Goal: Task Accomplishment & Management: Complete application form

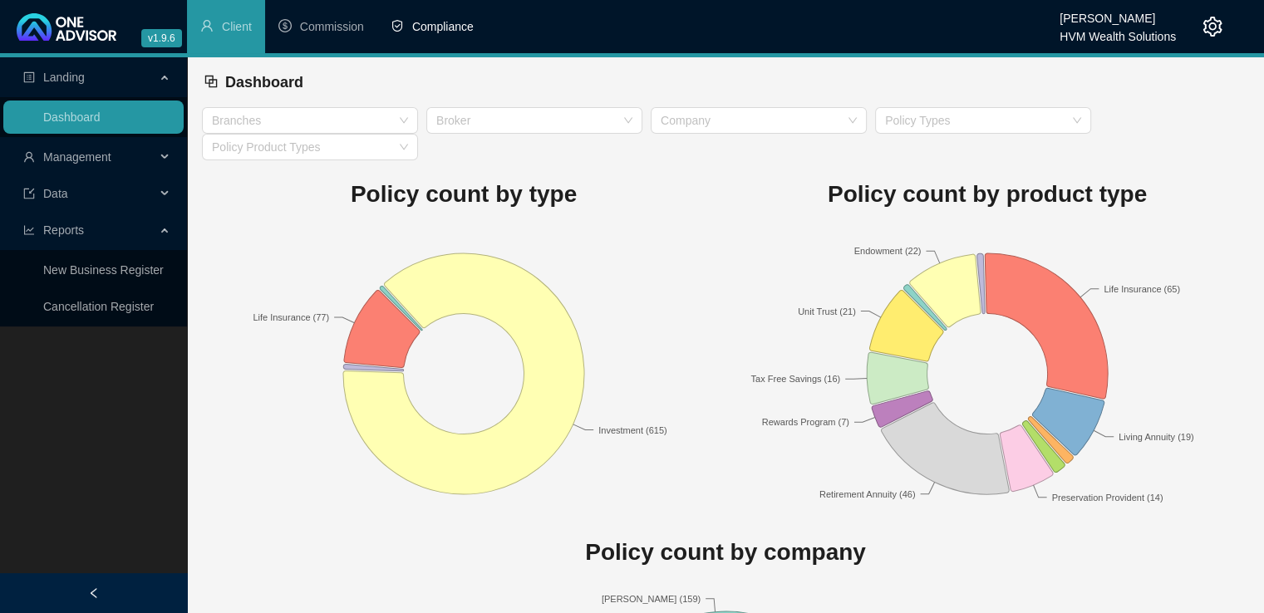
click at [422, 20] on span "Compliance" at bounding box center [442, 26] width 61 height 13
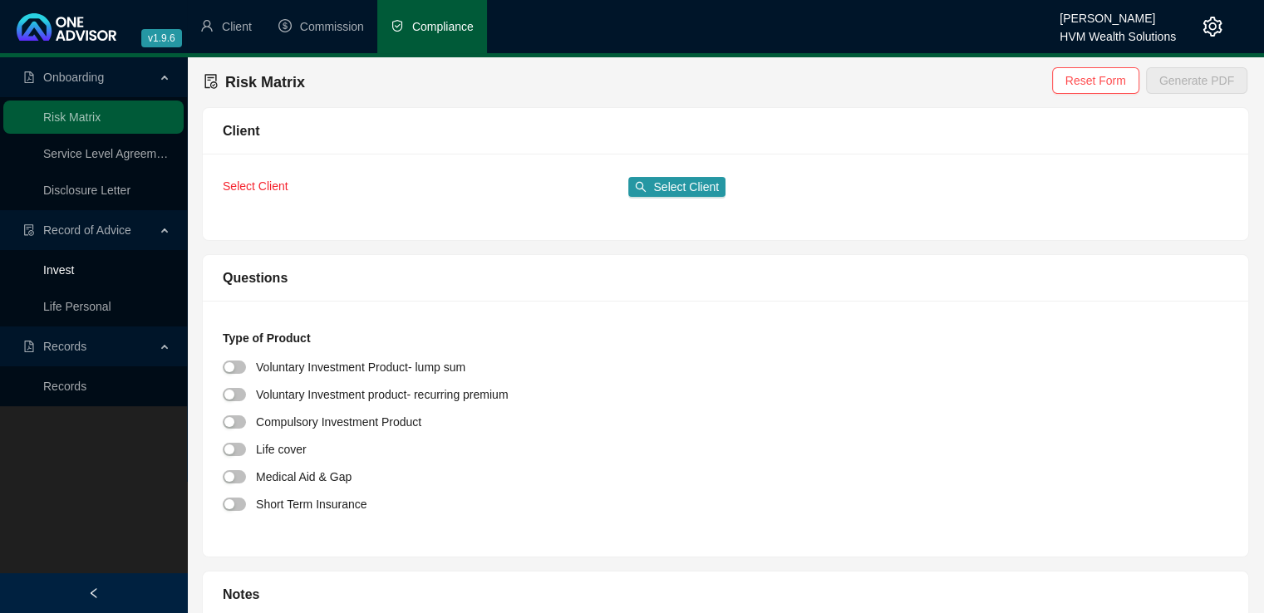
click at [70, 271] on link "Invest" at bounding box center [58, 269] width 31 height 13
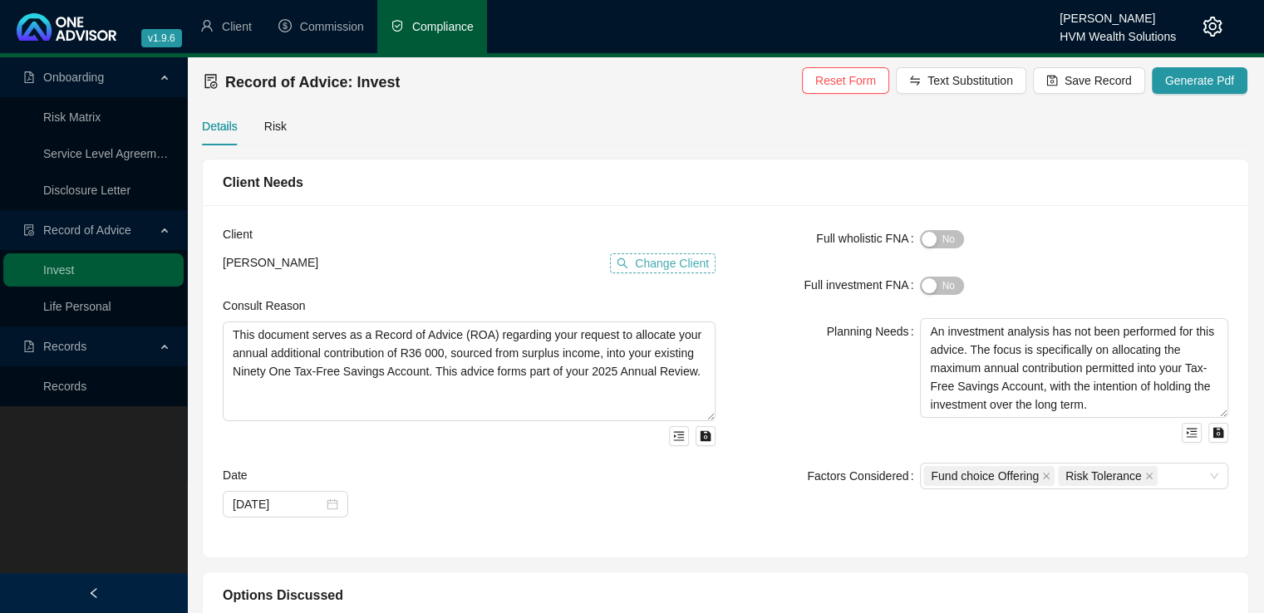
click at [649, 262] on span "Change Client" at bounding box center [672, 263] width 74 height 18
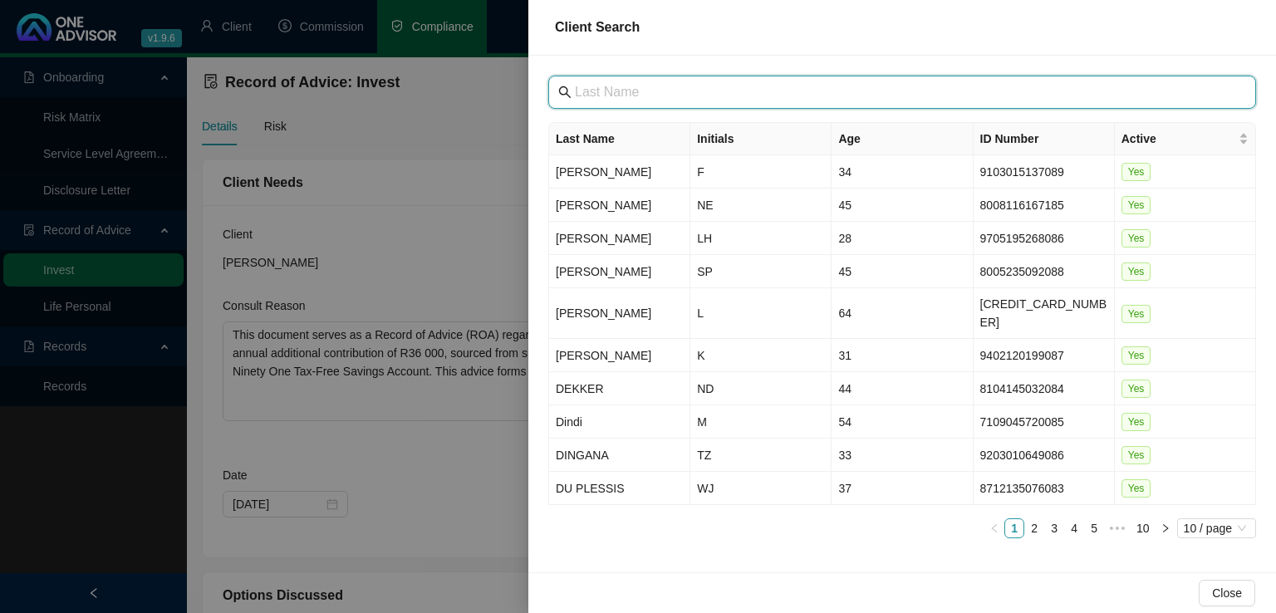
click at [677, 86] on input "text" at bounding box center [904, 92] width 658 height 20
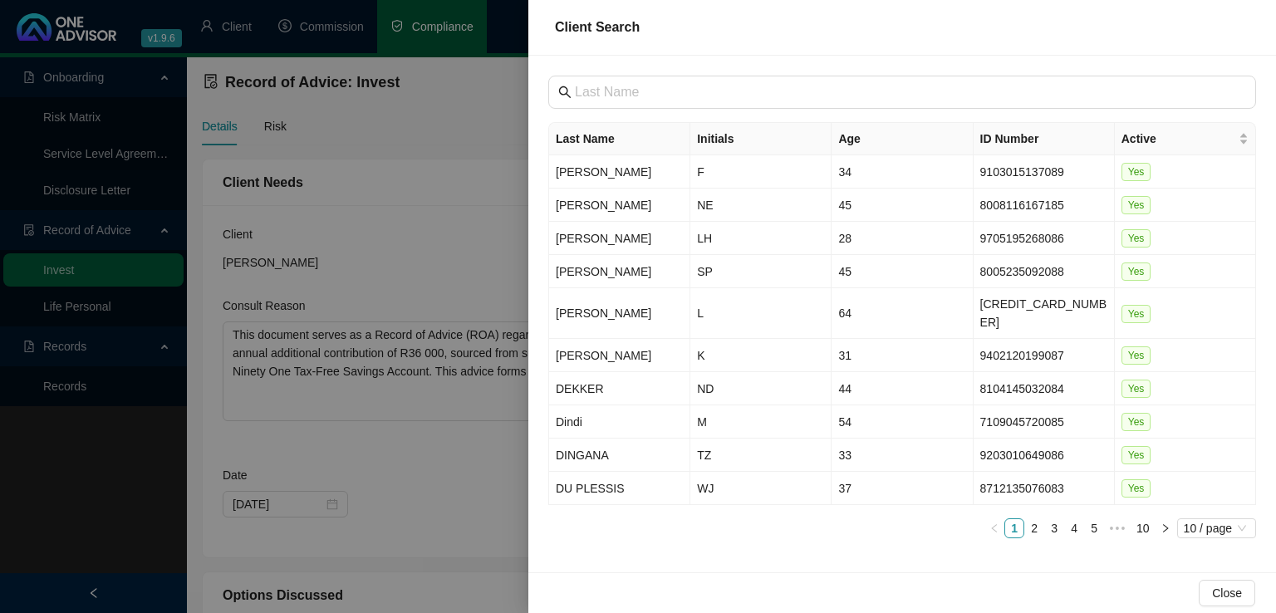
click at [66, 386] on div at bounding box center [638, 306] width 1276 height 613
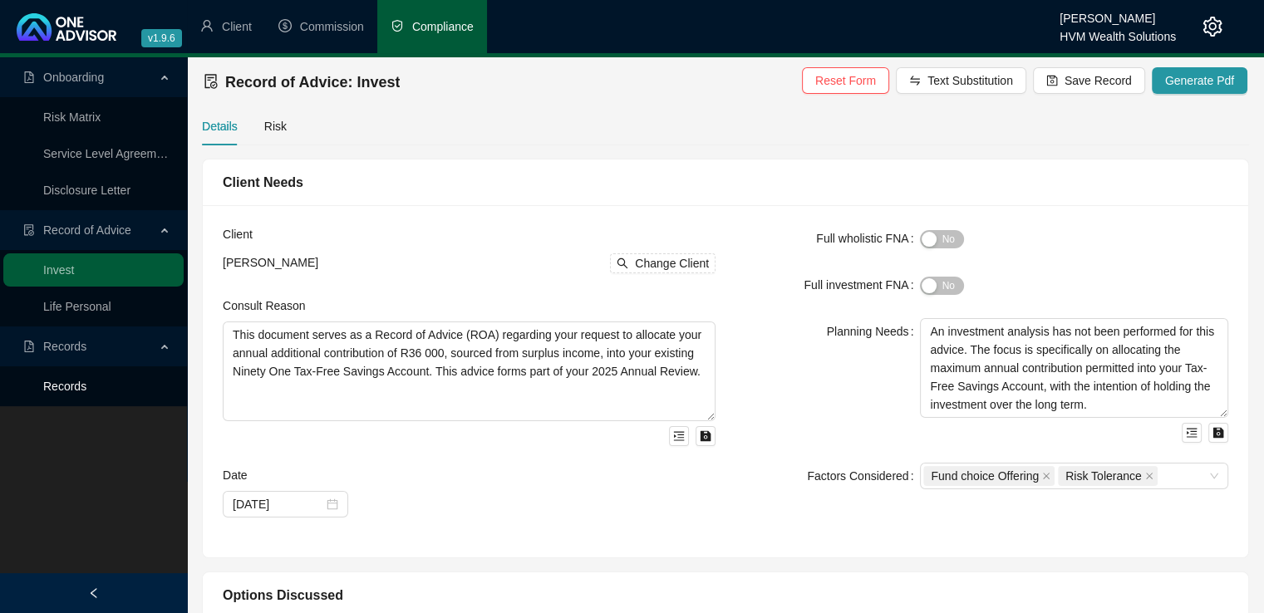
click at [63, 390] on link "Records" at bounding box center [64, 386] width 43 height 13
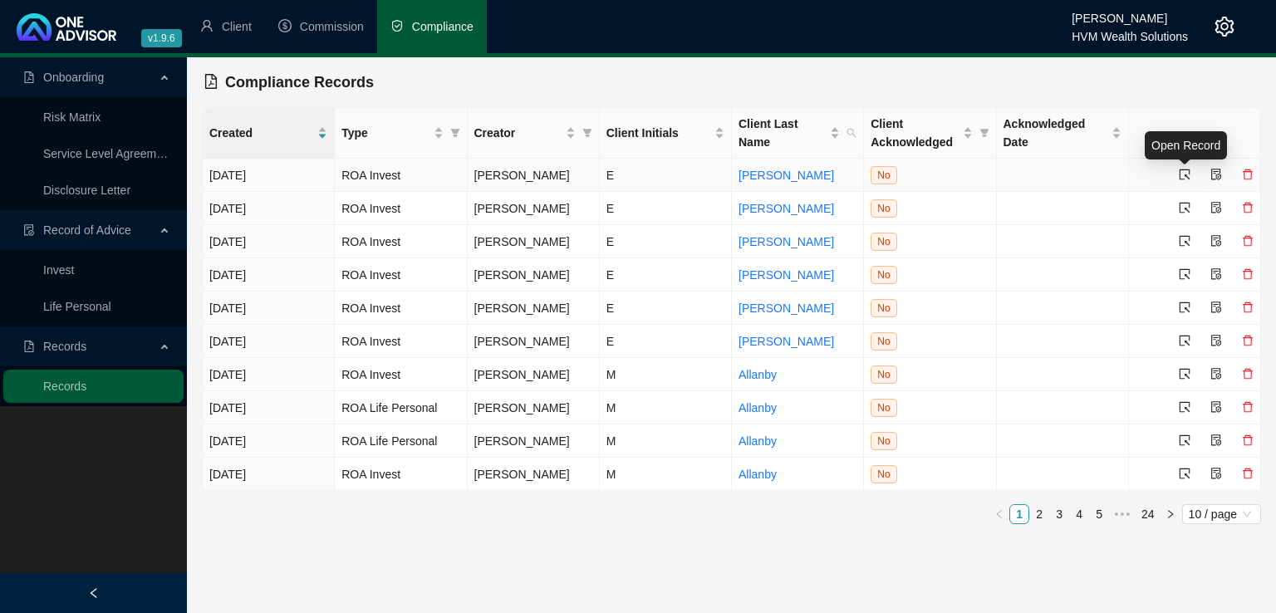
click at [1188, 170] on icon "select" at bounding box center [1185, 175] width 12 height 12
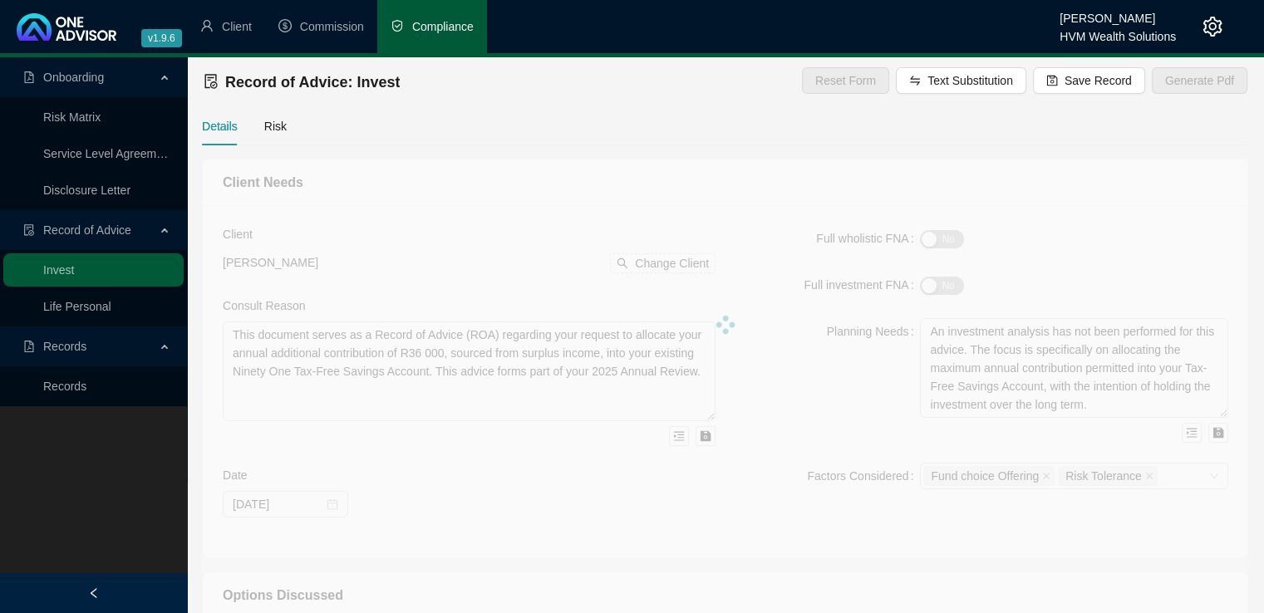
type textarea "You approached us seeking advice regarding your current investment structure an…"
type textarea "Lor ips 65 dolor sit amet conse adipi elitsedd eiu temp incidid utlaboreet. Dol…"
type textarea "Lo ipsumdo sit ametcons adipiscin elitseddoe te incidid utl: 3) Etdolo ma Aliqu…"
type textarea "The client has elected to accept the advice we provided and proceed with the ou…"
type input "[DATE]"
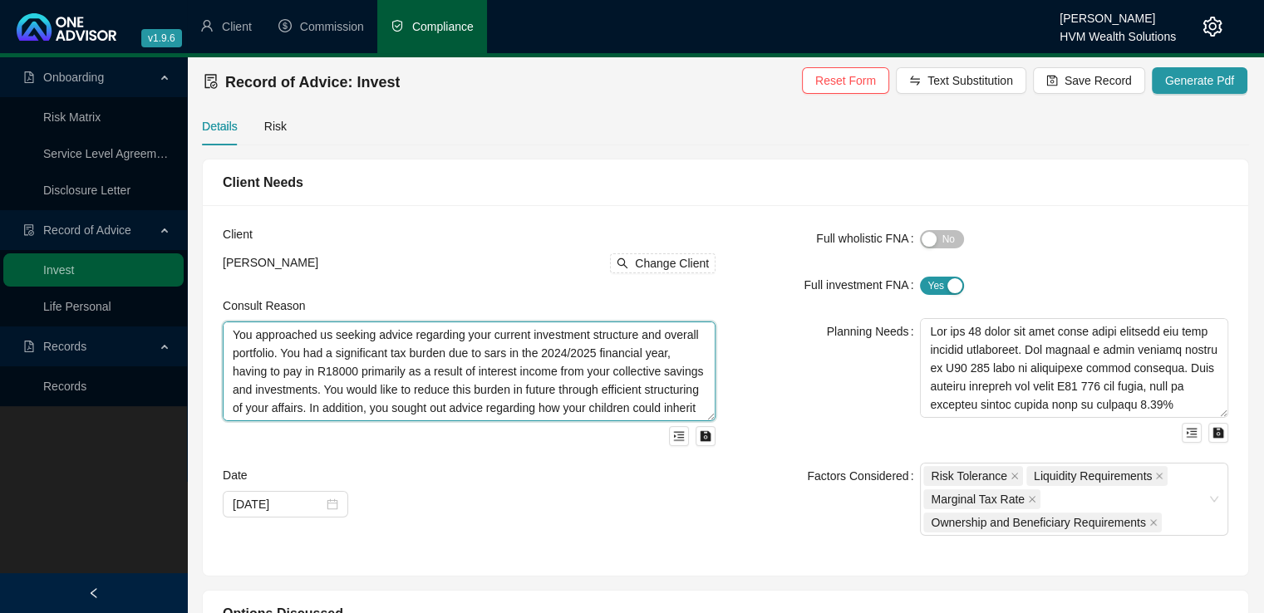
scroll to position [17, 0]
drag, startPoint x: 229, startPoint y: 337, endPoint x: 590, endPoint y: 423, distance: 370.7
click at [590, 423] on div "You approached us seeking advice regarding your current investment structure an…" at bounding box center [469, 384] width 493 height 125
click at [476, 376] on textarea "You approached us seeking advice regarding your current investment structure an…" at bounding box center [469, 372] width 493 height 100
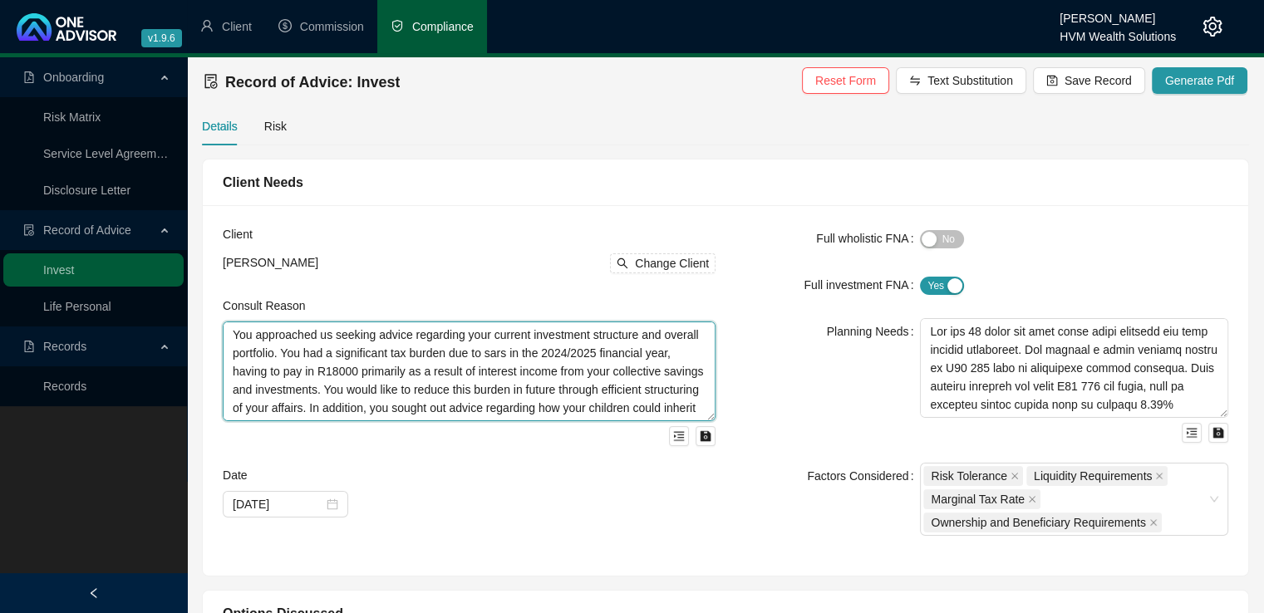
drag, startPoint x: 236, startPoint y: 336, endPoint x: 361, endPoint y: 404, distance: 142.1
click at [361, 404] on textarea "You approached us seeking advice regarding your current investment structure an…" at bounding box center [469, 372] width 493 height 100
drag, startPoint x: 230, startPoint y: 337, endPoint x: 362, endPoint y: 382, distance: 139.8
click at [362, 382] on textarea "You approached us seeking advice regarding your current investment structure an…" at bounding box center [469, 372] width 493 height 100
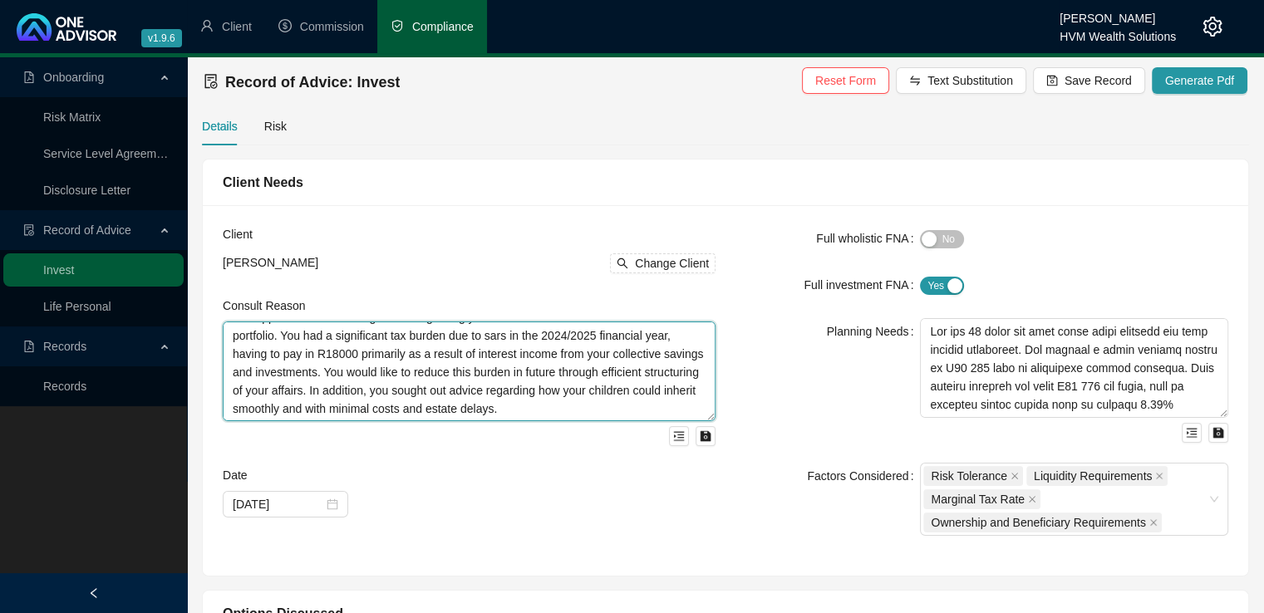
click at [452, 381] on textarea "You approached us seeking advice regarding your current investment structure an…" at bounding box center [469, 372] width 493 height 100
drag, startPoint x: 230, startPoint y: 334, endPoint x: 602, endPoint y: 420, distance: 381.2
click at [602, 420] on textarea "You approached us seeking advice regarding your current investment structure an…" at bounding box center [469, 372] width 493 height 100
paste textarea "This Record of Advice outlines the guidance provided regarding the restructurin…"
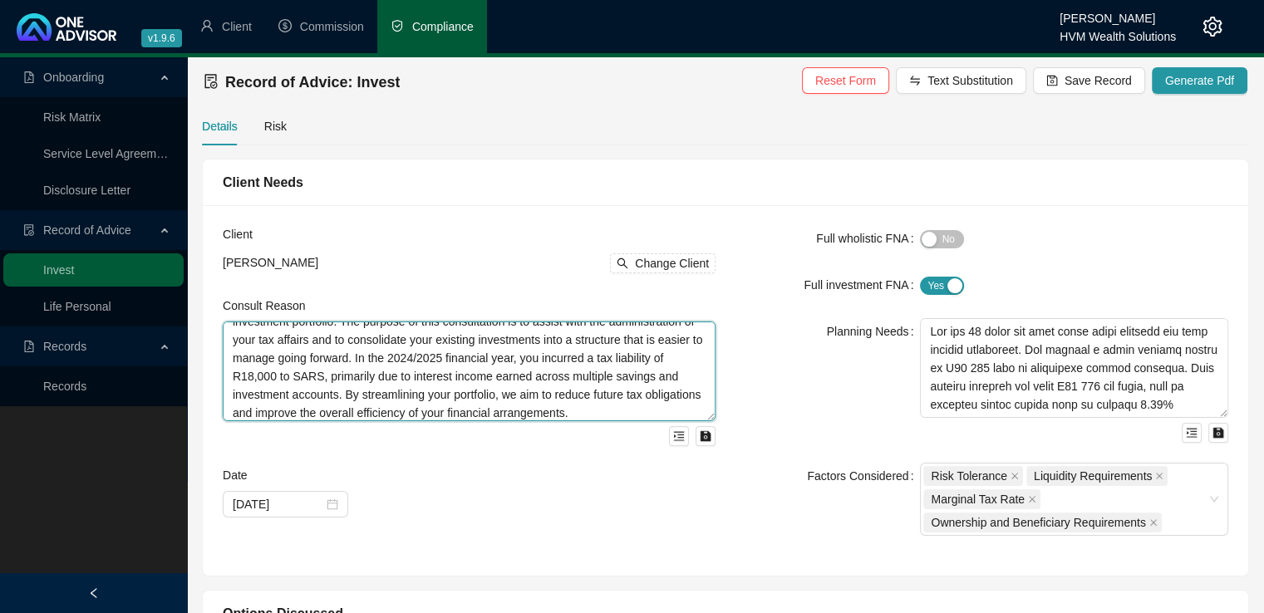
scroll to position [0, 0]
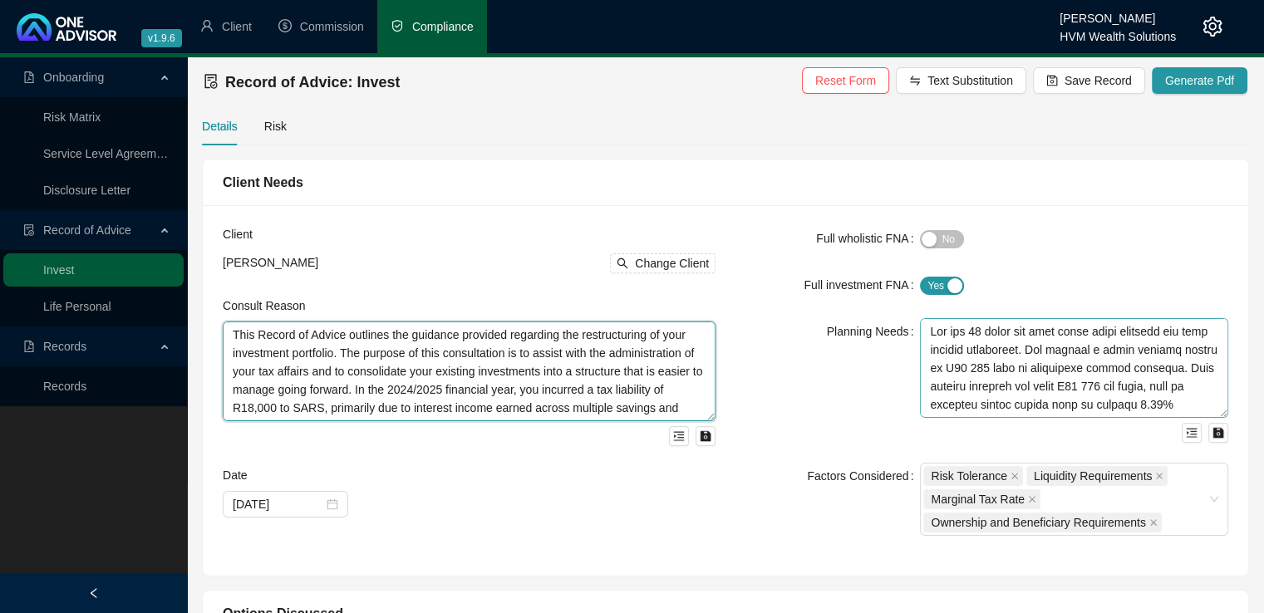
type textarea "This Record of Advice outlines the guidance provided regarding the restructurin…"
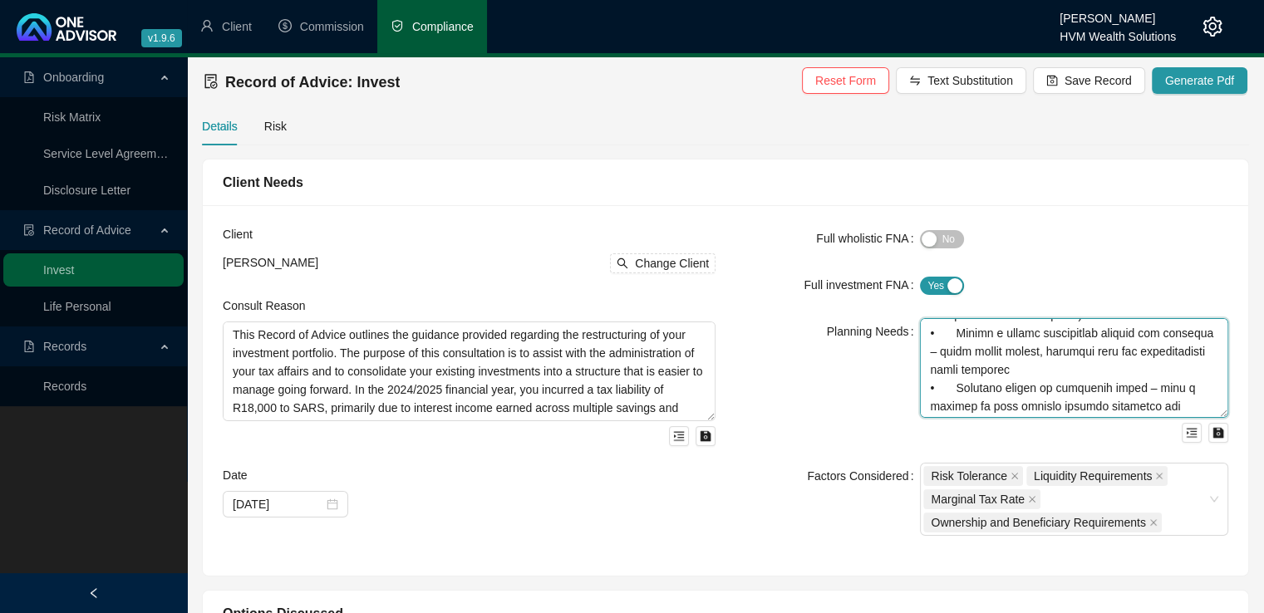
scroll to position [420, 0]
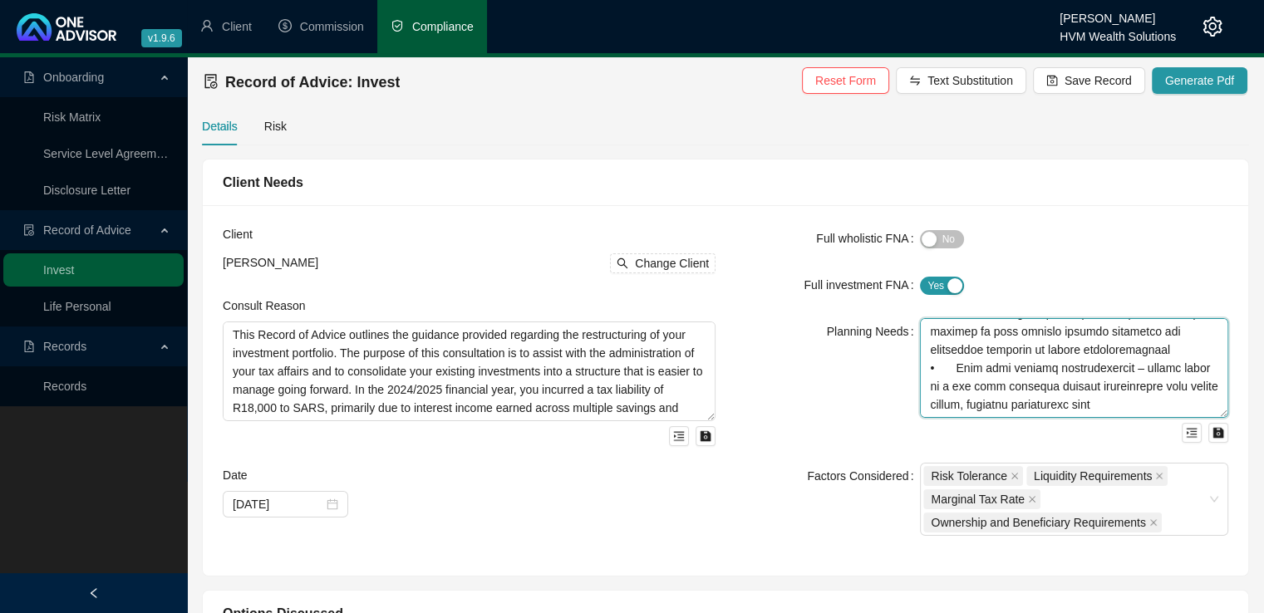
drag, startPoint x: 930, startPoint y: 328, endPoint x: 1141, endPoint y: 431, distance: 234.9
click at [1141, 431] on div at bounding box center [1074, 380] width 308 height 125
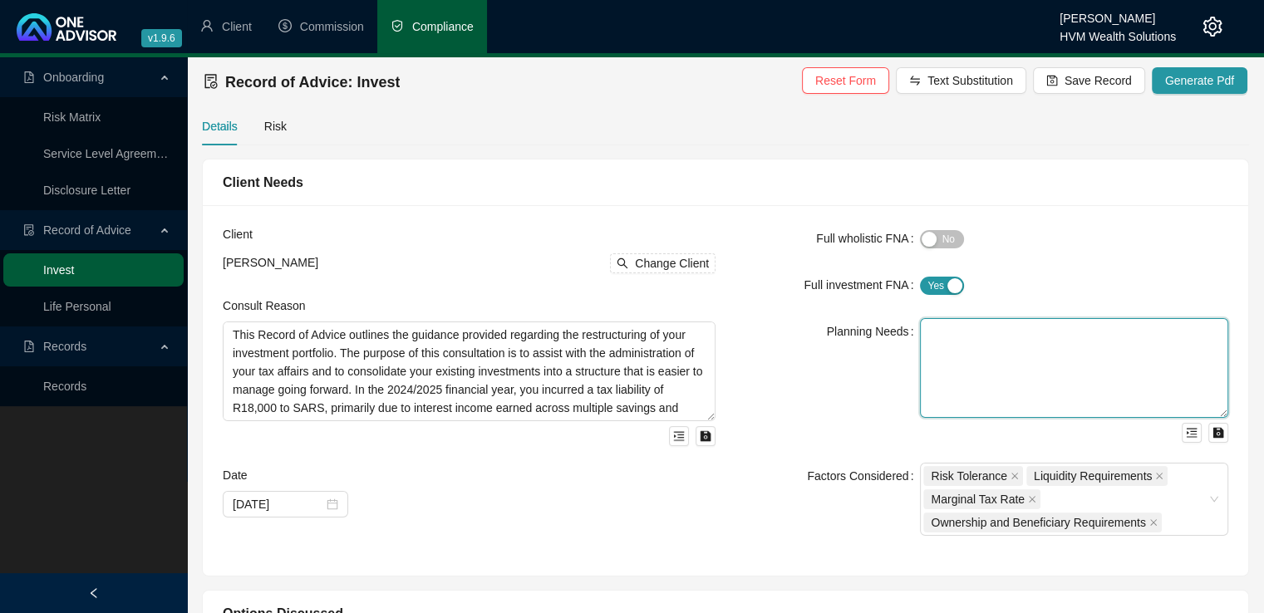
scroll to position [0, 0]
click at [947, 350] on textarea at bounding box center [1074, 368] width 308 height 100
click at [960, 347] on textarea at bounding box center [1074, 368] width 308 height 100
paste textarea "This advice is based on an investment analysis tailored to your personal financ…"
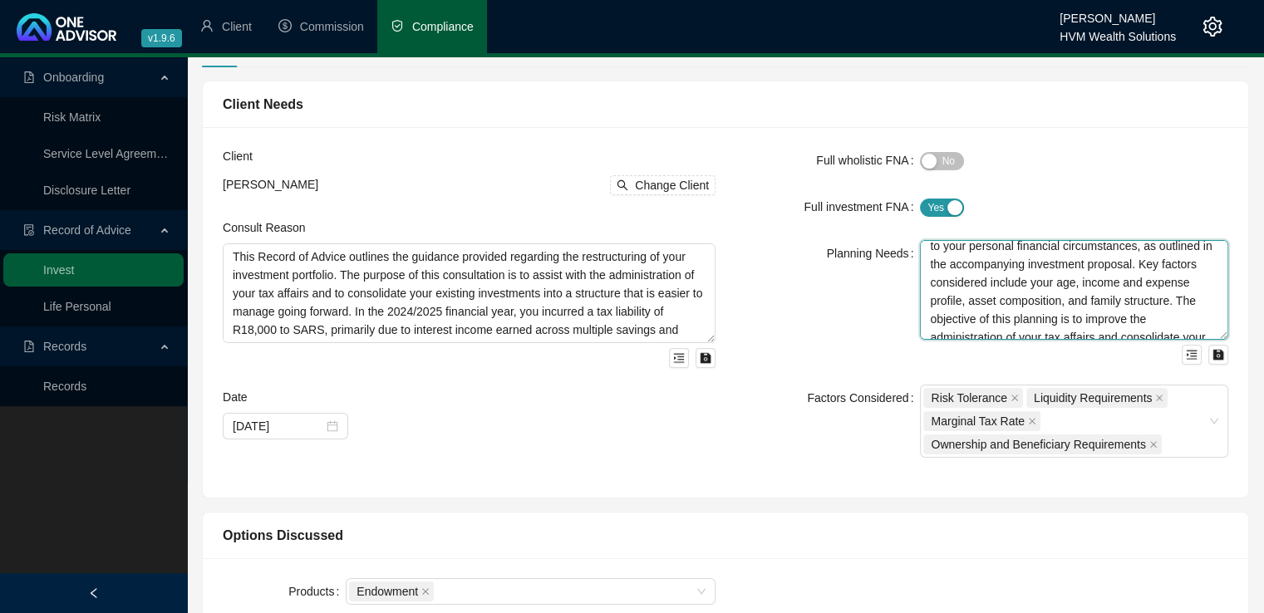
scroll to position [86, 0]
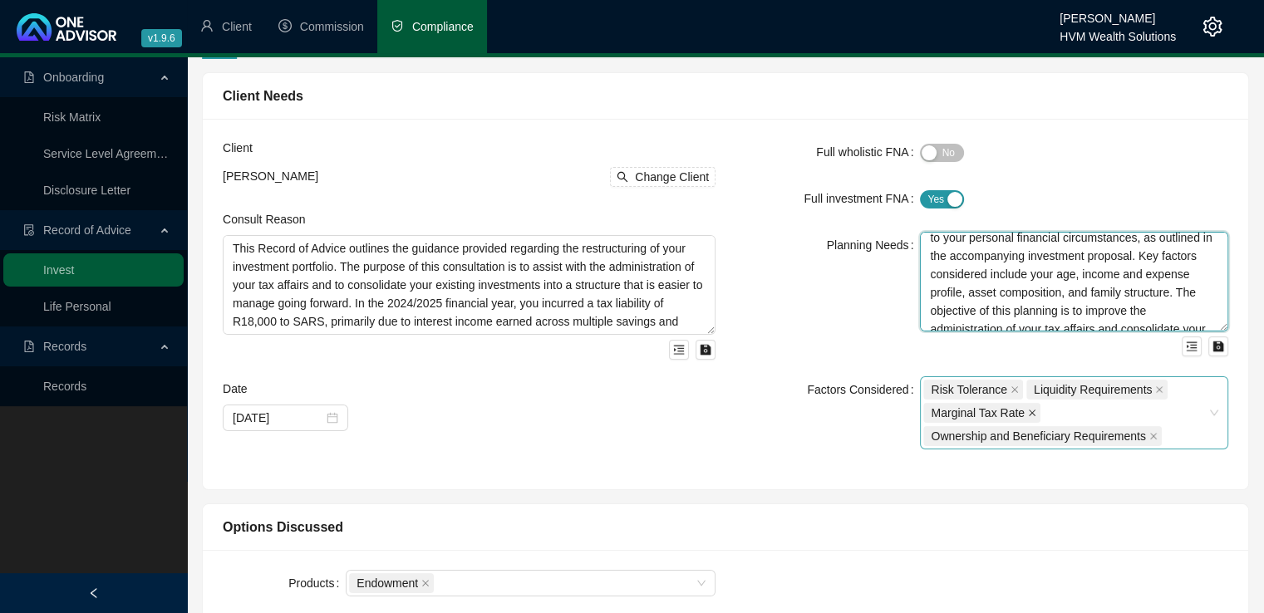
click at [1029, 410] on icon "close" at bounding box center [1032, 413] width 8 height 8
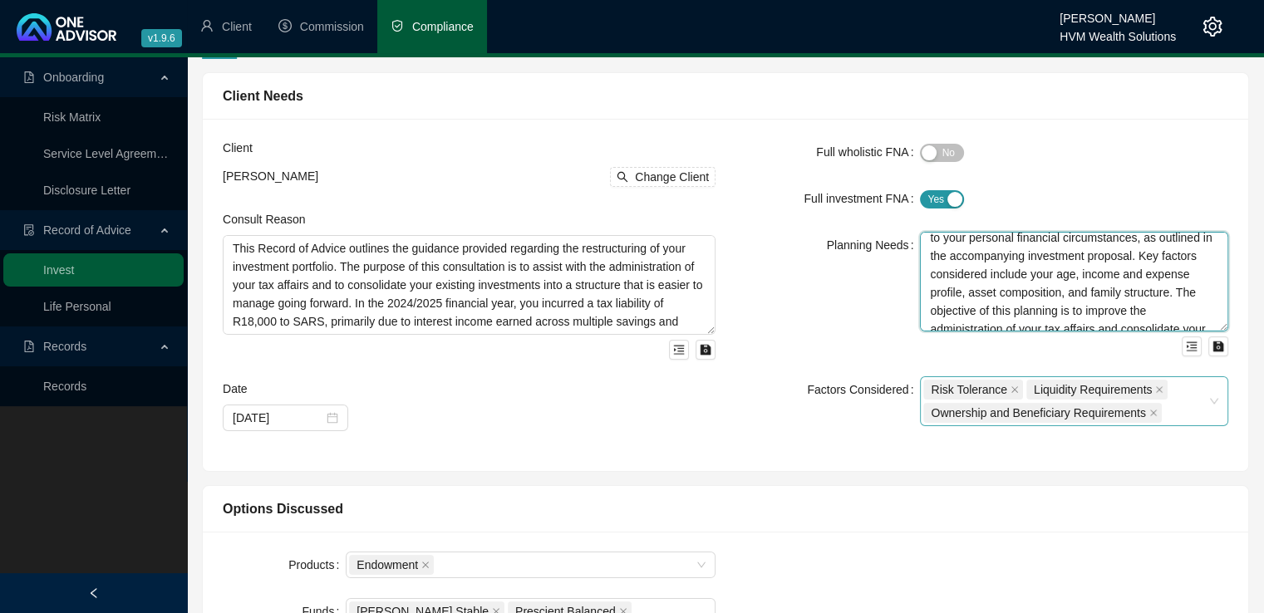
click at [1218, 403] on div "Risk Tolerance Liquidity Requirements Ownership and Beneficiary Requirements" at bounding box center [1074, 401] width 308 height 50
type textarea "This advice is based on an investment analysis tailored to your personal financ…"
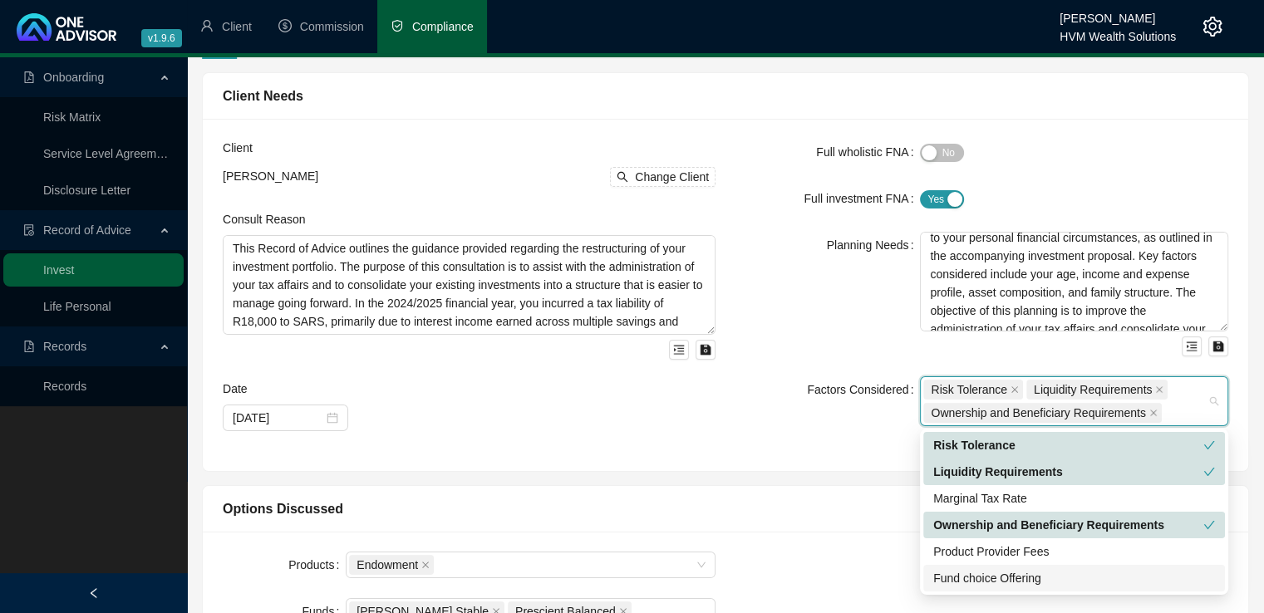
click at [1050, 577] on div "Fund choice Offering" at bounding box center [1074, 578] width 282 height 18
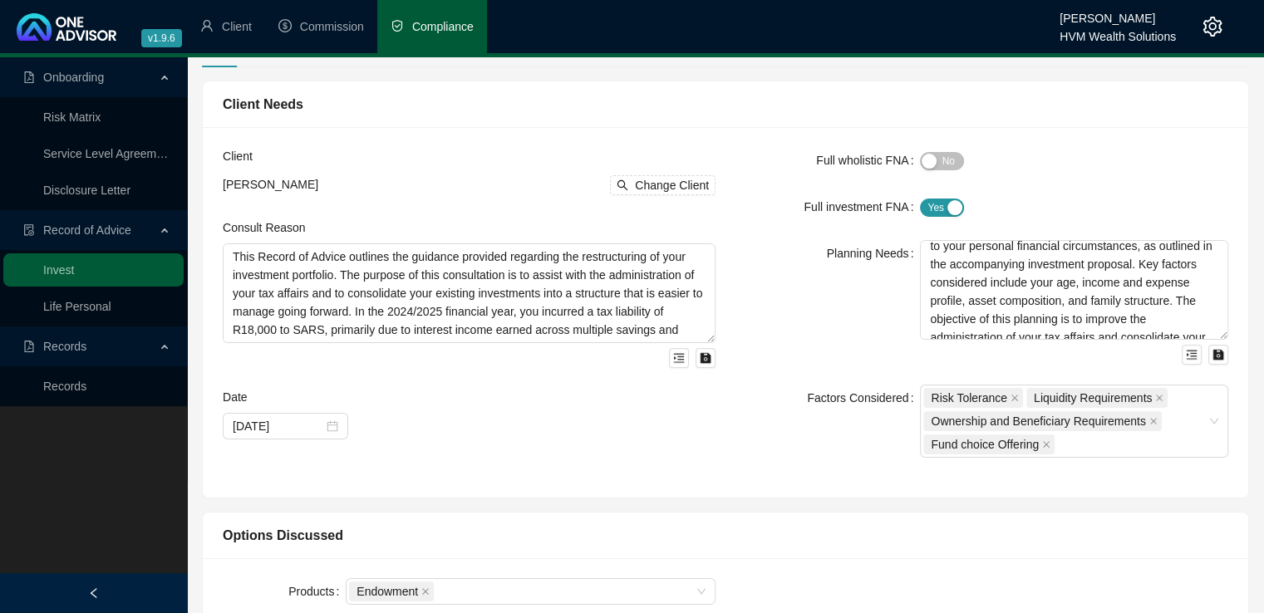
scroll to position [90, 0]
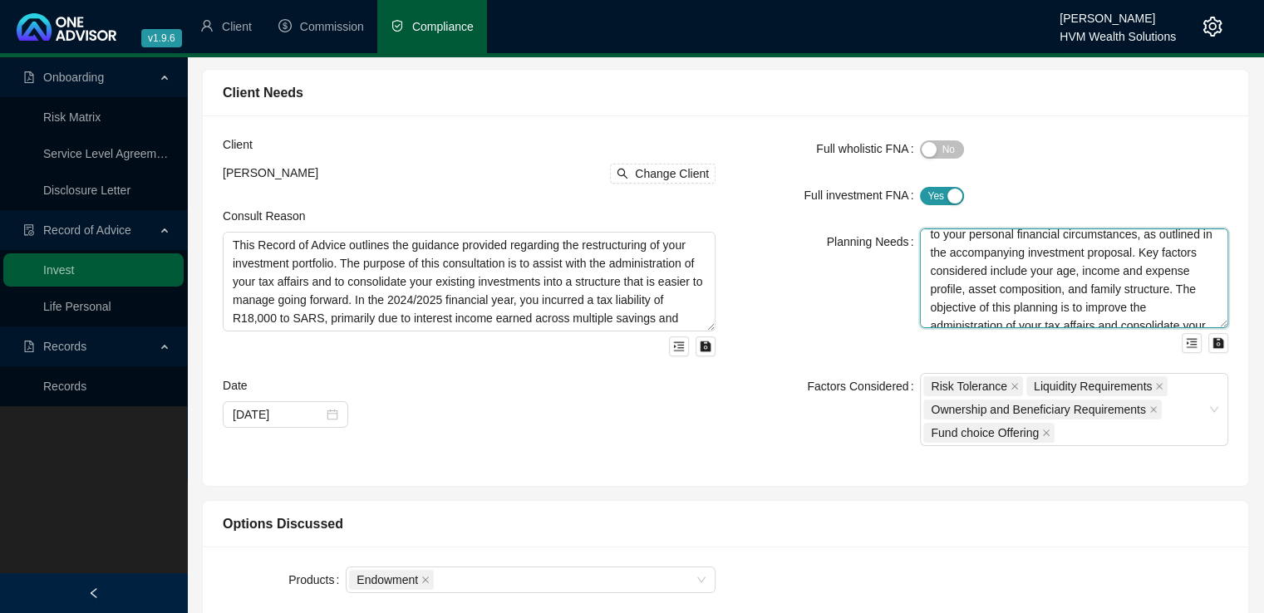
click at [1167, 258] on textarea "This advice is based on an investment analysis tailored to your personal financ…" at bounding box center [1074, 279] width 308 height 100
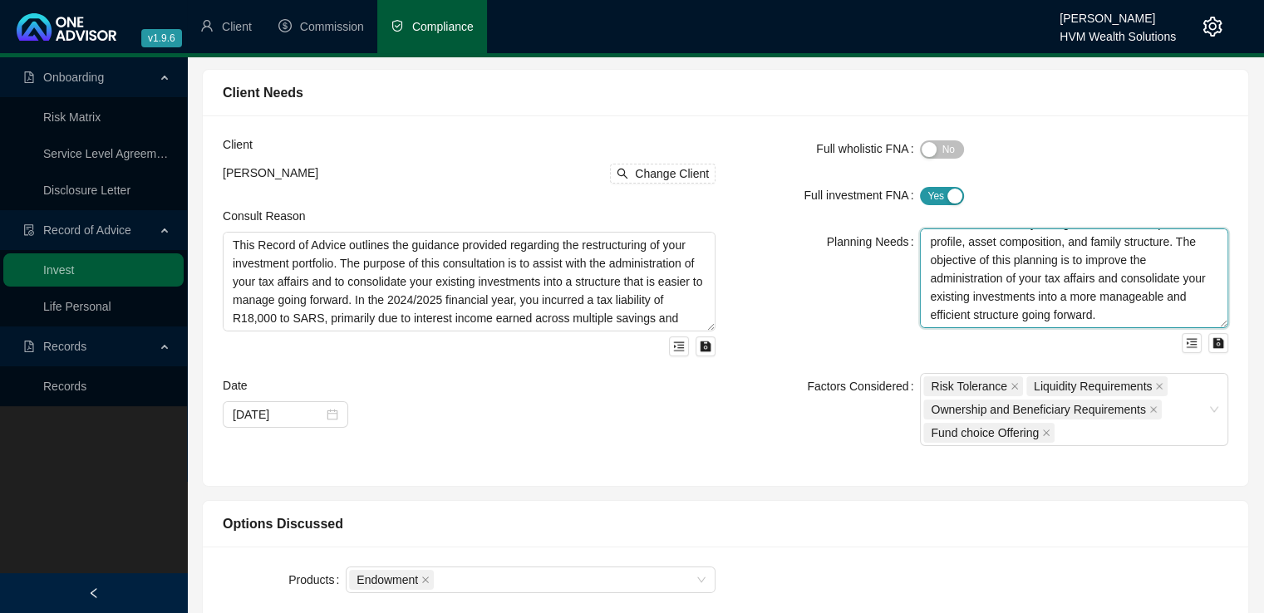
scroll to position [0, 0]
drag, startPoint x: 1148, startPoint y: 316, endPoint x: 913, endPoint y: 215, distance: 255.0
click at [913, 215] on form "Full wholistic FNA Yes No Full investment FNA Yes No Planning Needs This advice…" at bounding box center [981, 290] width 493 height 311
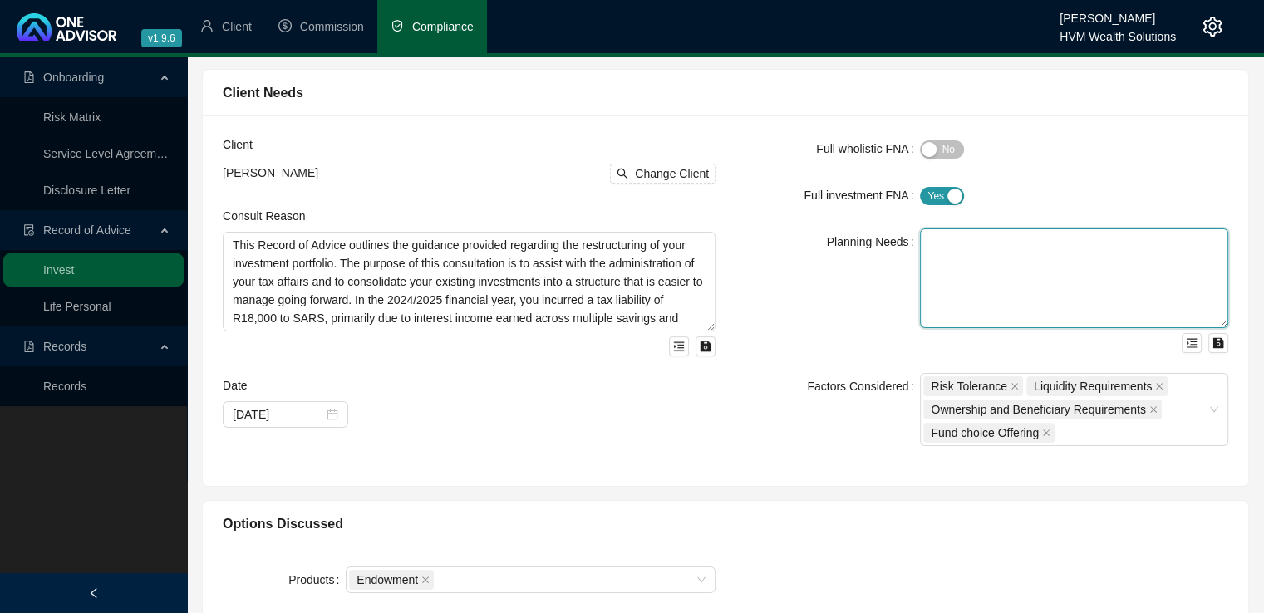
click at [981, 240] on textarea at bounding box center [1074, 279] width 308 height 100
paste textarea "You are [DEMOGRAPHIC_DATA], with three adult children and related dependants. Y…"
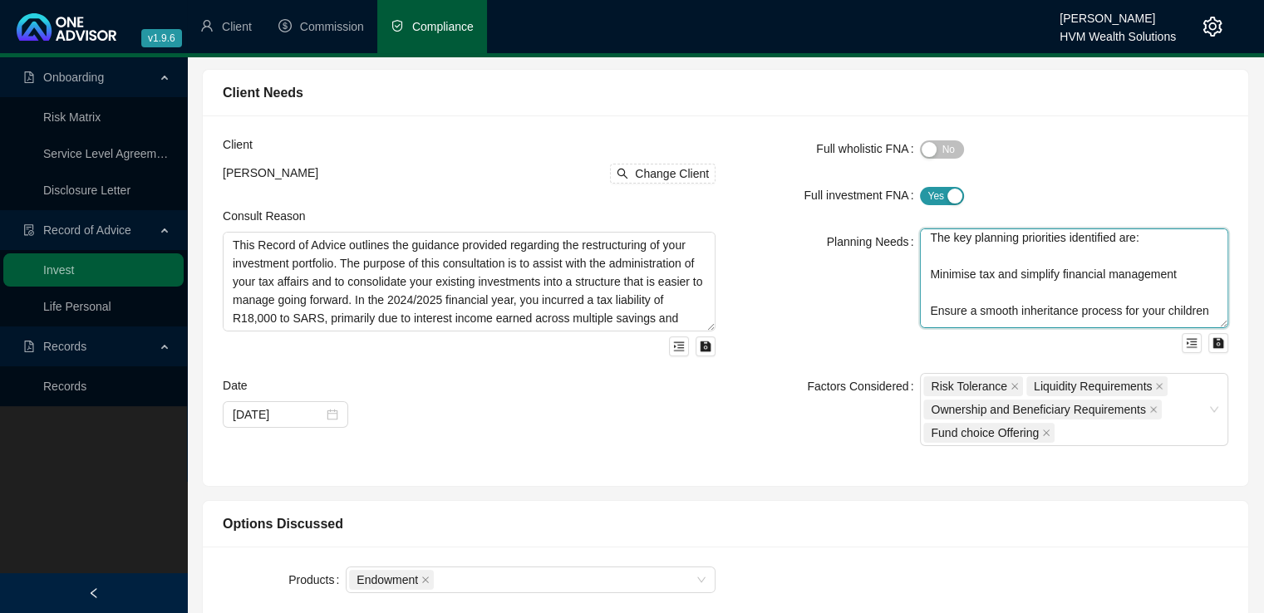
scroll to position [84, 0]
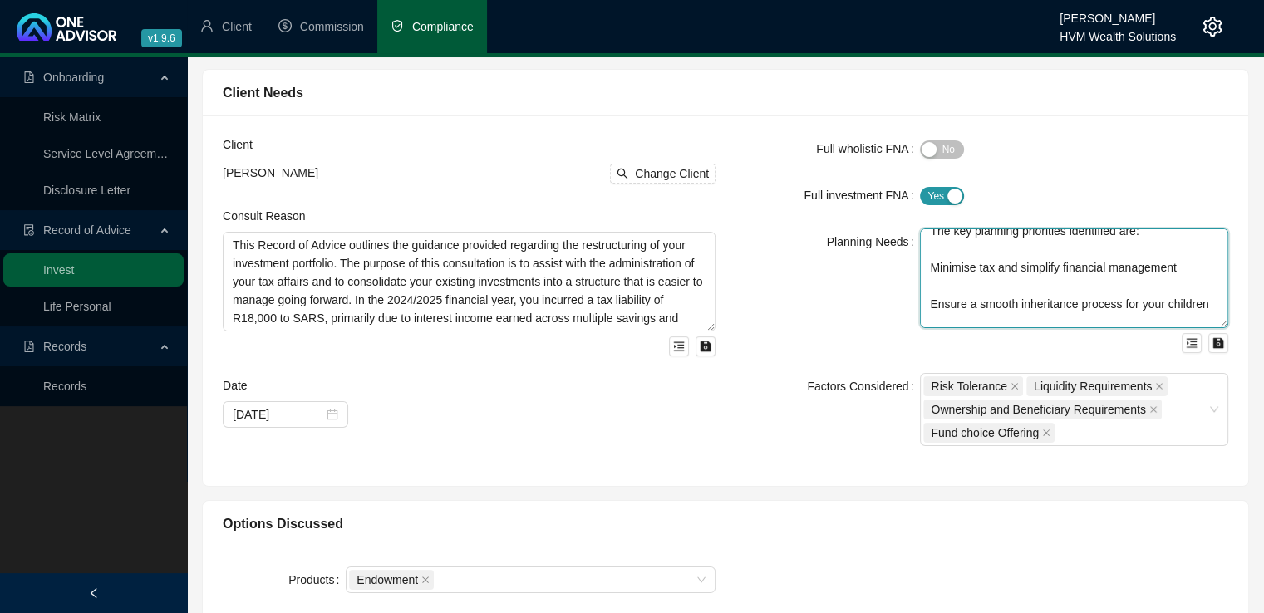
click at [931, 307] on textarea "You are [DEMOGRAPHIC_DATA], with three adult children and related dependants. Y…" at bounding box center [1074, 279] width 308 height 100
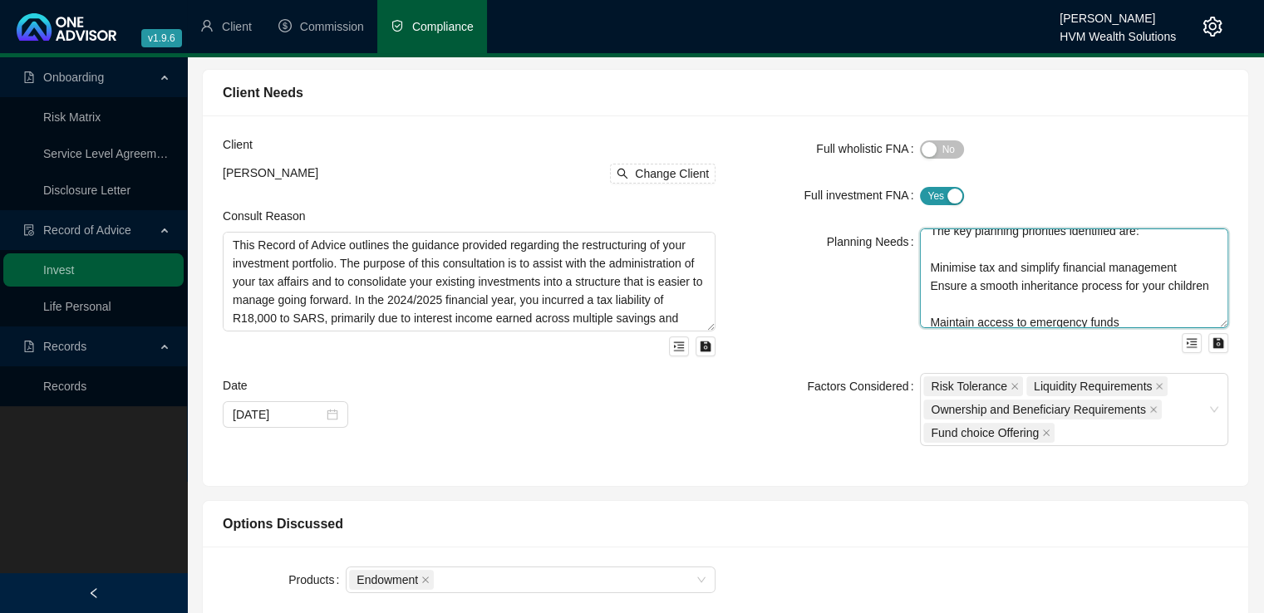
click at [930, 270] on textarea "You are [DEMOGRAPHIC_DATA], with three adult children and related dependants. Y…" at bounding box center [1074, 279] width 308 height 100
click at [931, 285] on textarea "You are [DEMOGRAPHIC_DATA], with three adult children and related dependants. Y…" at bounding box center [1074, 279] width 308 height 100
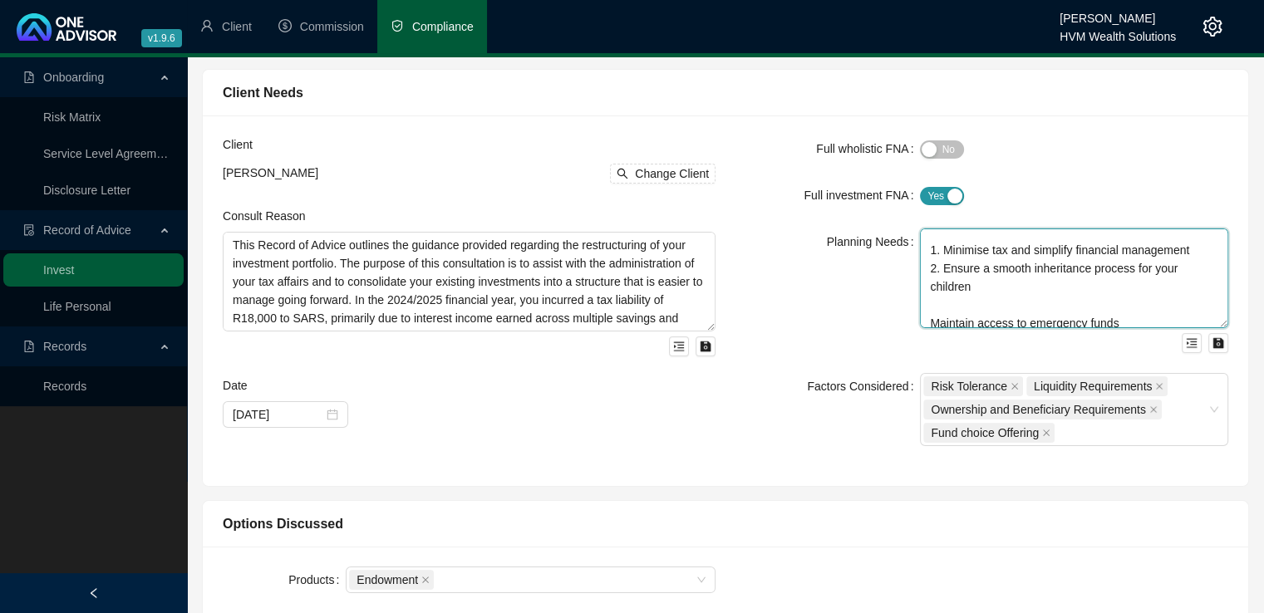
scroll to position [107, 0]
click at [930, 318] on textarea "You are [DEMOGRAPHIC_DATA], with three adult children and related dependants. Y…" at bounding box center [1074, 279] width 308 height 100
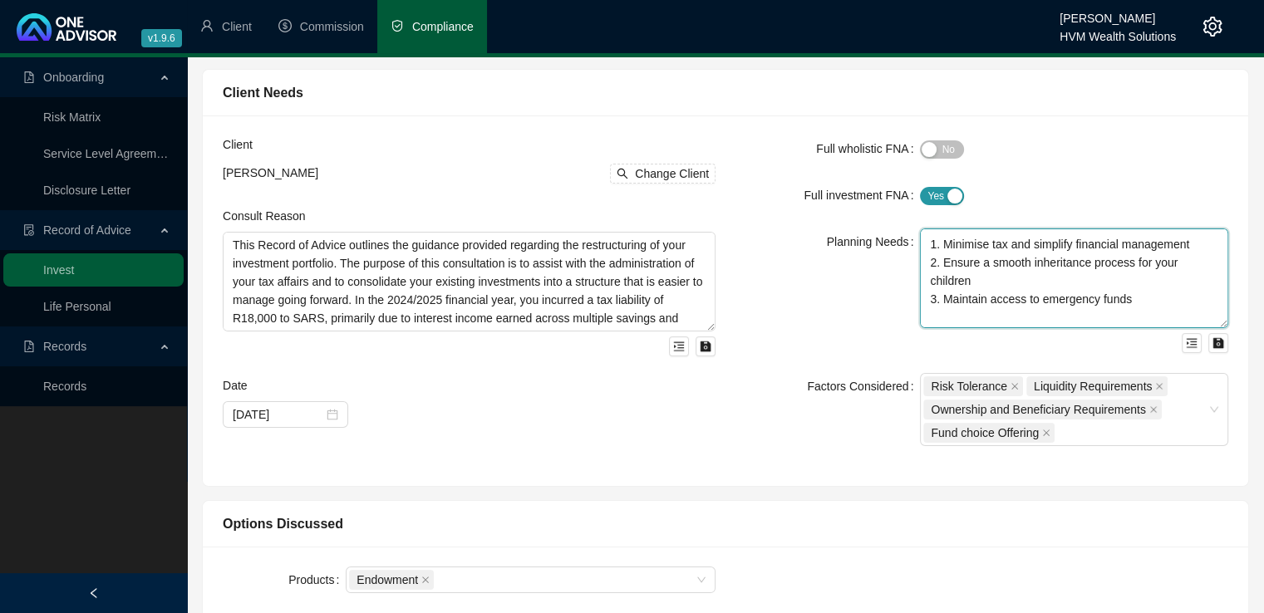
scroll to position [127, 0]
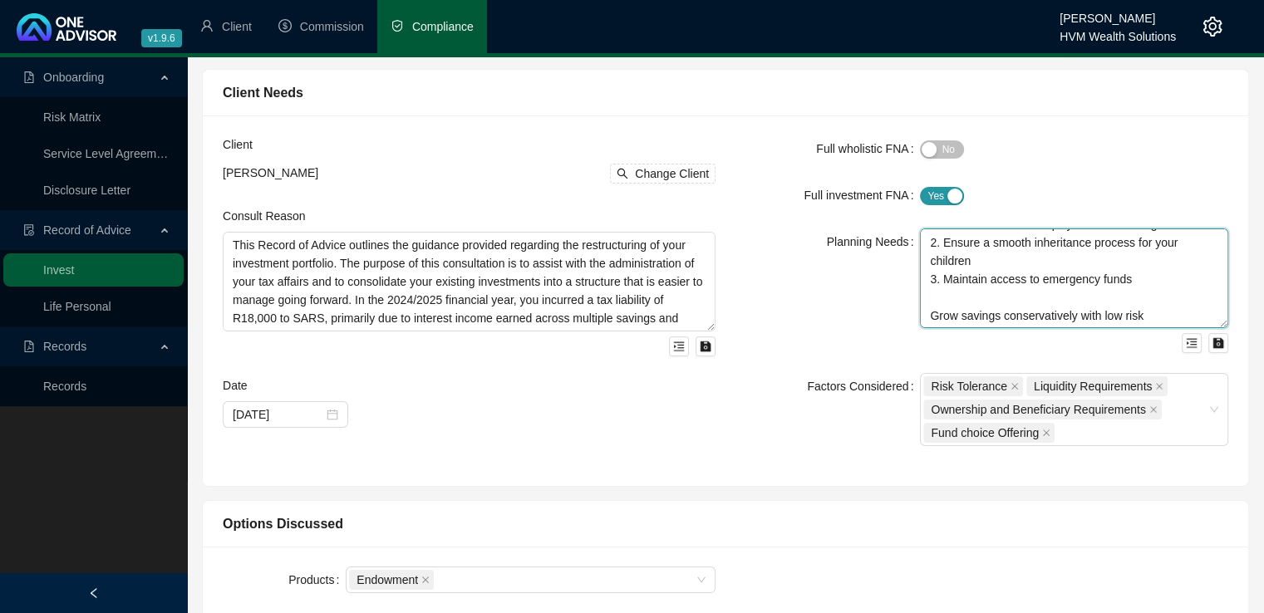
click at [931, 316] on textarea "You are [DEMOGRAPHIC_DATA], with three adult children and related dependants. Y…" at bounding box center [1074, 279] width 308 height 100
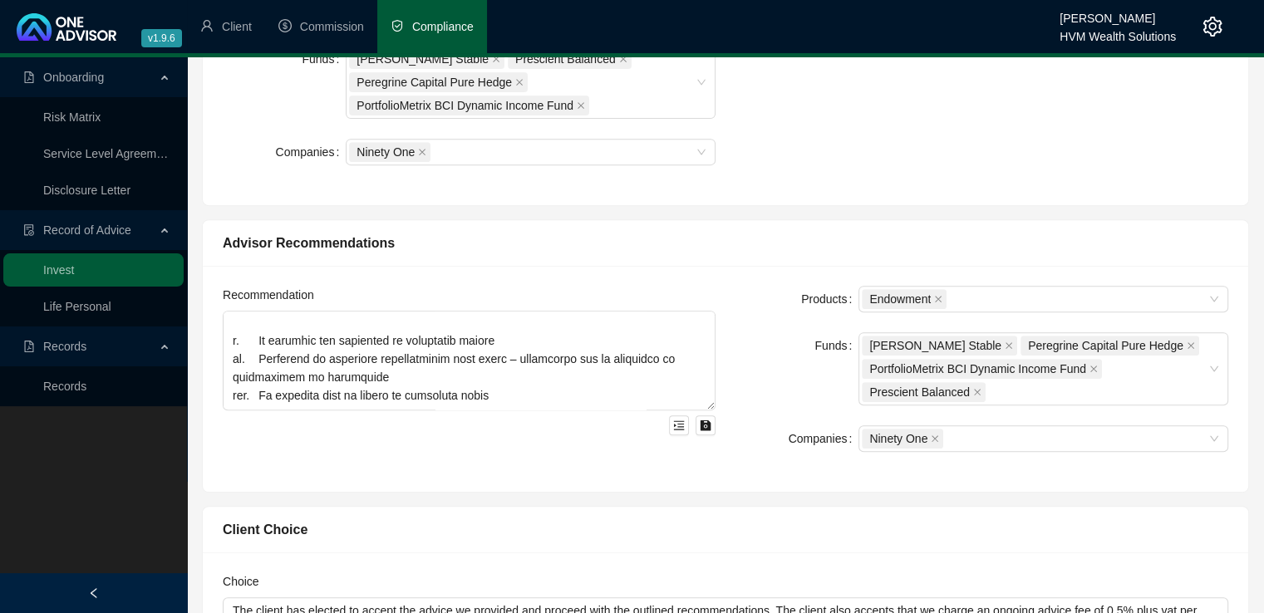
scroll to position [670, 0]
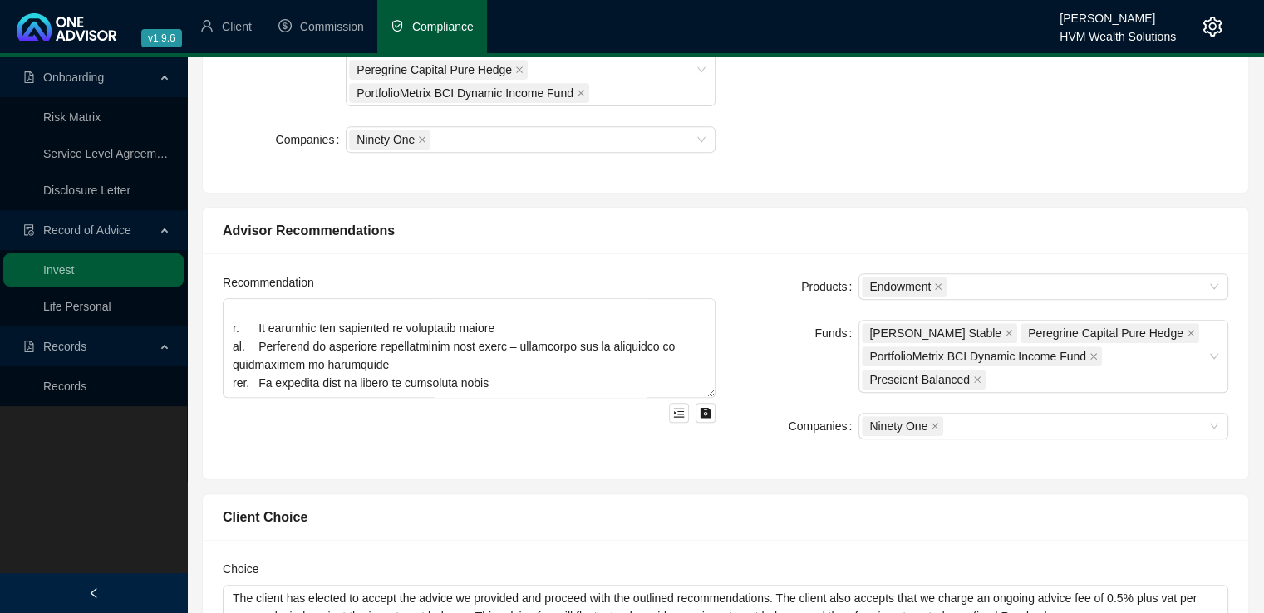
type textarea "You are [DEMOGRAPHIC_DATA], with three adult children and related dependants. Y…"
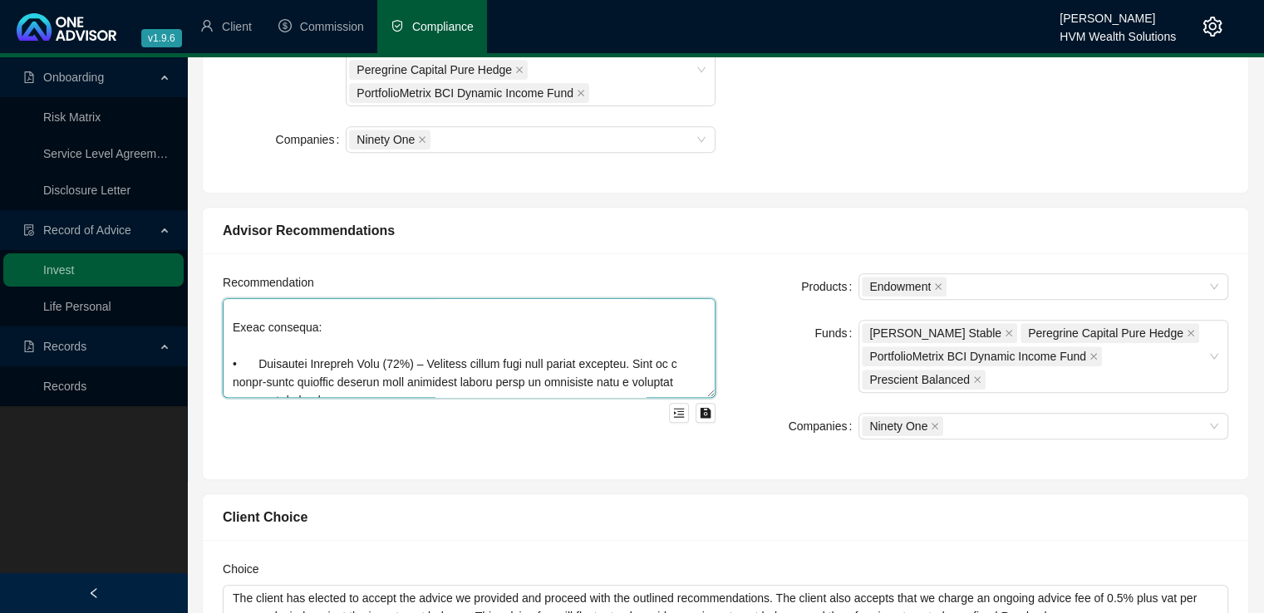
scroll to position [914, 0]
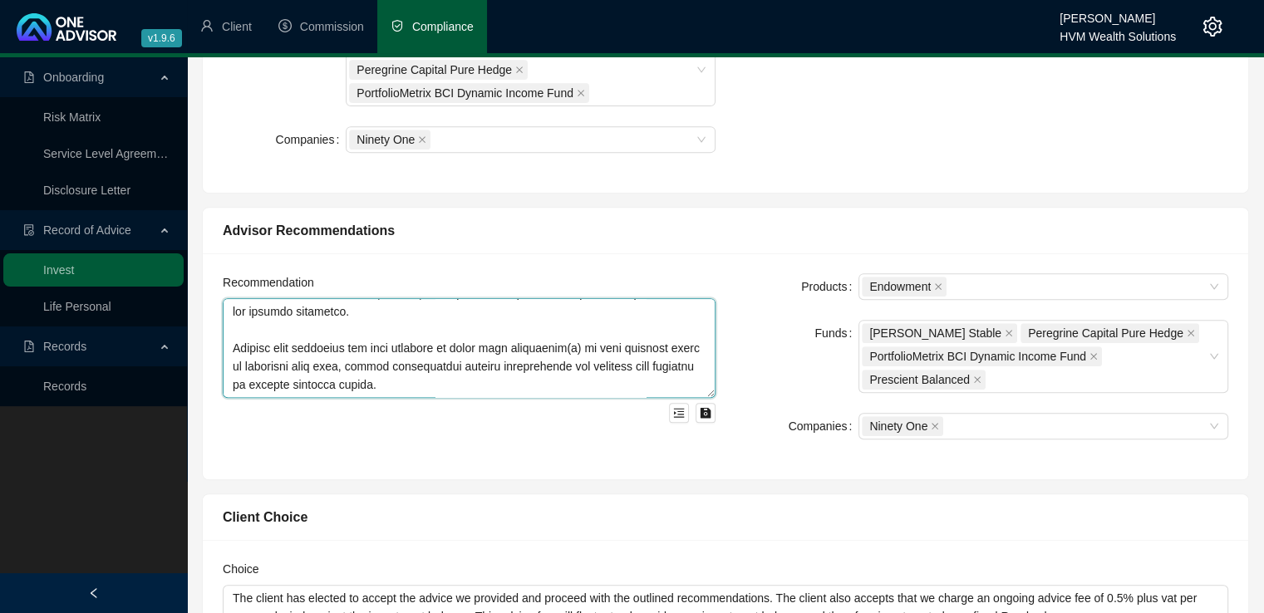
drag, startPoint x: 230, startPoint y: 313, endPoint x: 562, endPoint y: 448, distance: 357.9
click at [562, 448] on div "Recommendation" at bounding box center [469, 366] width 513 height 186
click at [478, 370] on textarea at bounding box center [469, 348] width 493 height 100
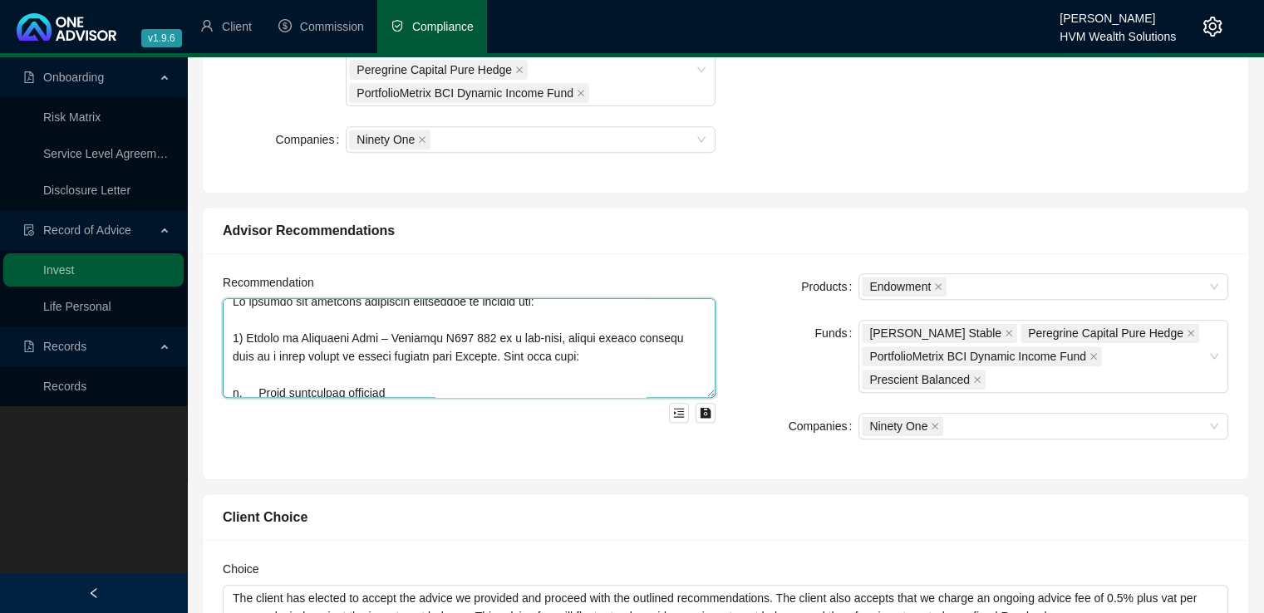
scroll to position [0, 0]
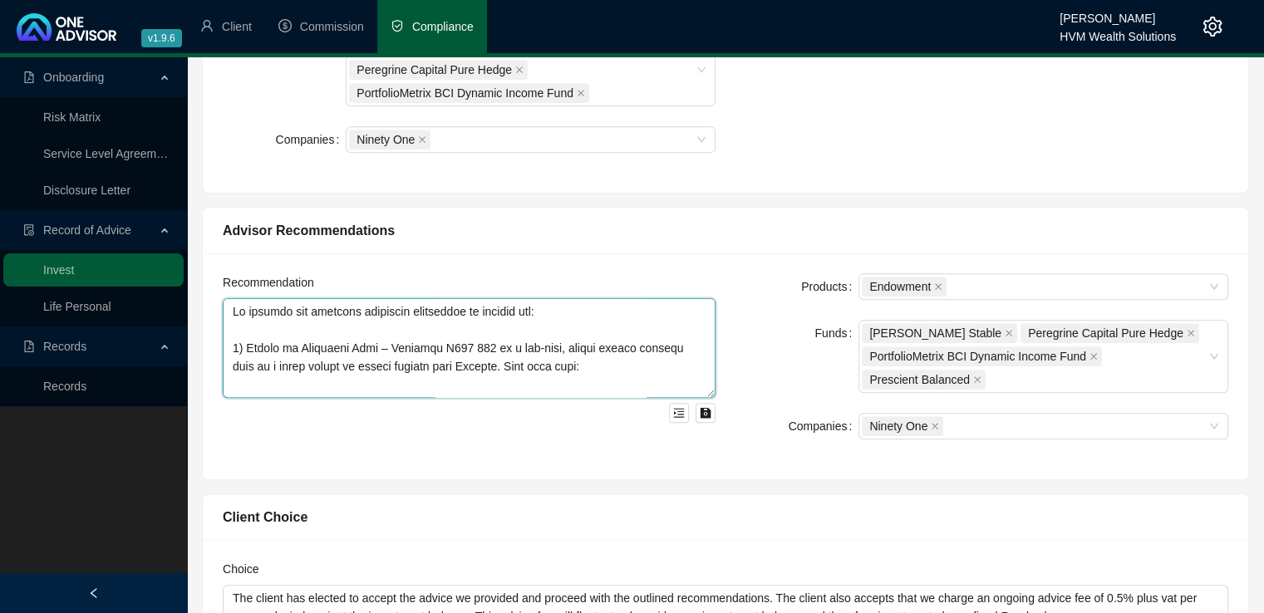
drag, startPoint x: 478, startPoint y: 370, endPoint x: 217, endPoint y: 288, distance: 273.4
click at [217, 288] on div "Recommendation" at bounding box center [469, 366] width 513 height 186
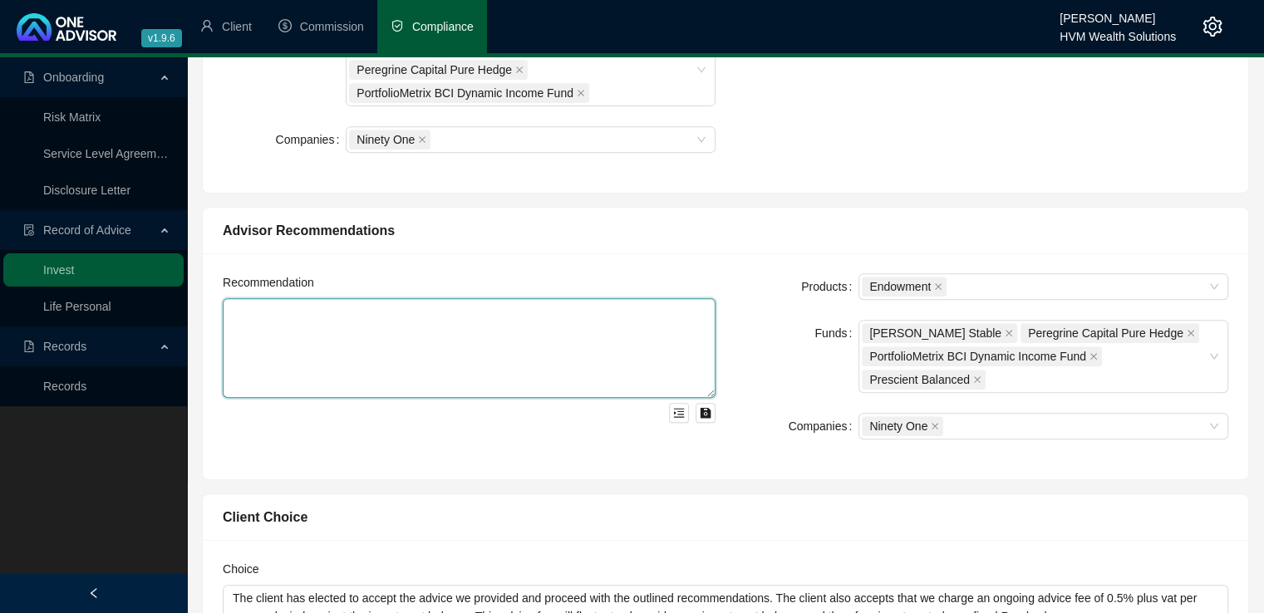
paste textarea "To help meet your financial objectives, we propose the following two-part inves…"
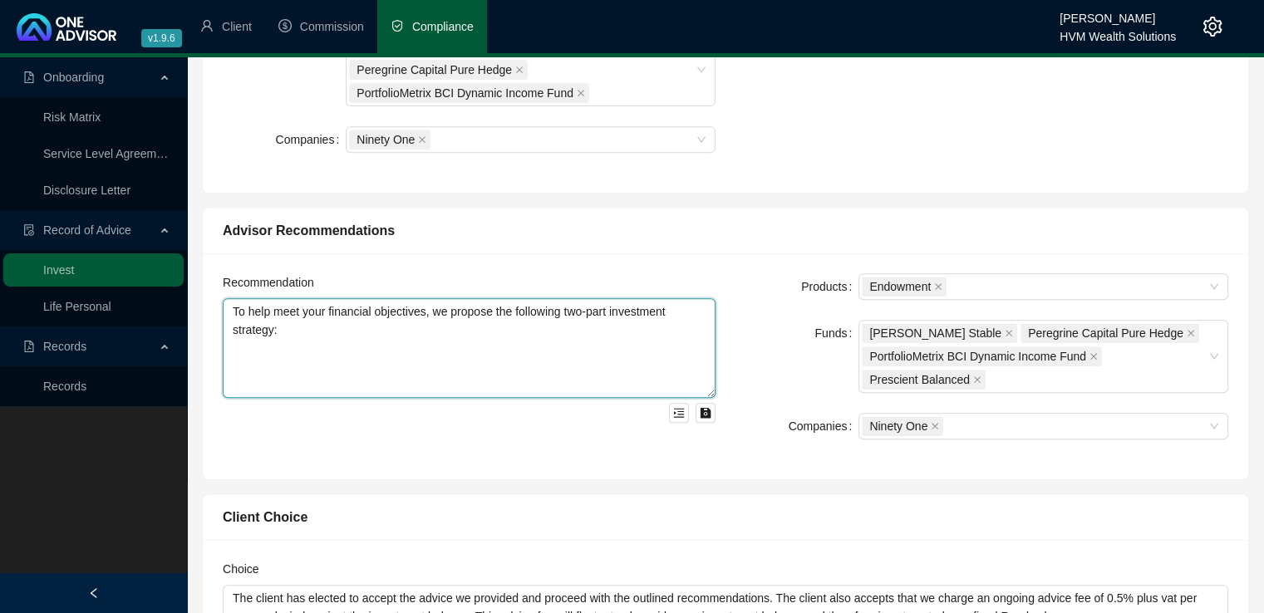
click at [236, 356] on textarea "To help meet your financial objectives, we propose the following two-part inves…" at bounding box center [469, 348] width 493 height 100
paste textarea "1. Establish an Emergency Fund We recommend allocating R300,000 to a low-risk, …"
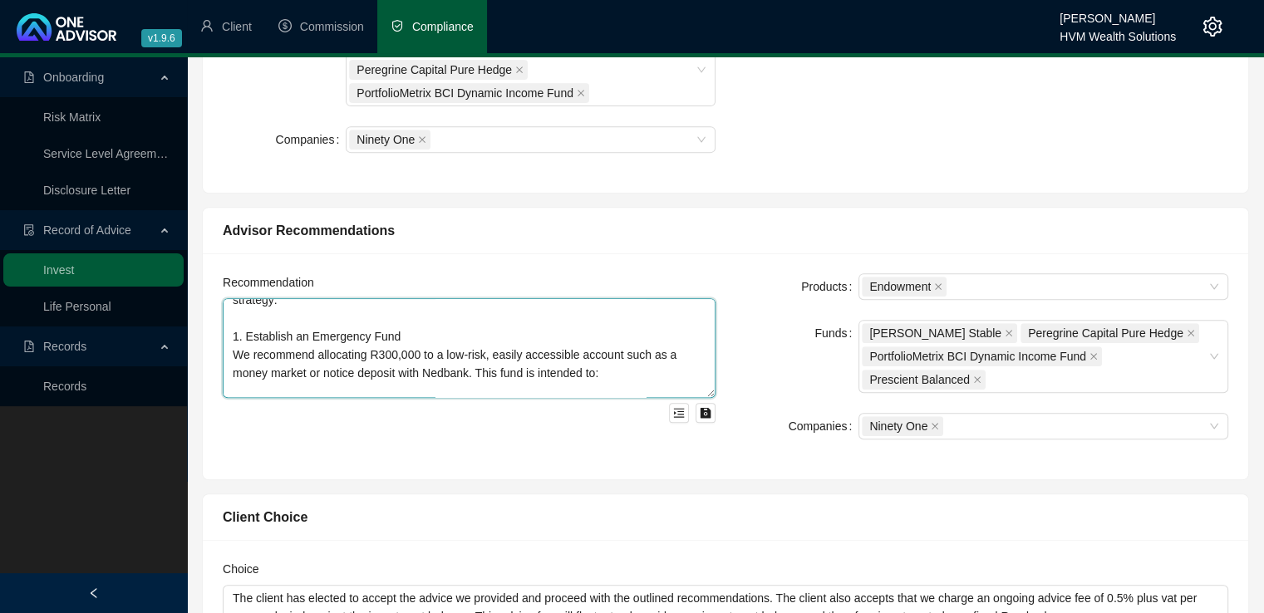
scroll to position [15, 0]
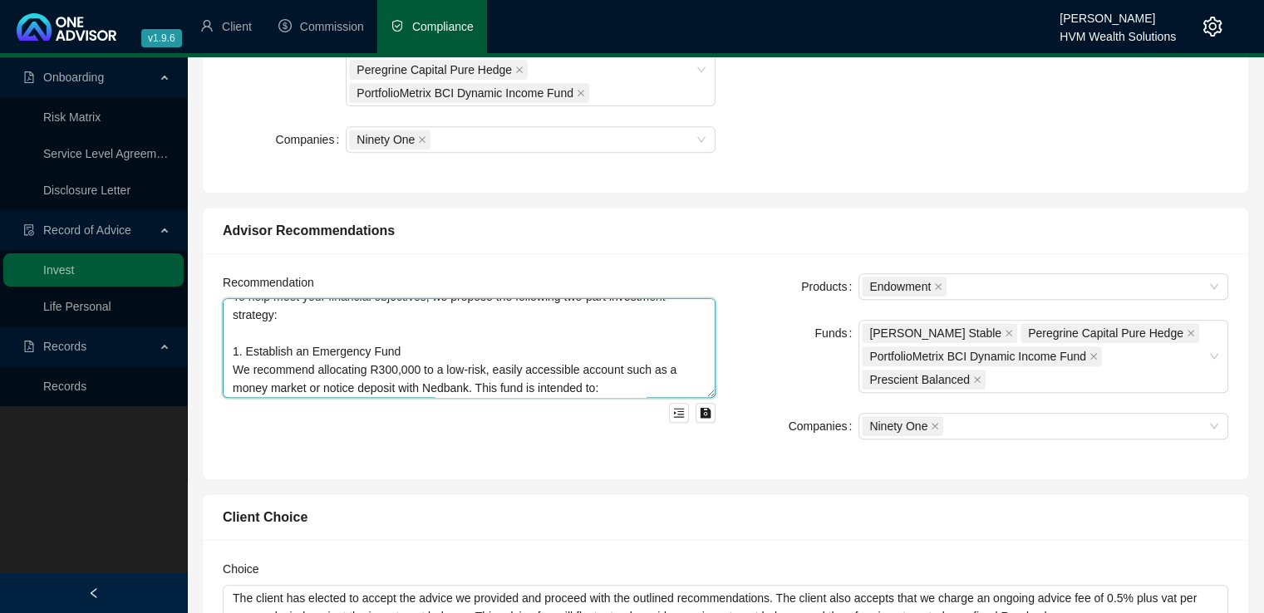
click at [368, 369] on textarea "To help meet your financial objectives, we propose the following two-part inves…" at bounding box center [469, 348] width 493 height 100
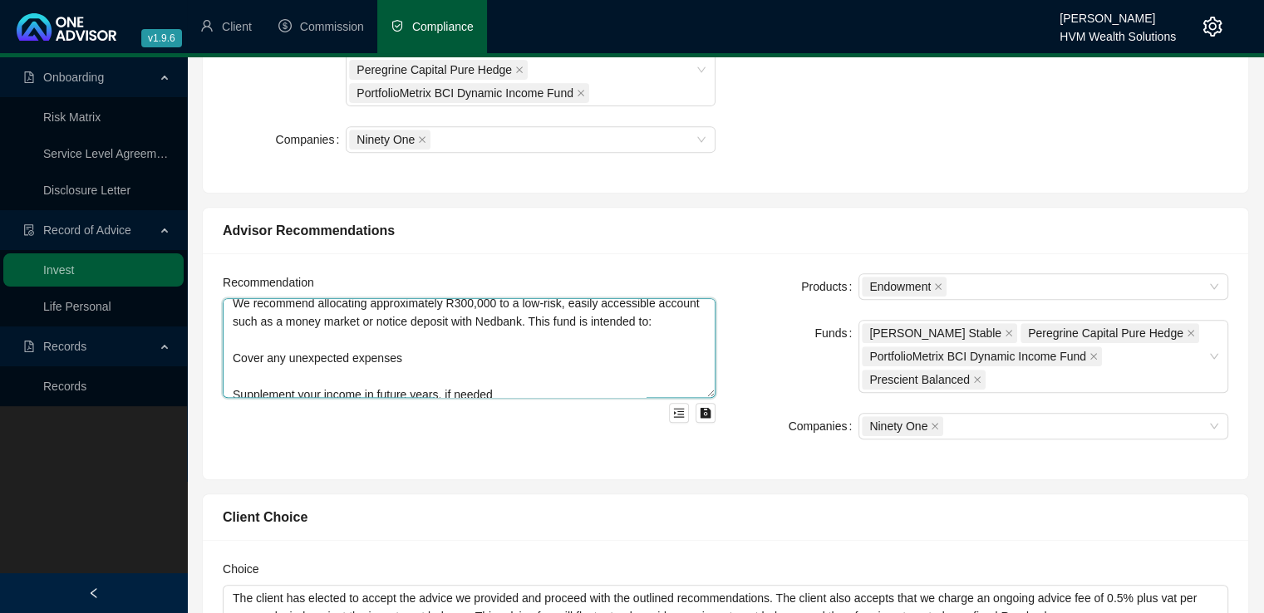
scroll to position [115, 0]
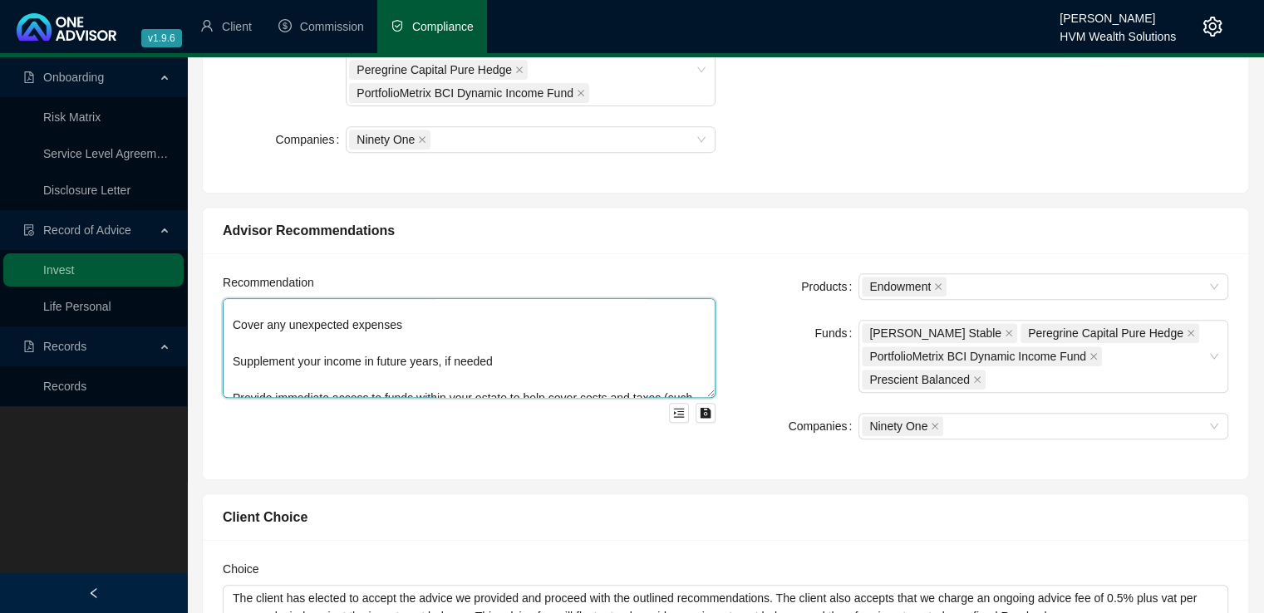
click at [229, 360] on textarea "To help meet your financial objectives, we propose the following two-part inves…" at bounding box center [469, 348] width 493 height 100
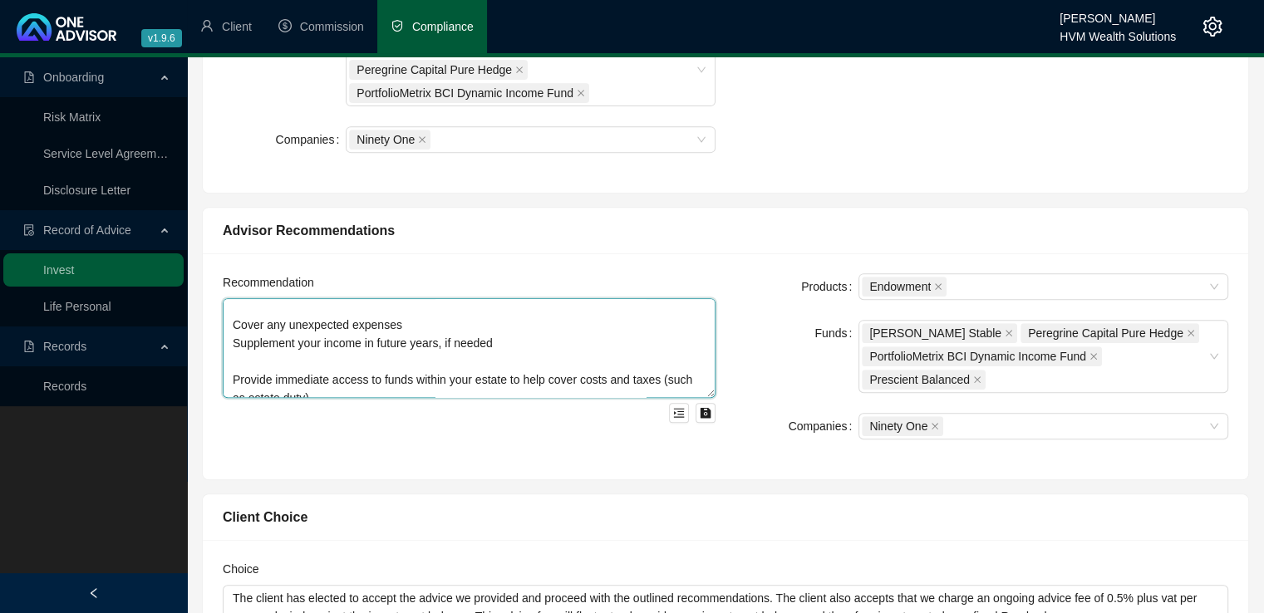
click at [233, 322] on textarea "To help meet your financial objectives, we propose the following two-part inves…" at bounding box center [469, 348] width 493 height 100
click at [233, 341] on textarea "To help meet your financial objectives, we propose the following two-part inves…" at bounding box center [469, 348] width 493 height 100
click at [232, 374] on textarea "To help meet your financial objectives, we propose the following two-part inves…" at bounding box center [469, 348] width 493 height 100
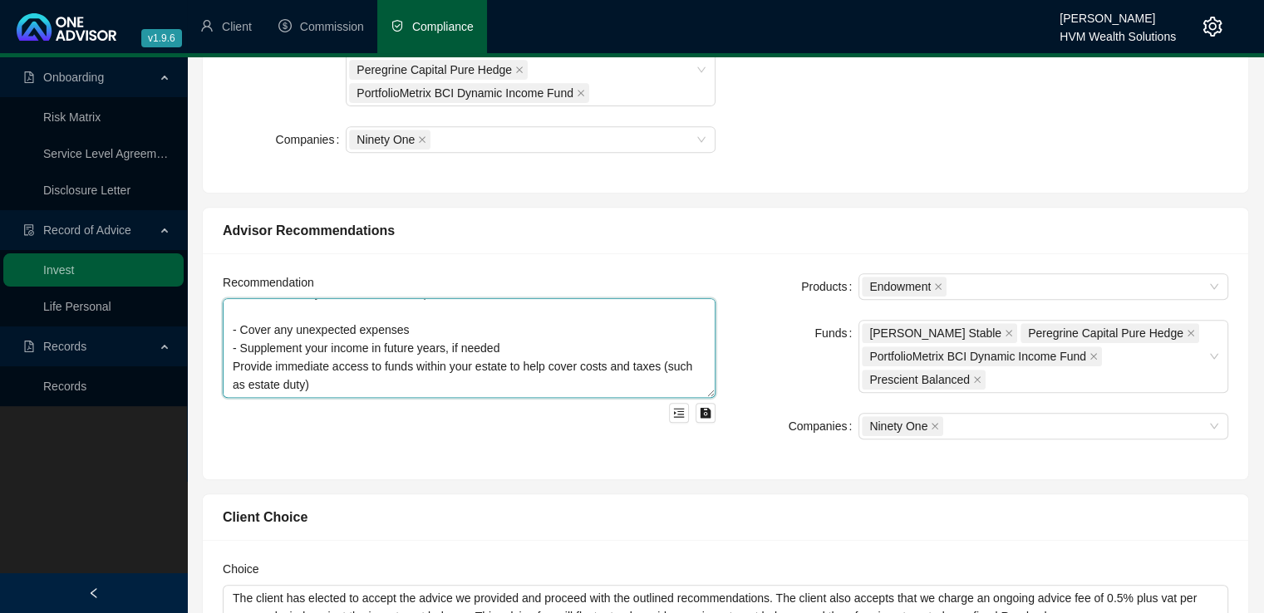
scroll to position [110, 0]
click at [570, 374] on textarea "To help meet your financial objectives, we propose the following two-part inves…" at bounding box center [469, 348] width 493 height 100
click at [562, 376] on textarea "To help meet your financial objectives, we propose the following two-part inves…" at bounding box center [469, 348] width 493 height 100
click at [381, 380] on textarea "To help meet your financial objectives, we propose the following two-part inves…" at bounding box center [469, 348] width 493 height 100
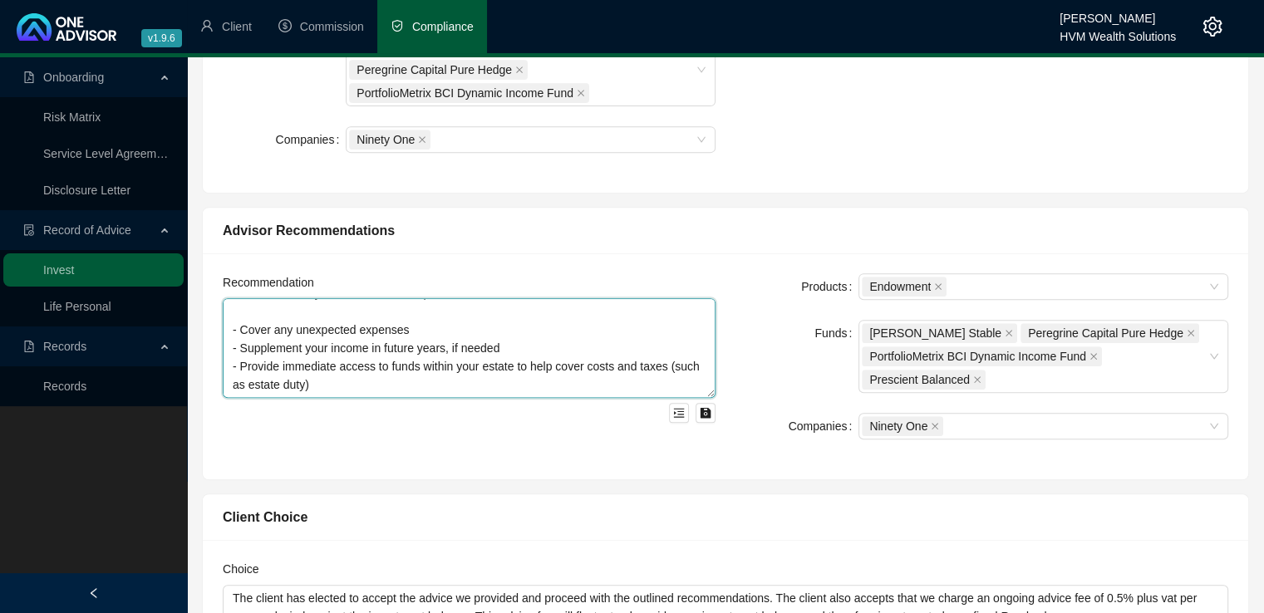
scroll to position [141, 0]
paste textarea "2. Succession-Focused Investment Structure We propose investing the remaining R…"
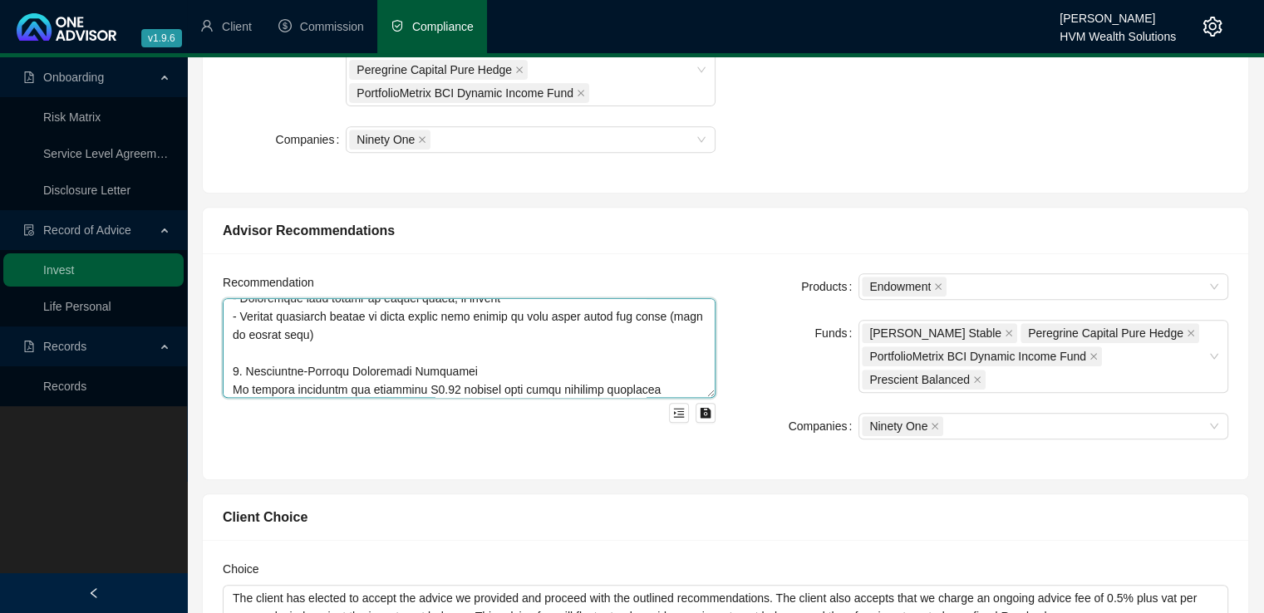
scroll to position [148, 0]
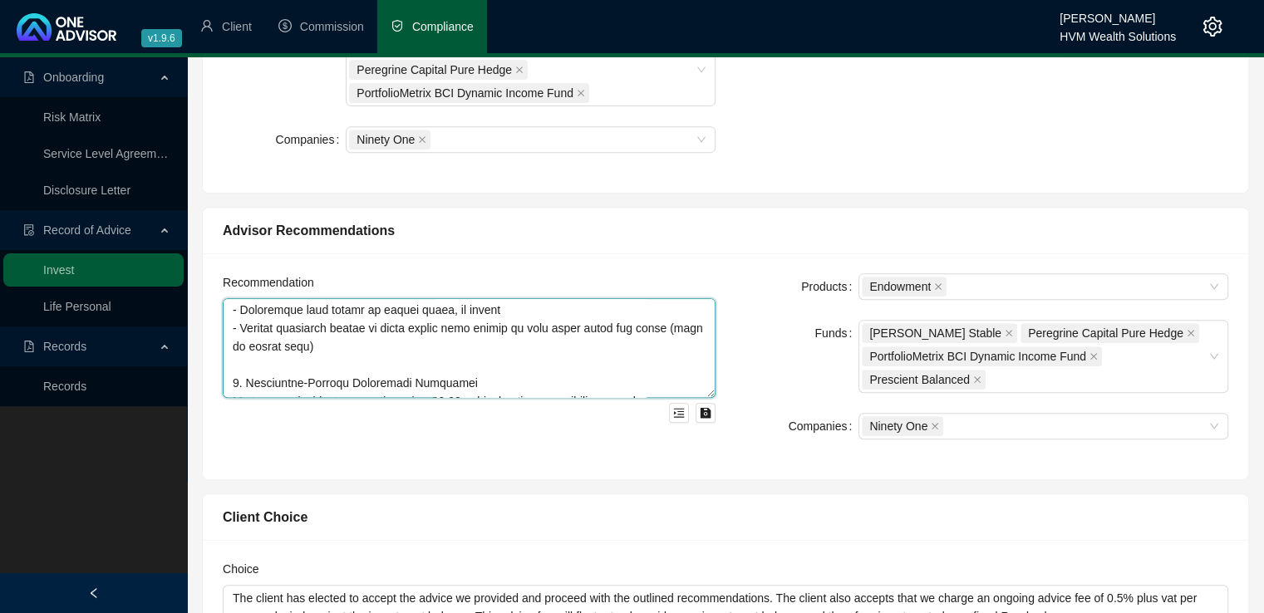
click at [513, 376] on textarea at bounding box center [469, 348] width 493 height 100
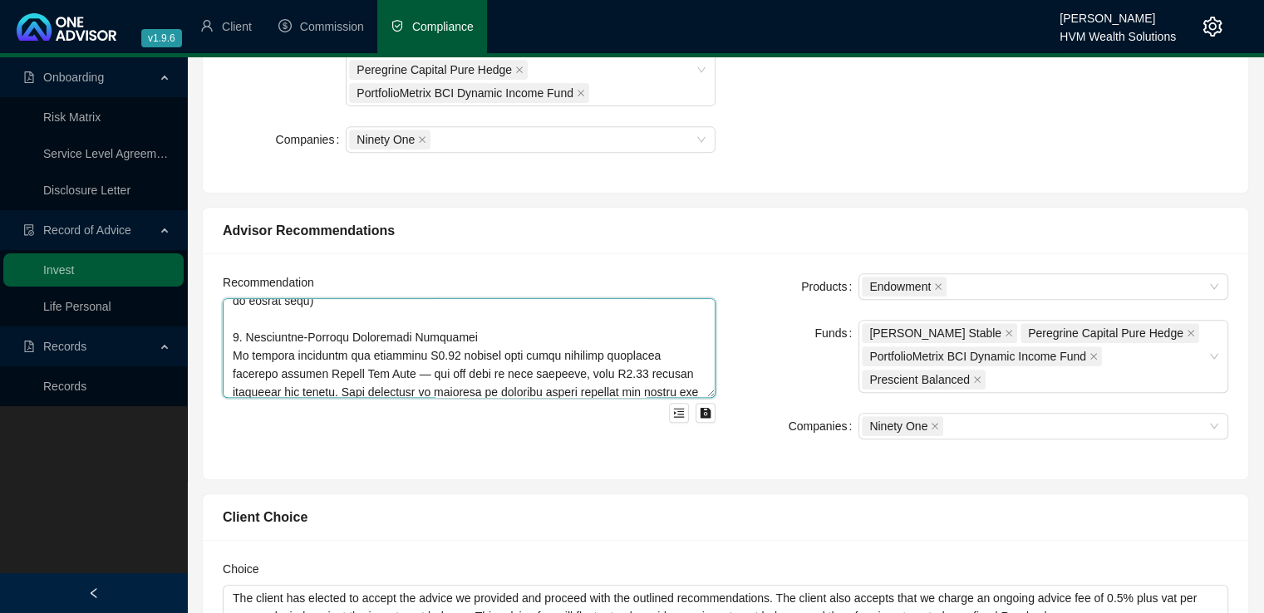
scroll to position [213, 0]
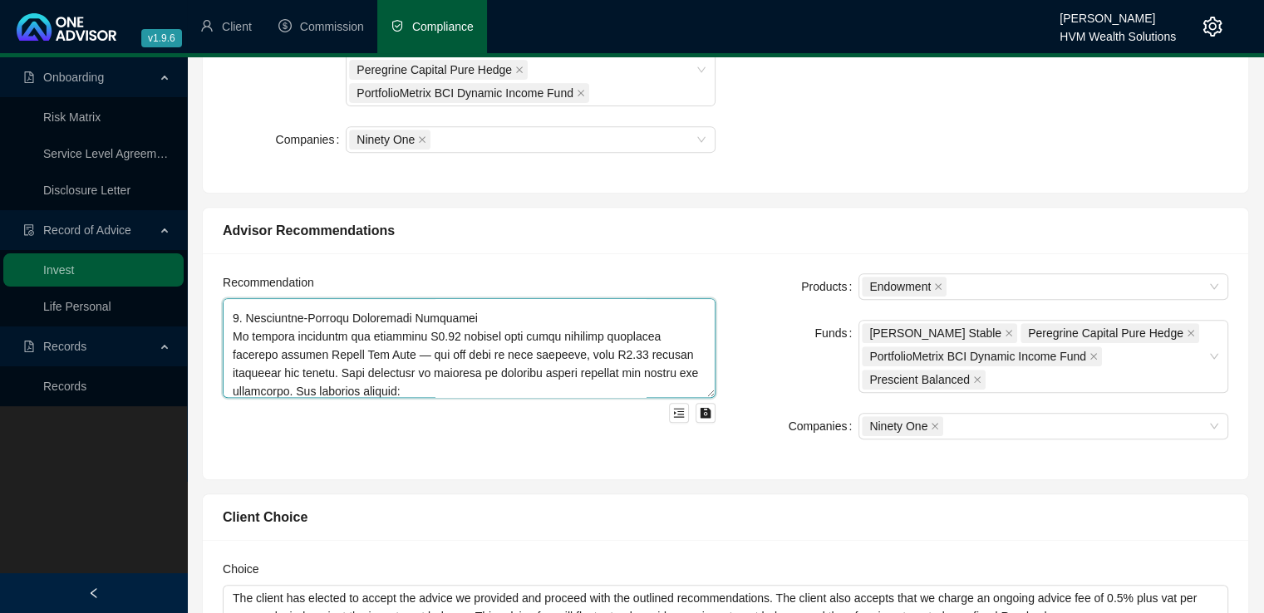
click at [420, 337] on textarea at bounding box center [469, 348] width 493 height 100
drag, startPoint x: 340, startPoint y: 356, endPoint x: 282, endPoint y: 356, distance: 58.2
click at [282, 356] on textarea at bounding box center [469, 348] width 493 height 100
click at [596, 357] on textarea at bounding box center [469, 348] width 493 height 100
click at [332, 371] on textarea at bounding box center [469, 348] width 493 height 100
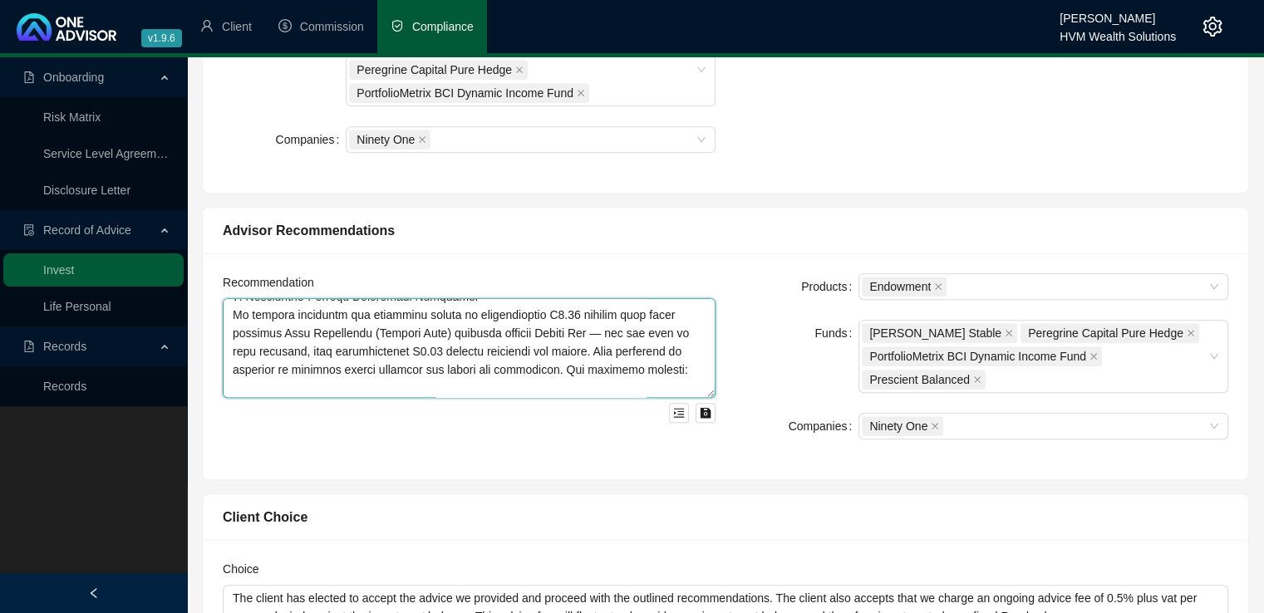
scroll to position [246, 0]
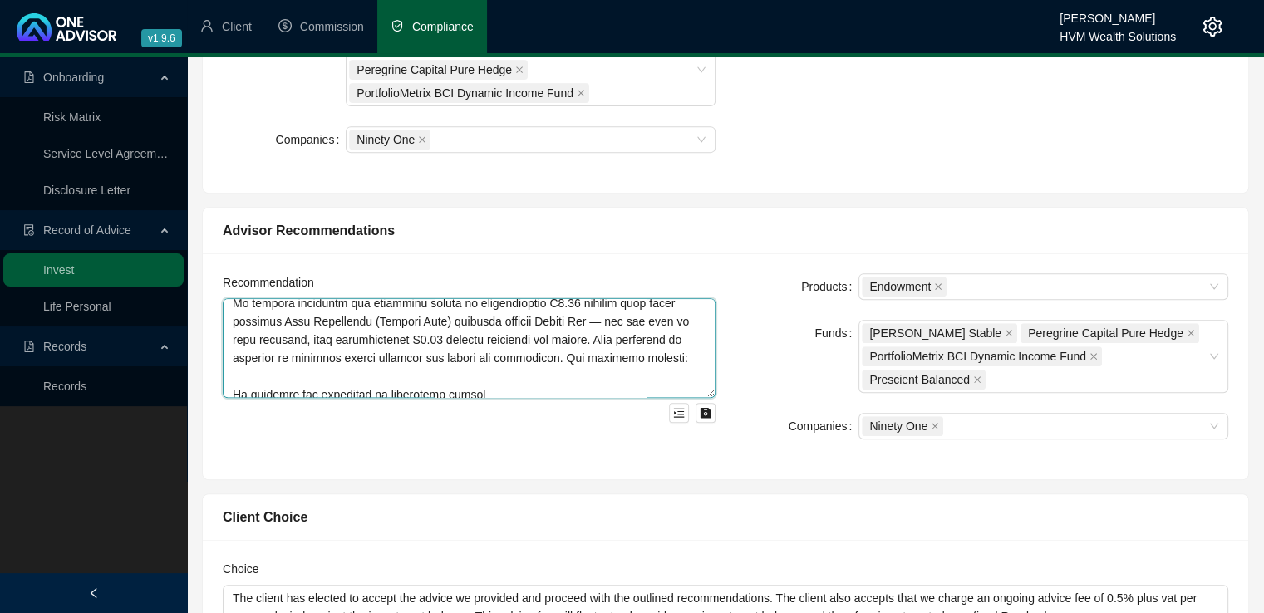
click at [563, 356] on textarea at bounding box center [469, 348] width 493 height 100
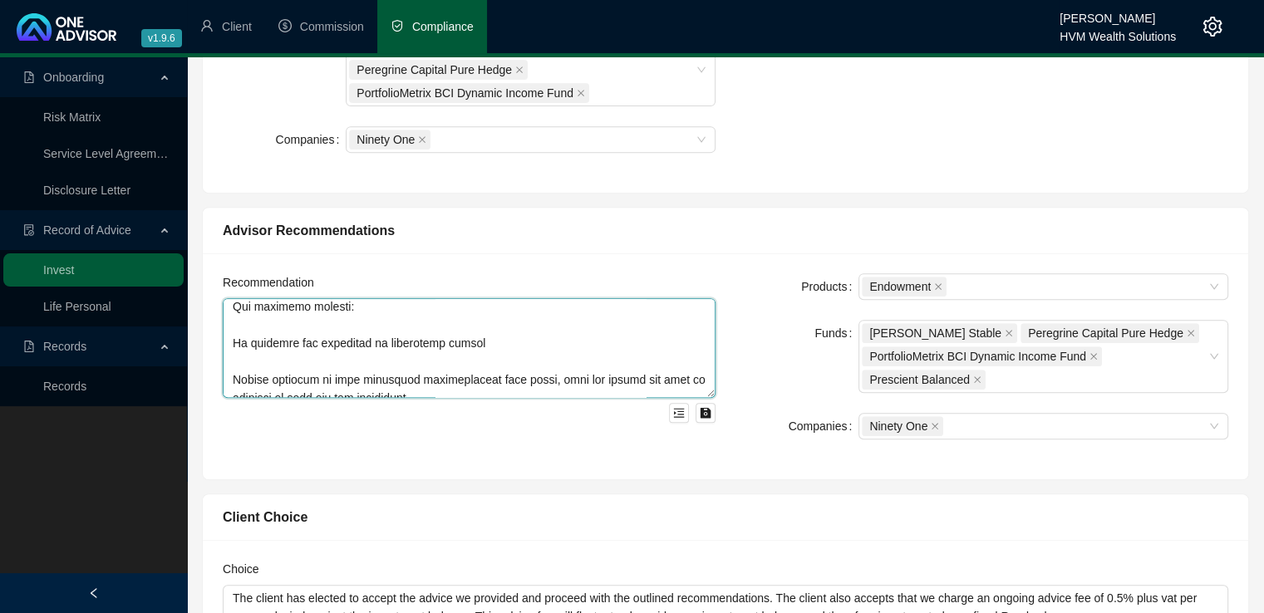
click at [233, 374] on textarea at bounding box center [469, 348] width 493 height 100
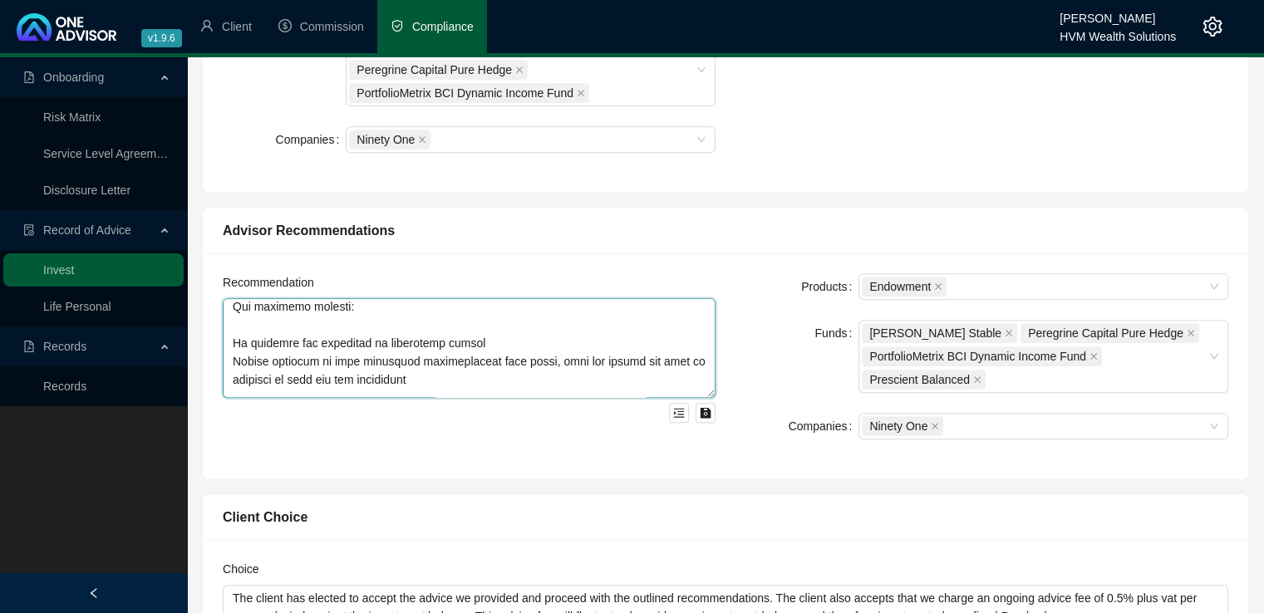
click at [234, 337] on textarea at bounding box center [469, 348] width 493 height 100
click at [232, 364] on textarea at bounding box center [469, 348] width 493 height 100
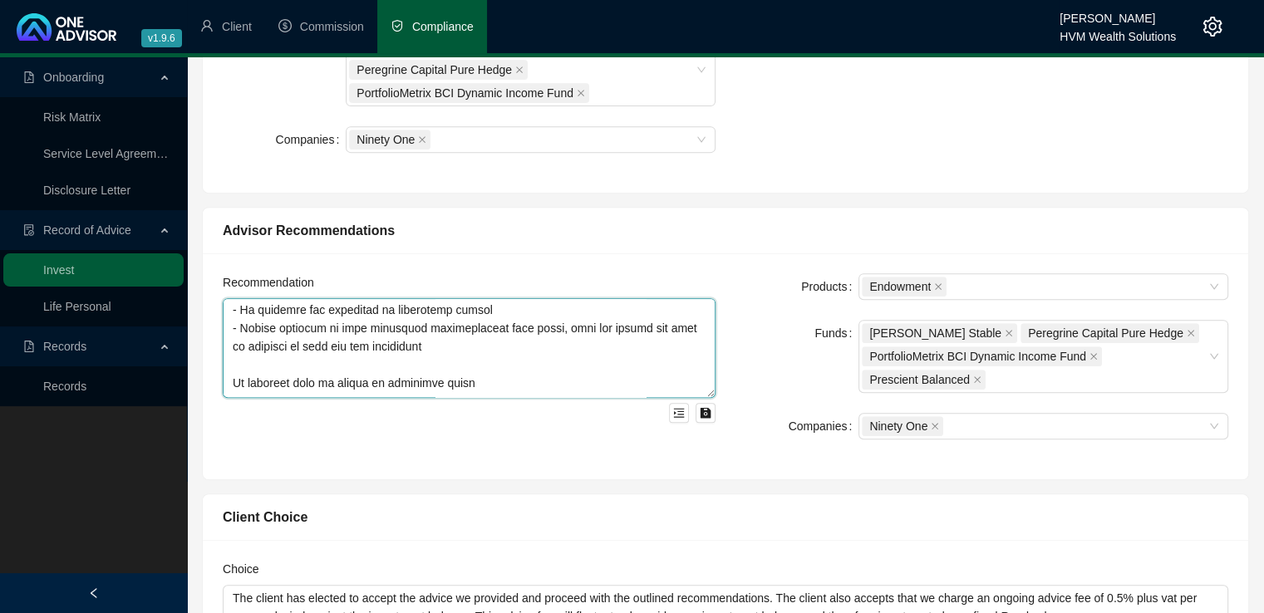
click at [232, 376] on textarea at bounding box center [469, 348] width 493 height 100
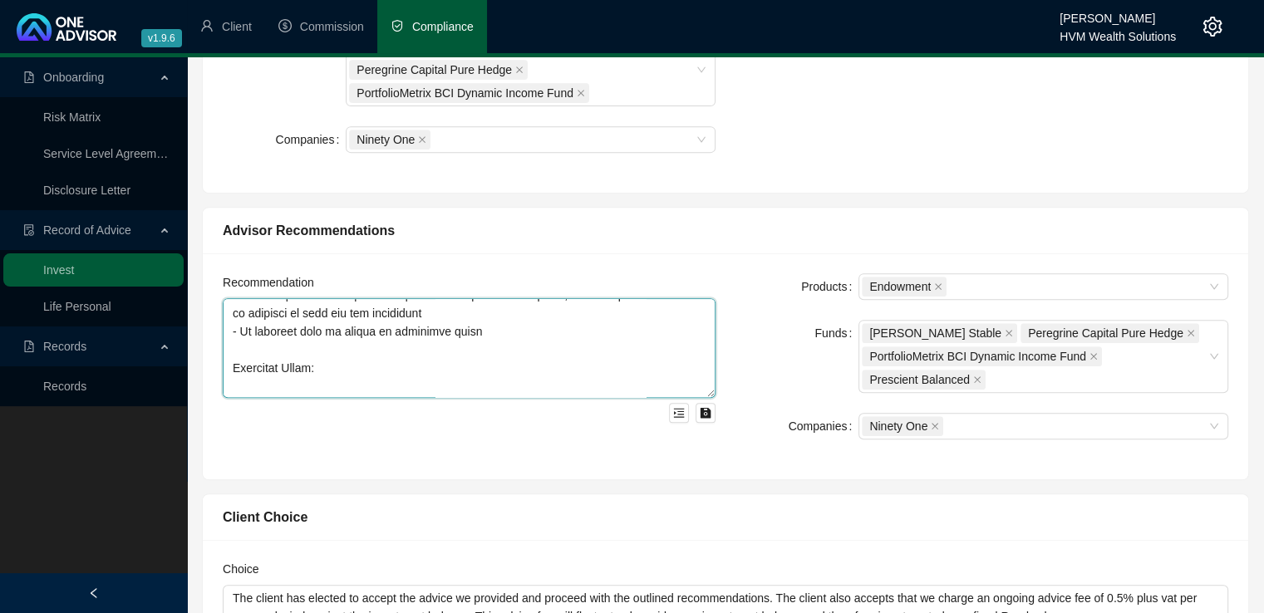
click at [229, 363] on textarea at bounding box center [469, 348] width 493 height 100
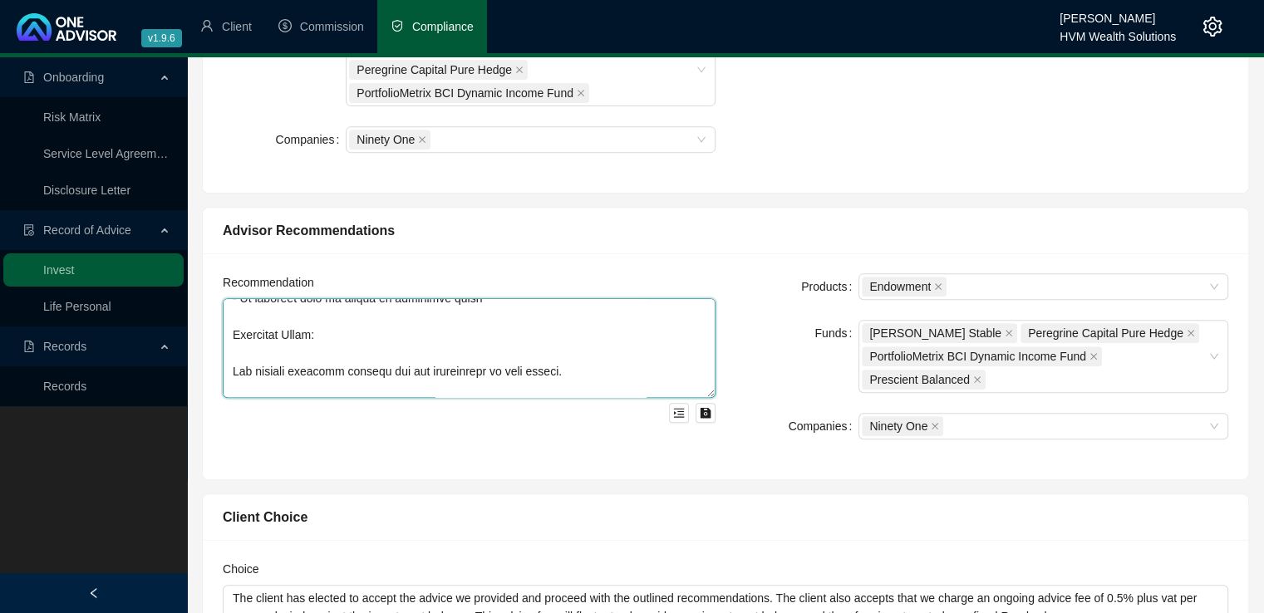
scroll to position [449, 0]
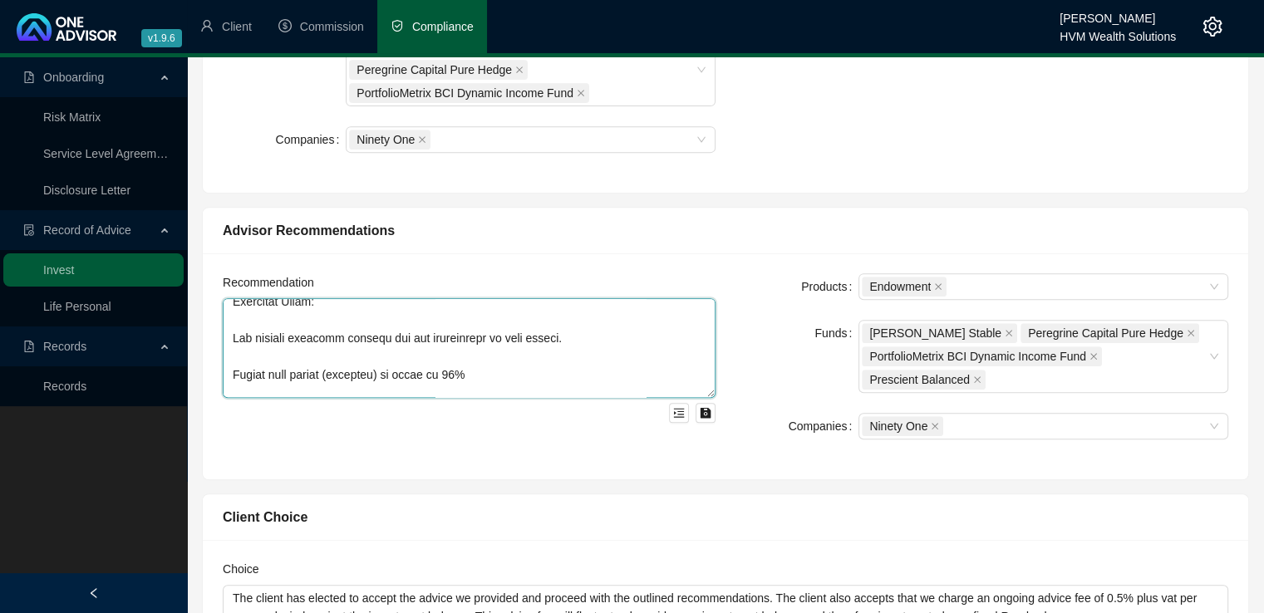
click at [231, 337] on textarea at bounding box center [469, 348] width 493 height 100
click at [234, 371] on textarea at bounding box center [469, 348] width 493 height 100
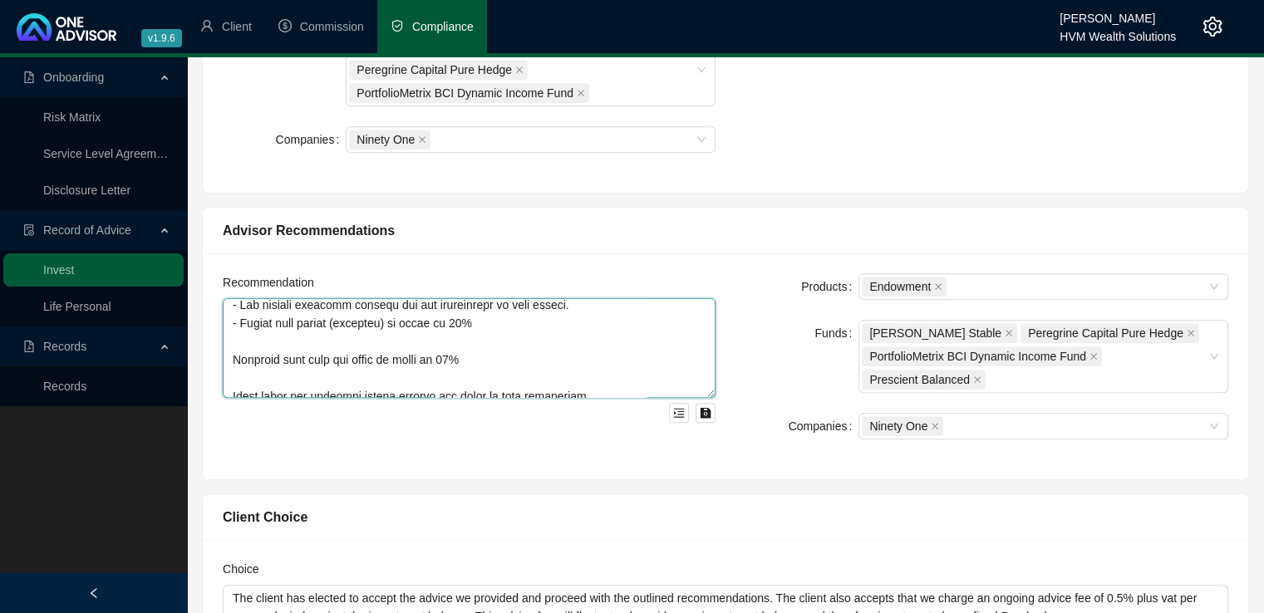
click at [229, 361] on textarea at bounding box center [469, 348] width 493 height 100
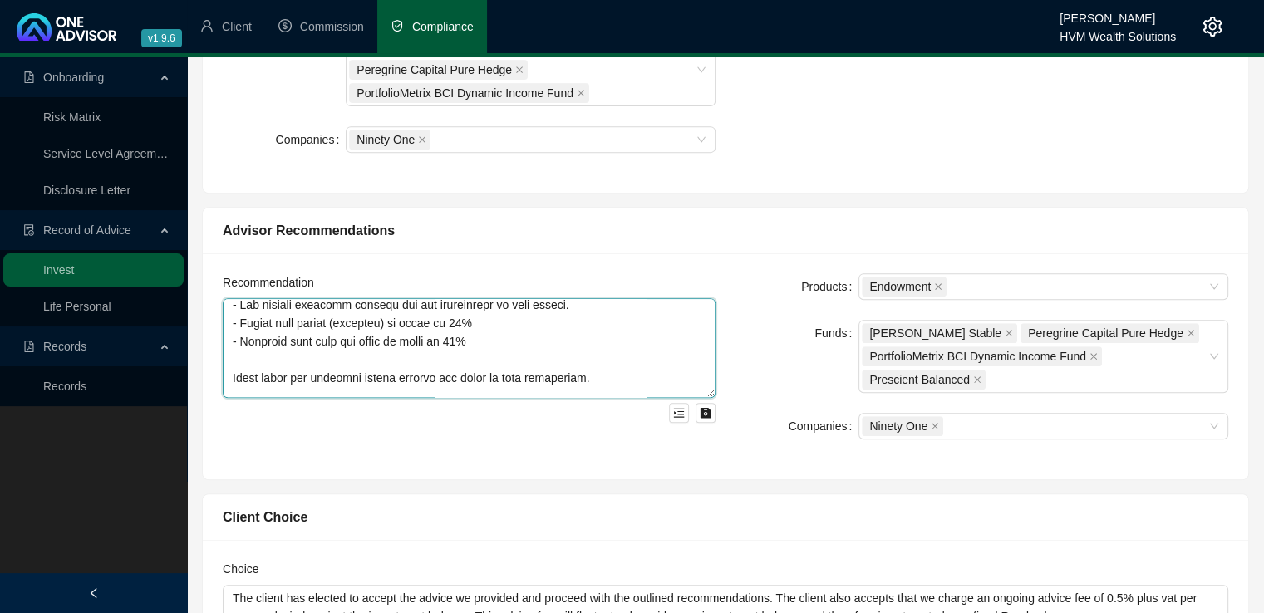
click at [236, 372] on textarea at bounding box center [469, 348] width 493 height 100
click at [230, 381] on textarea at bounding box center [469, 348] width 493 height 100
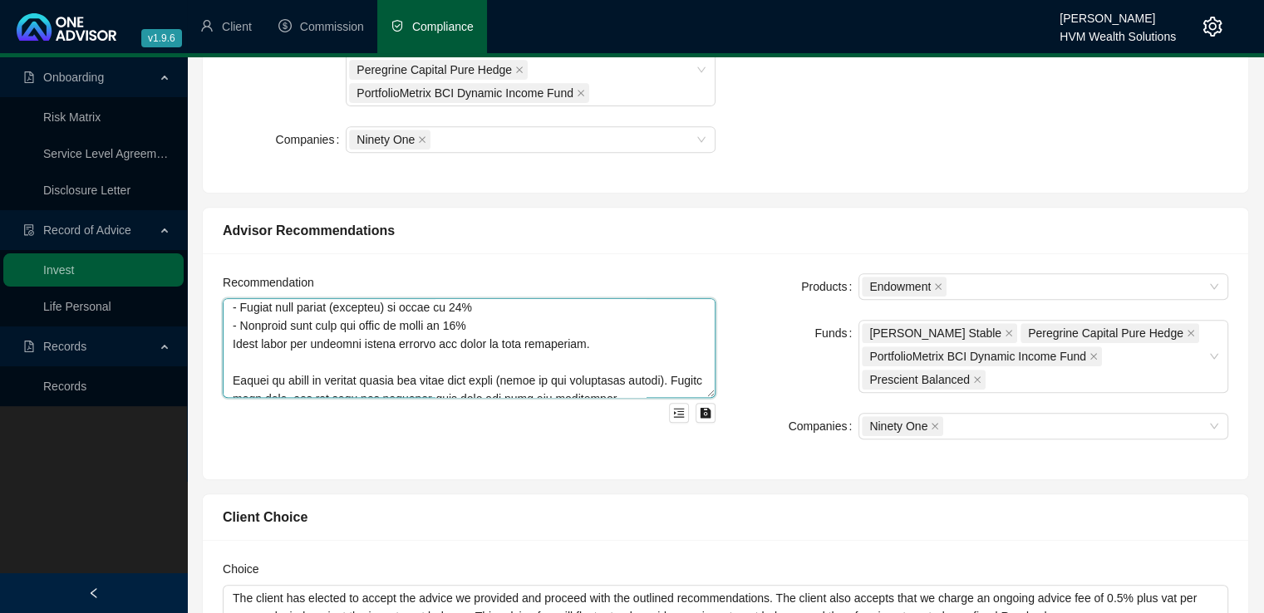
scroll to position [512, 0]
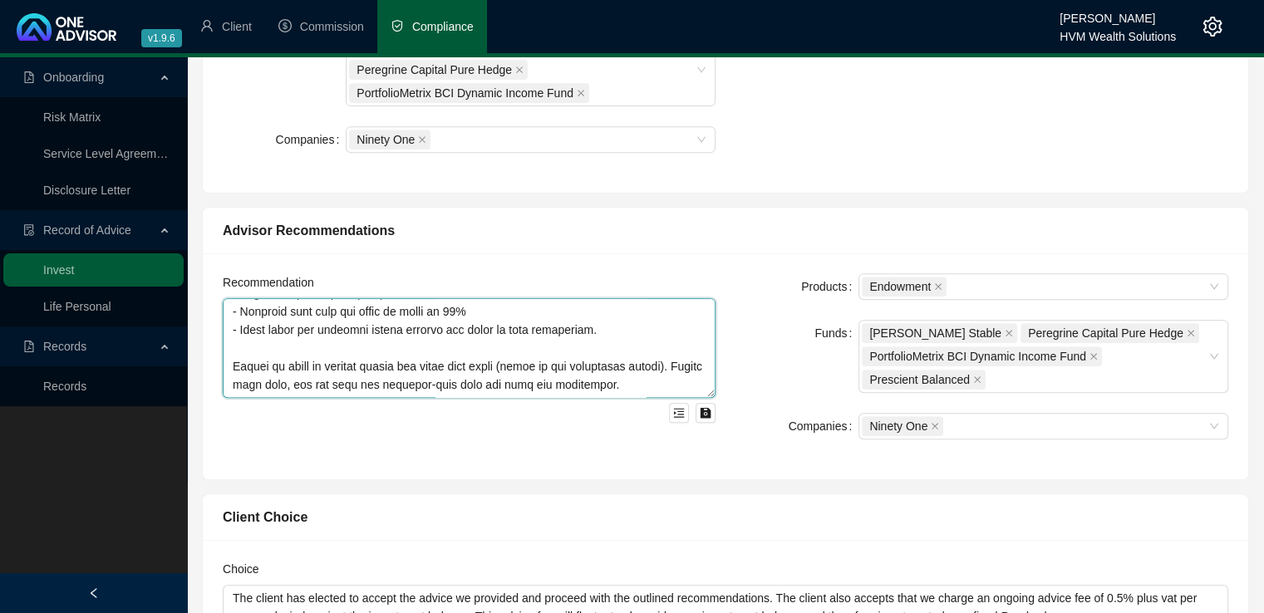
click at [234, 355] on textarea at bounding box center [469, 348] width 493 height 100
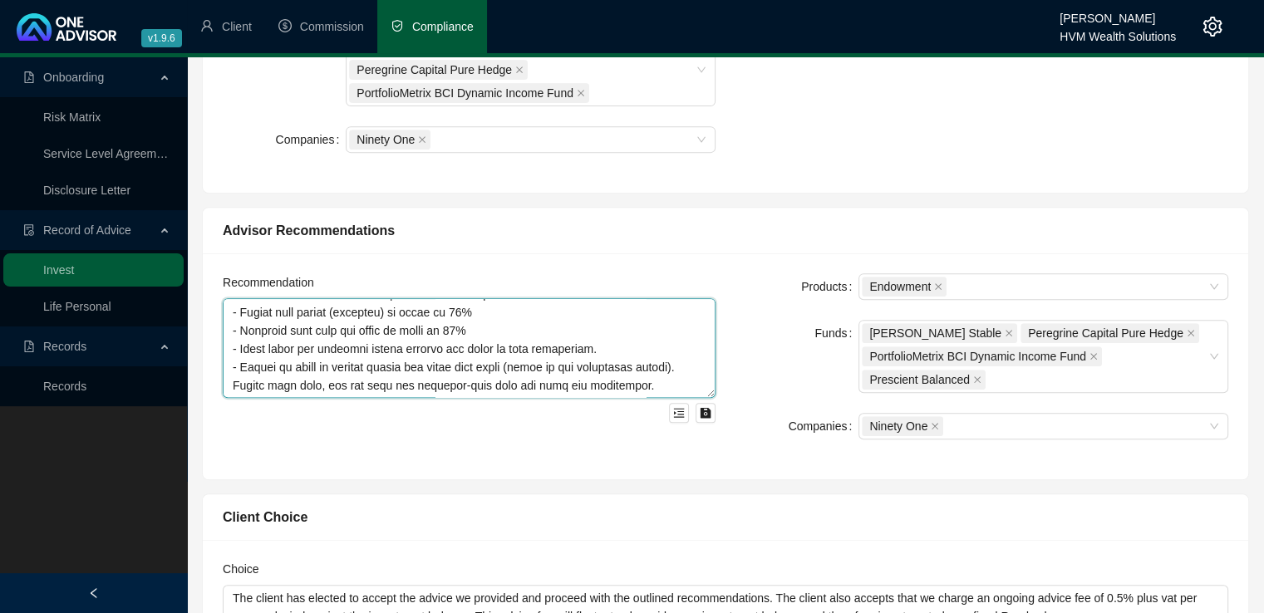
click at [232, 383] on textarea at bounding box center [469, 348] width 493 height 100
click at [234, 383] on textarea at bounding box center [469, 348] width 493 height 100
click at [234, 382] on textarea at bounding box center [469, 348] width 493 height 100
click at [233, 382] on textarea at bounding box center [469, 348] width 493 height 100
click at [678, 360] on textarea at bounding box center [469, 348] width 493 height 100
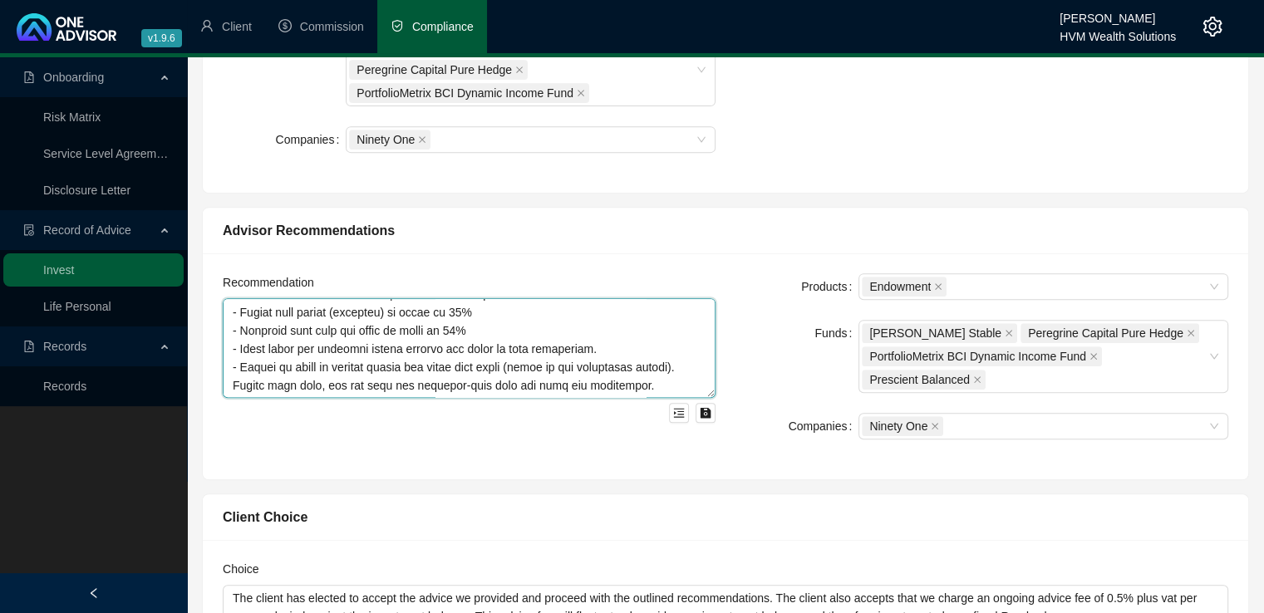
click at [319, 390] on textarea at bounding box center [469, 348] width 493 height 100
click at [234, 381] on textarea at bounding box center [469, 348] width 493 height 100
click at [663, 379] on textarea at bounding box center [469, 348] width 493 height 100
paste textarea "Investment Allocation (Per Beneficiary – R1.12 million) Each endowment policy w…"
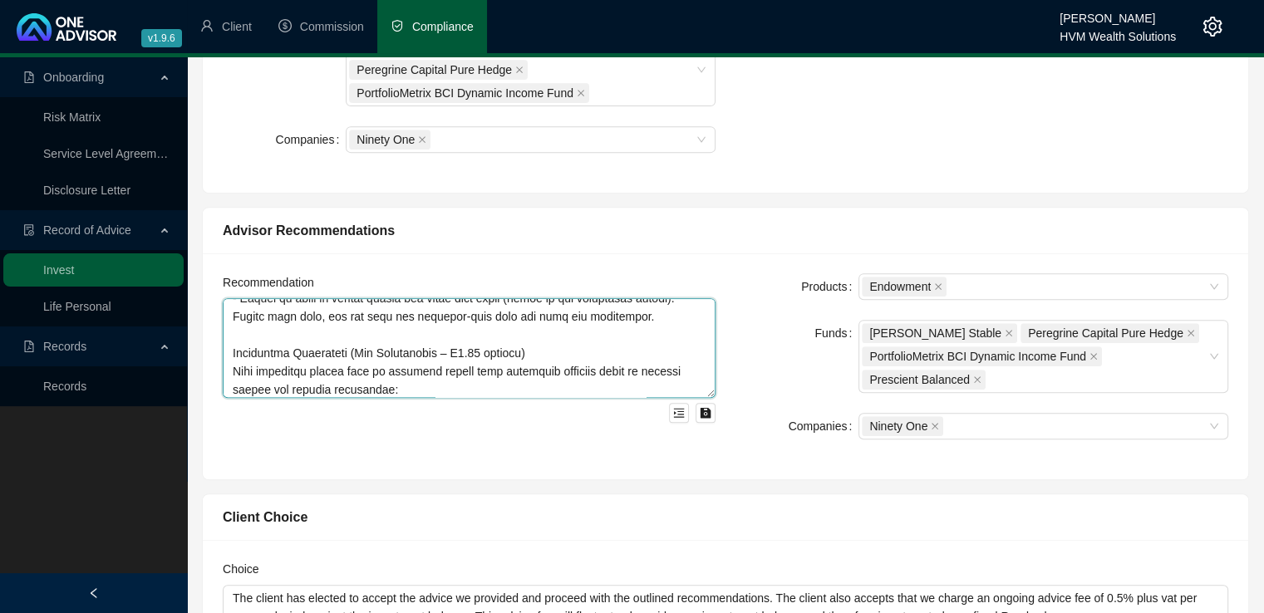
scroll to position [580, 0]
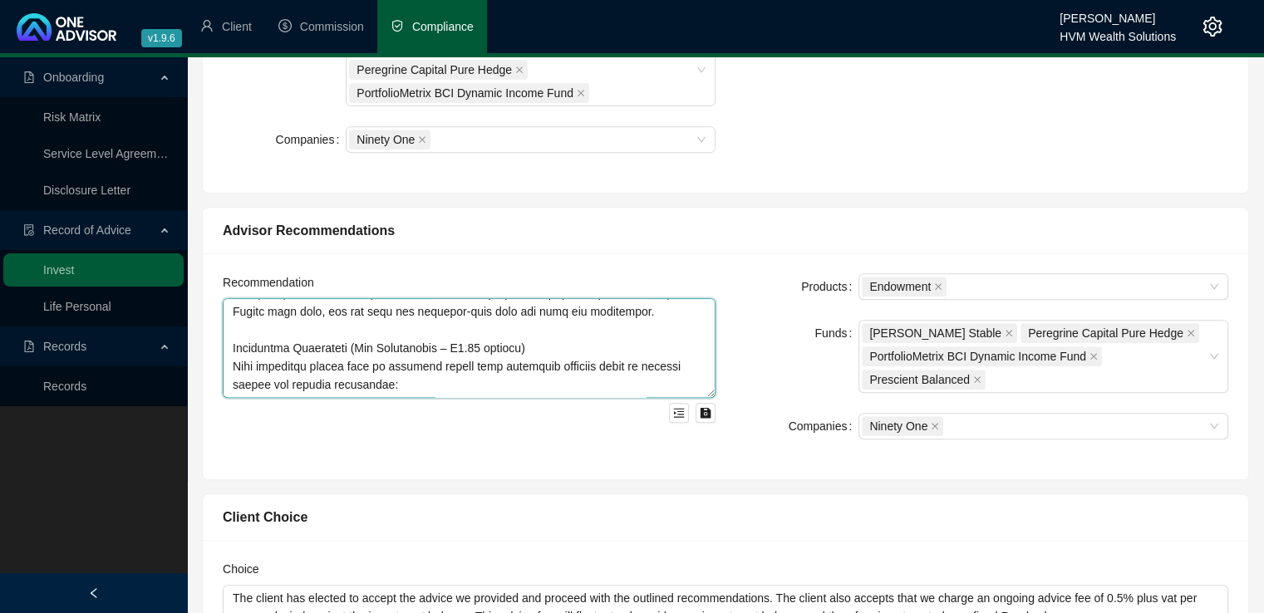
click at [421, 373] on textarea at bounding box center [469, 348] width 493 height 100
paste textarea "Prescient Balanced Fund – 40% Moderate growth with equity exposure; aims to gro…"
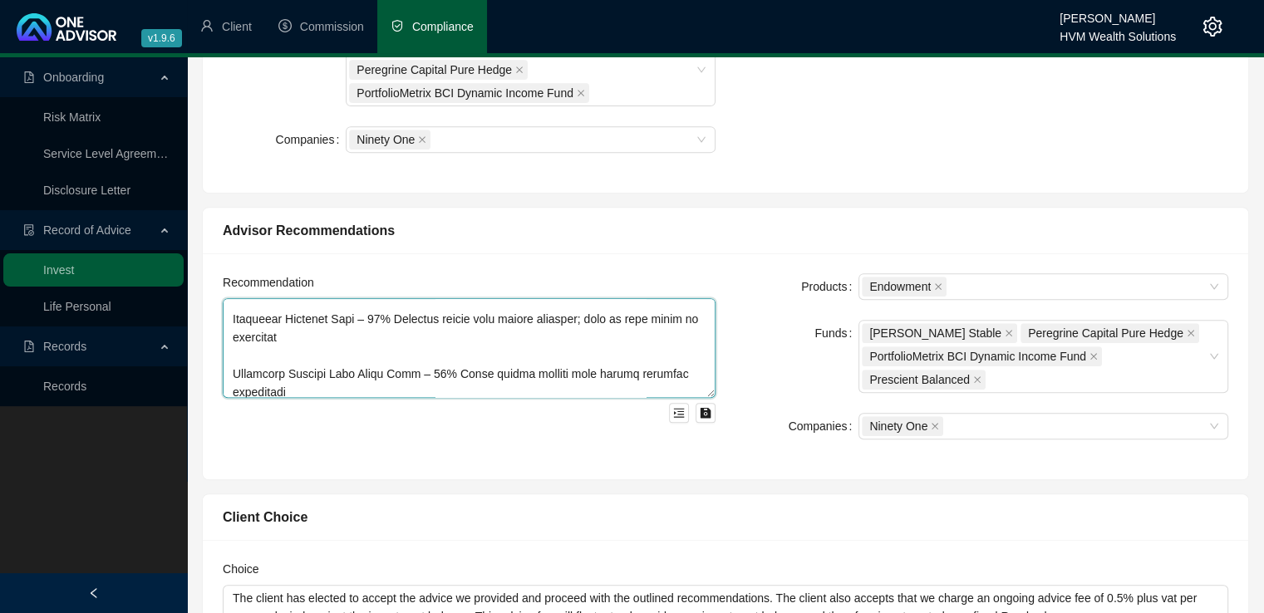
scroll to position [618, 0]
click at [231, 363] on textarea at bounding box center [469, 348] width 493 height 100
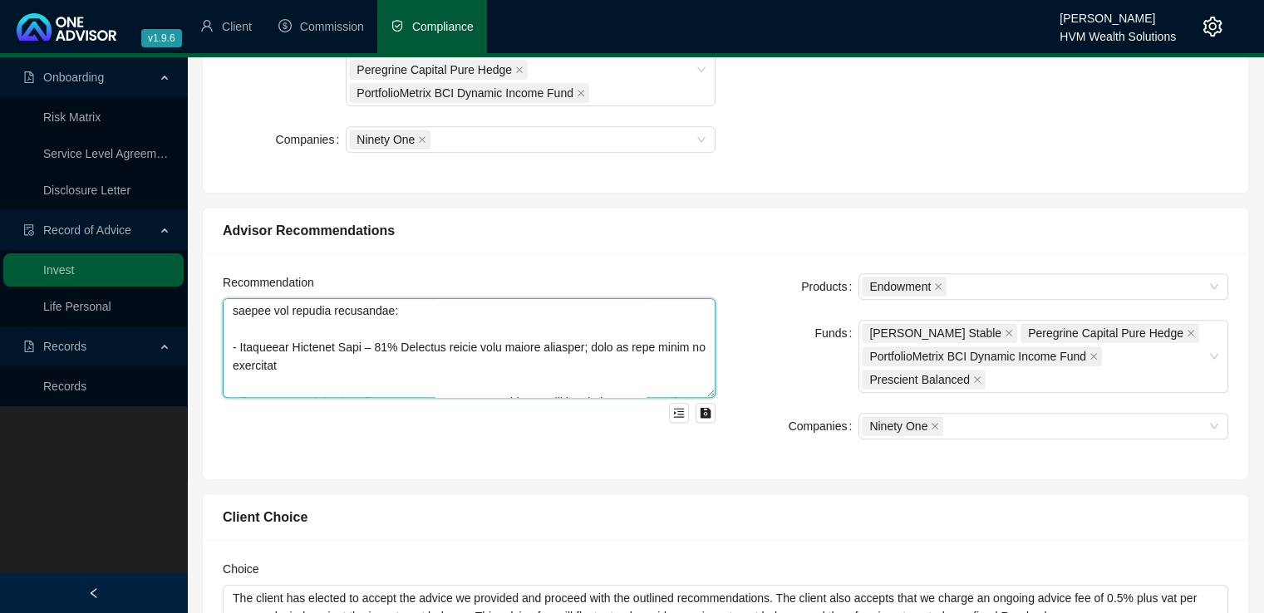
scroll to position [652, 0]
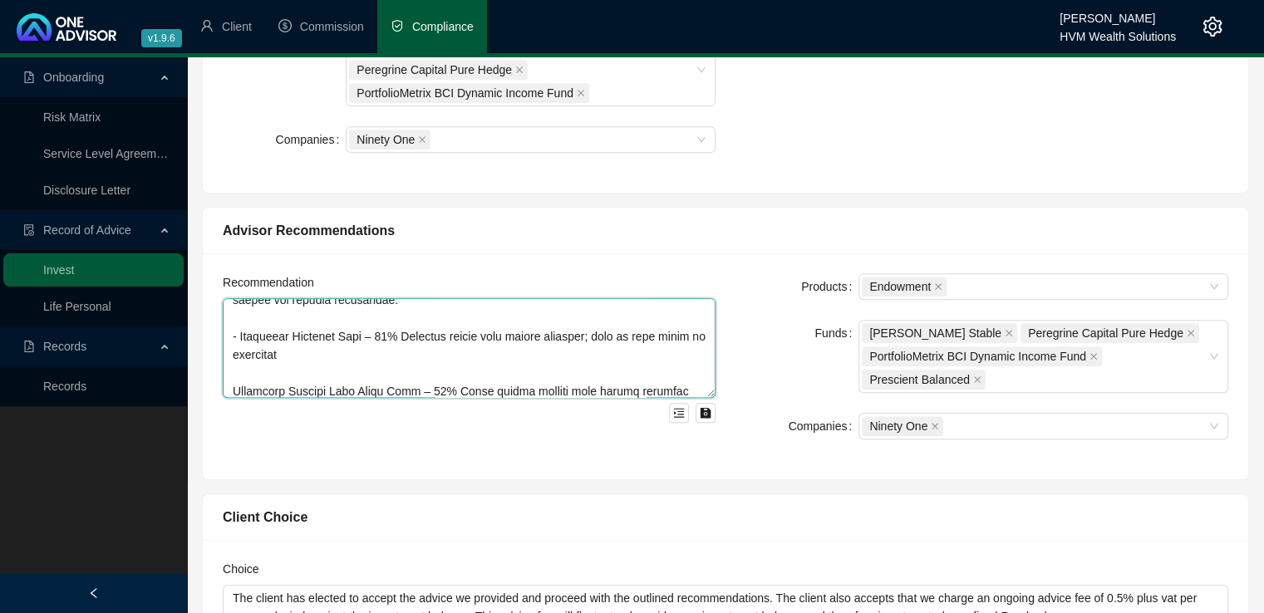
click at [231, 386] on textarea at bounding box center [469, 348] width 493 height 100
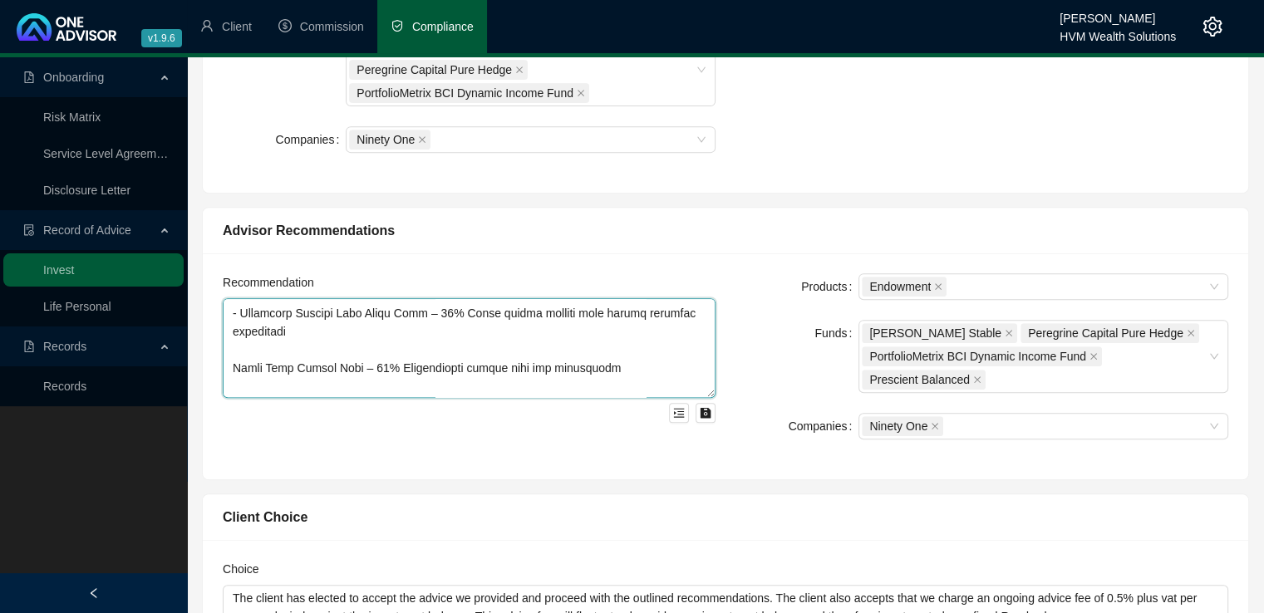
scroll to position [718, 0]
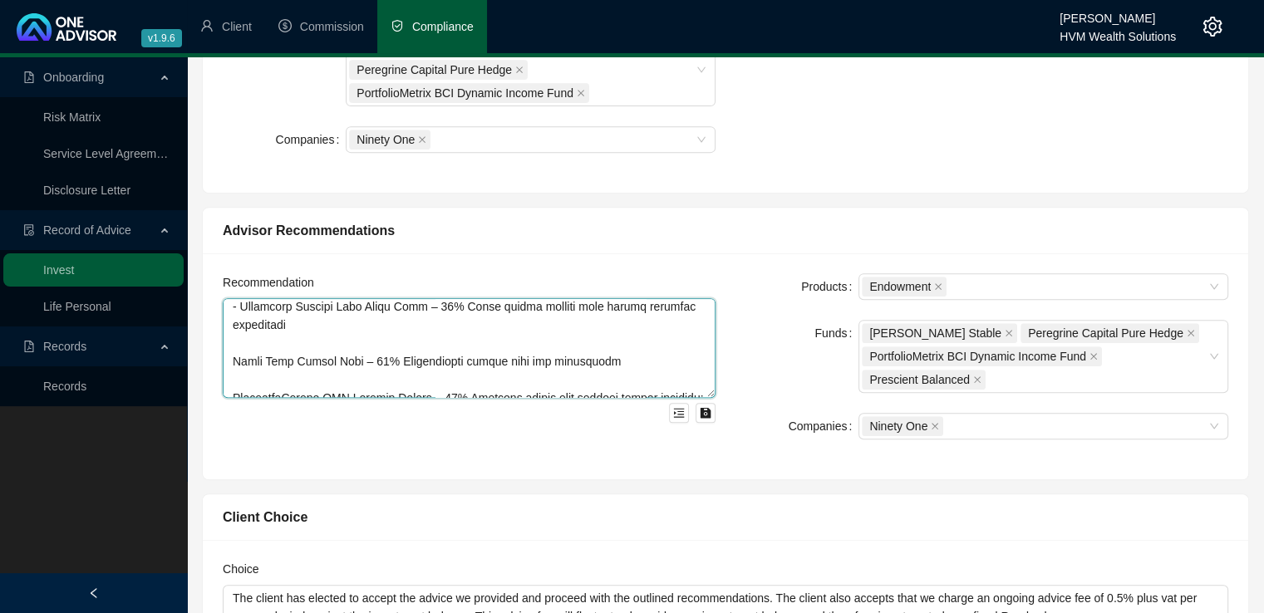
click at [233, 359] on textarea at bounding box center [469, 348] width 493 height 100
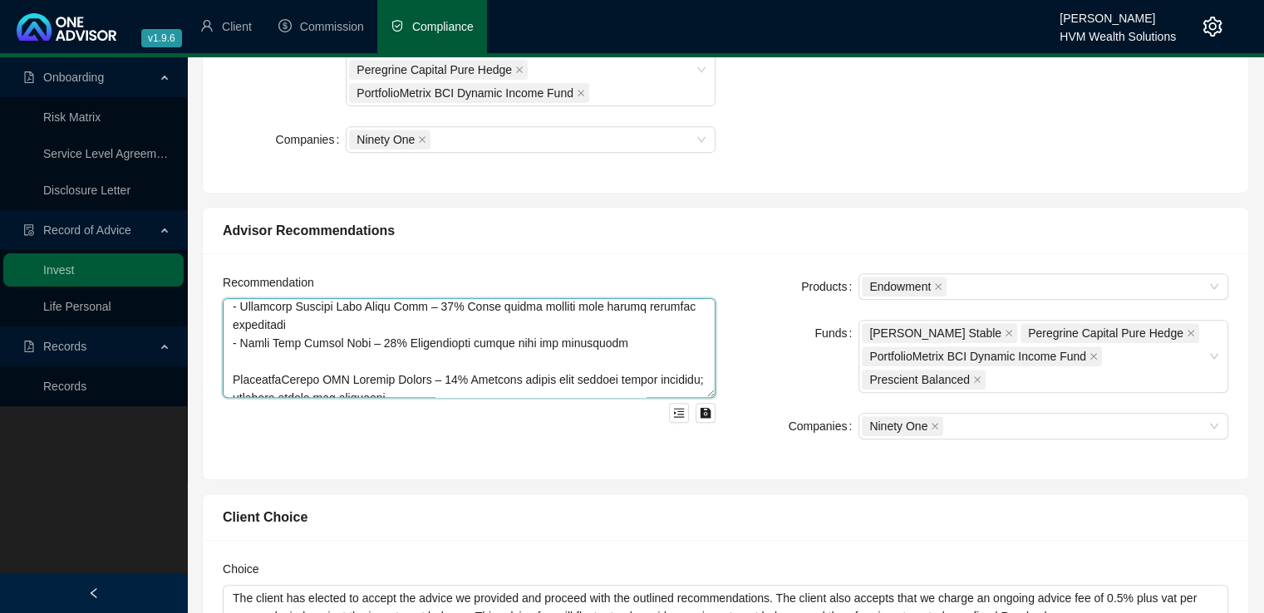
click at [231, 376] on textarea at bounding box center [469, 348] width 493 height 100
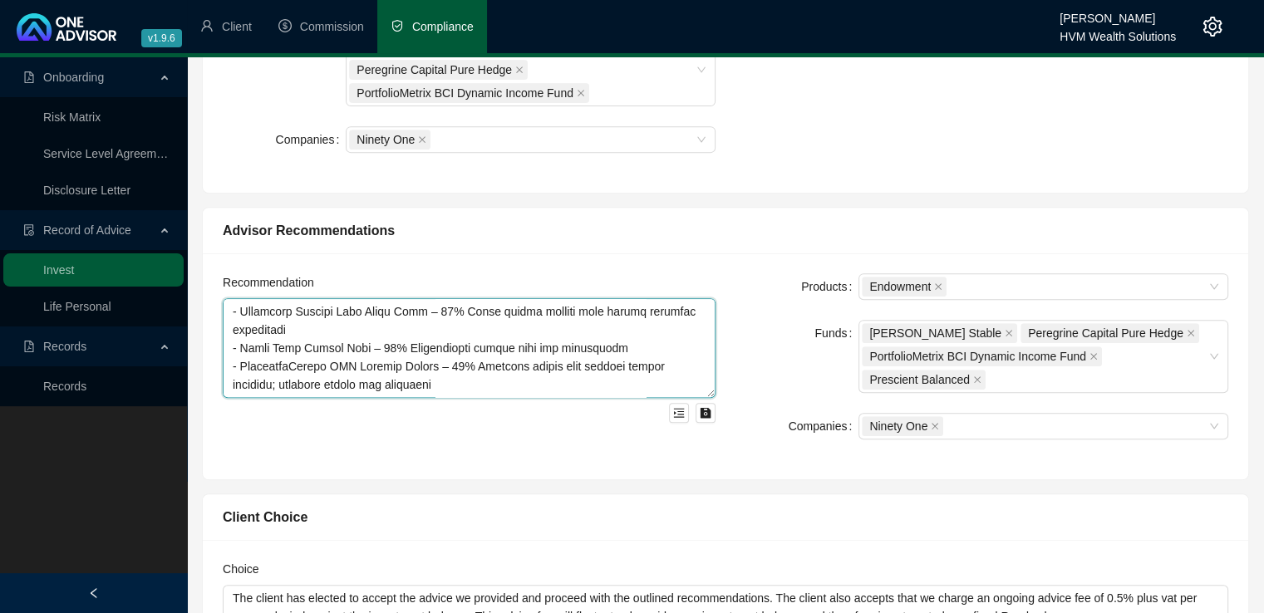
scroll to position [731, 0]
click at [525, 380] on textarea at bounding box center [469, 348] width 493 height 100
click at [496, 370] on textarea at bounding box center [469, 348] width 493 height 100
paste textarea "This portfolio is designed to grow your investments steadily over time, keeping…"
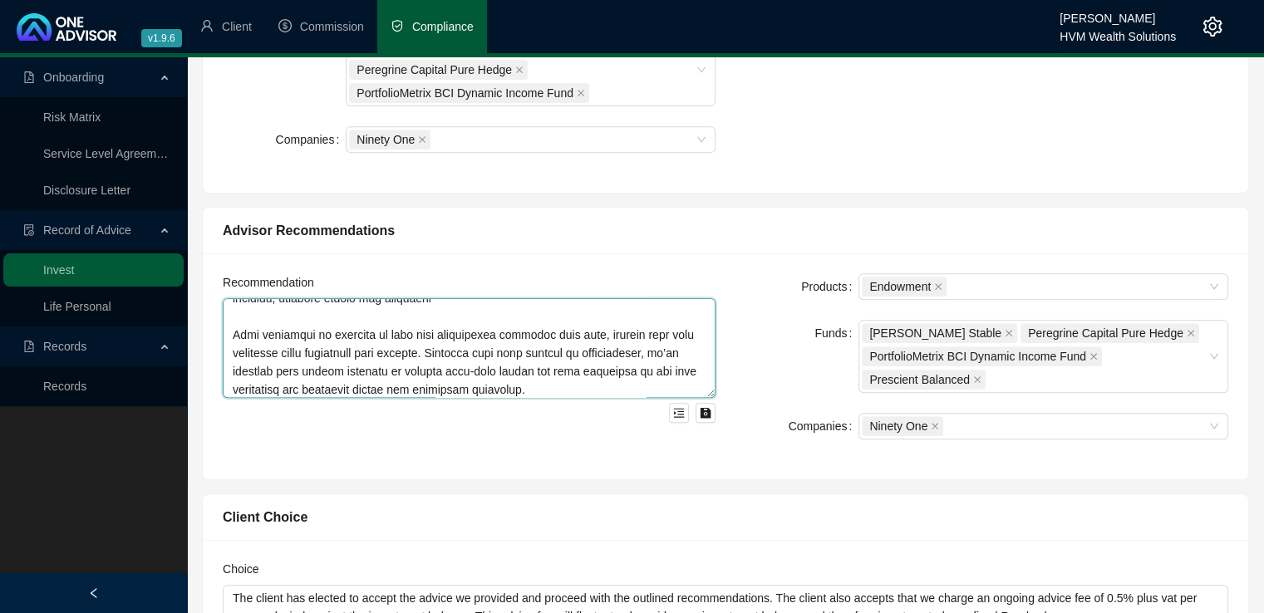
scroll to position [822, 0]
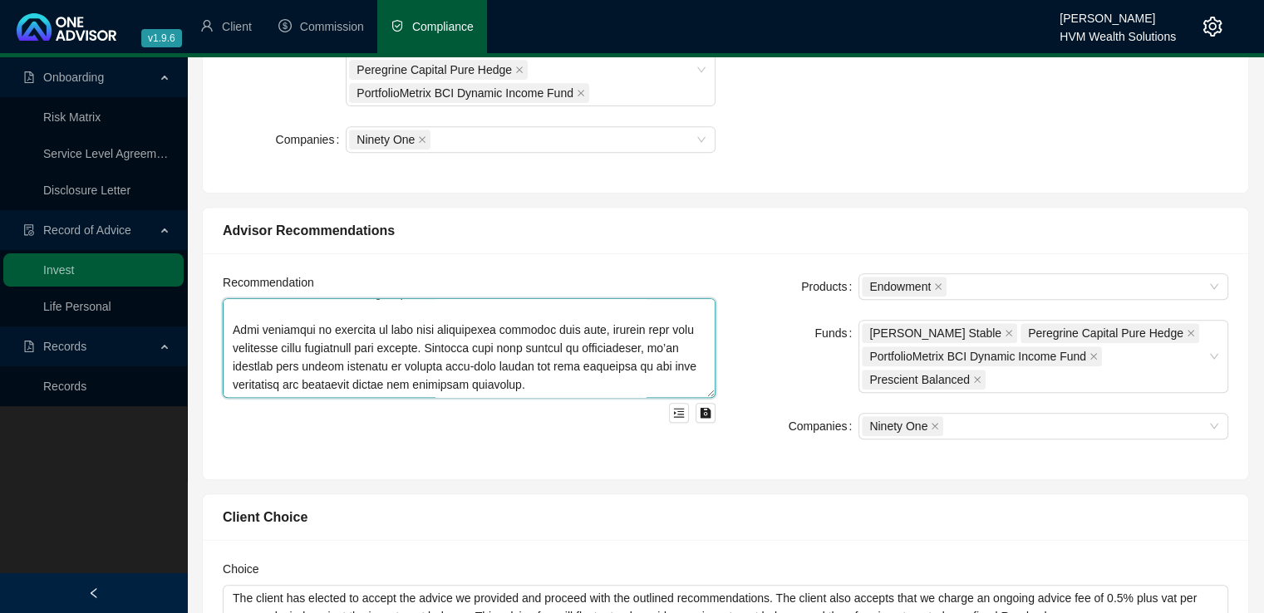
drag, startPoint x: 306, startPoint y: 374, endPoint x: 298, endPoint y: 365, distance: 11.8
click at [298, 365] on textarea at bounding box center [469, 348] width 493 height 100
drag, startPoint x: 298, startPoint y: 365, endPoint x: 266, endPoint y: 367, distance: 32.5
click at [266, 367] on textarea at bounding box center [469, 348] width 493 height 100
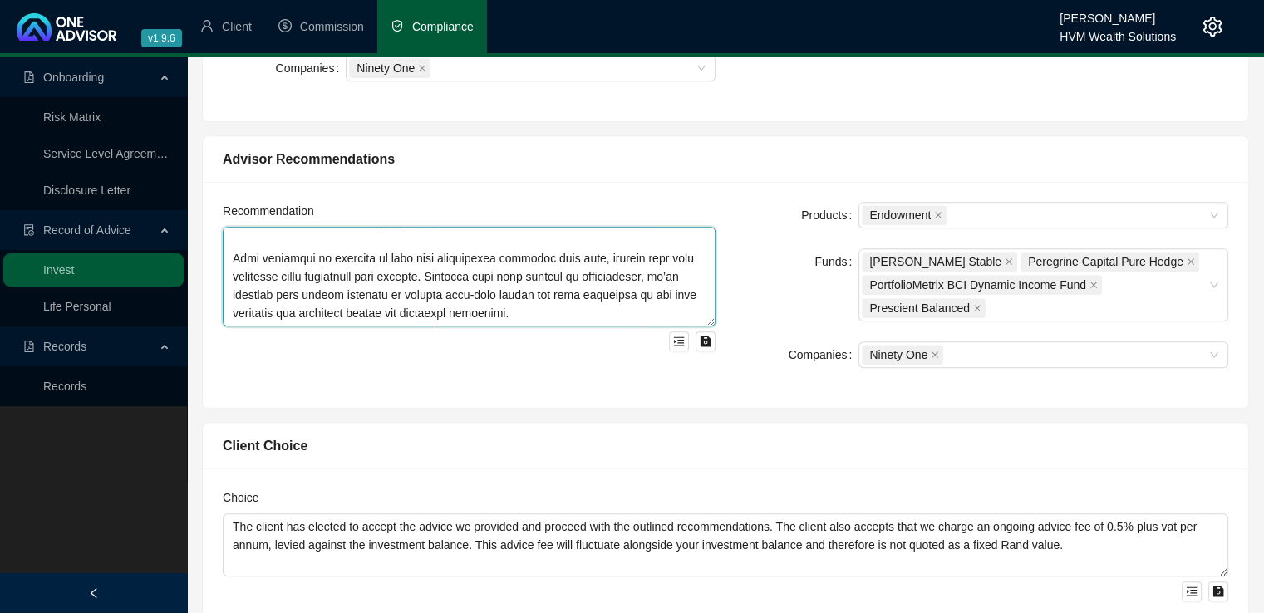
scroll to position [748, 0]
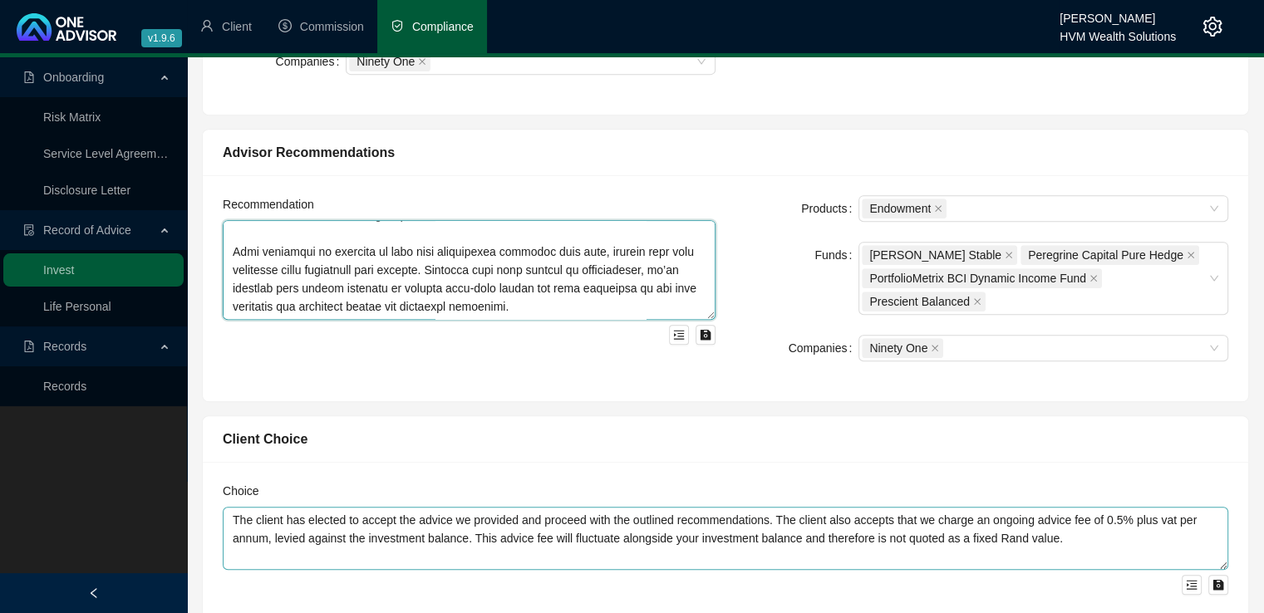
type textarea "Lo ipsu dolo sita consectet adipiscing, el seddoei tem incididun utl-etdo magna…"
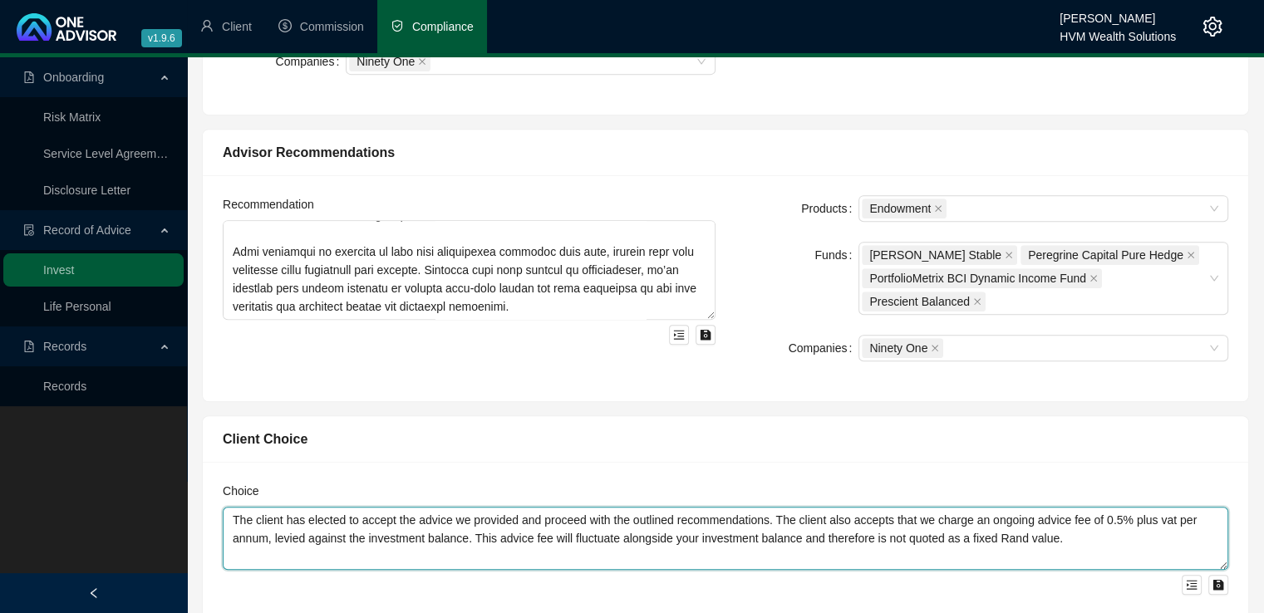
click at [280, 519] on textarea "The client has elected to accept the advice we provided and proceed with the ou…" at bounding box center [726, 538] width 1006 height 63
drag, startPoint x: 304, startPoint y: 519, endPoint x: 228, endPoint y: 521, distance: 76.5
click at [228, 521] on textarea "The client has elected to accept the advice we provided and proceed with the ou…" at bounding box center [726, 538] width 1006 height 63
drag, startPoint x: 493, startPoint y: 518, endPoint x: 428, endPoint y: 519, distance: 64.8
click at [428, 519] on textarea "You have elected to accept the advice we provided and proceed with the outlined…" at bounding box center [726, 538] width 1006 height 63
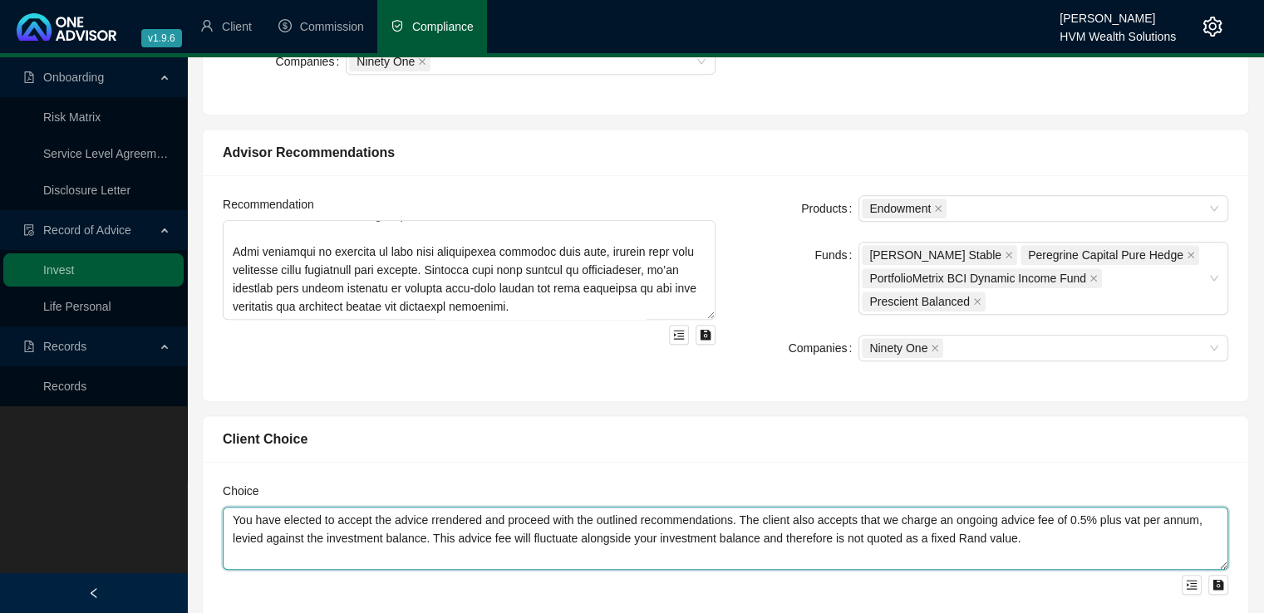
click at [738, 519] on textarea "You have elected to accept the advice rrendered and proceed with the outlined r…" at bounding box center [726, 538] width 1006 height 63
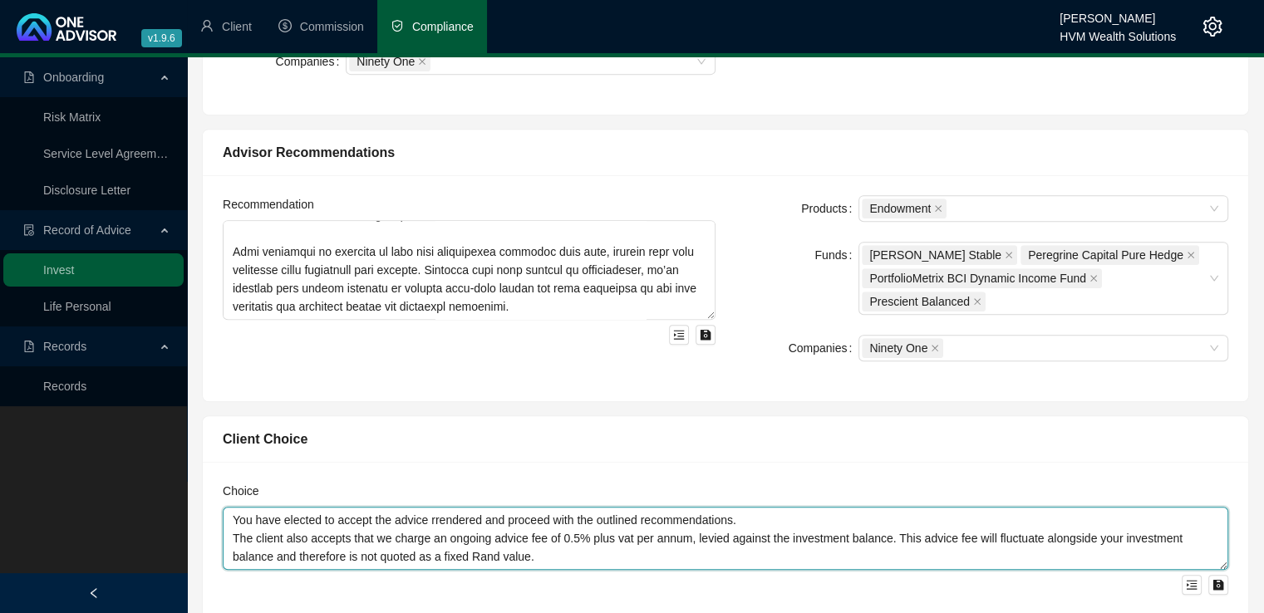
drag, startPoint x: 310, startPoint y: 536, endPoint x: 230, endPoint y: 533, distance: 79.8
click at [230, 536] on textarea "You have elected to accept the advice rrendered and proceed with the outlined r…" at bounding box center [726, 538] width 1006 height 63
drag, startPoint x: 234, startPoint y: 512, endPoint x: 471, endPoint y: 549, distance: 239.8
click at [627, 548] on textarea "You have elected to accept the advice rrendered and proceed with the outlined r…" at bounding box center [726, 538] width 1006 height 63
type textarea "You have elected to accept the advice rrendered and proceed with the outlined r…"
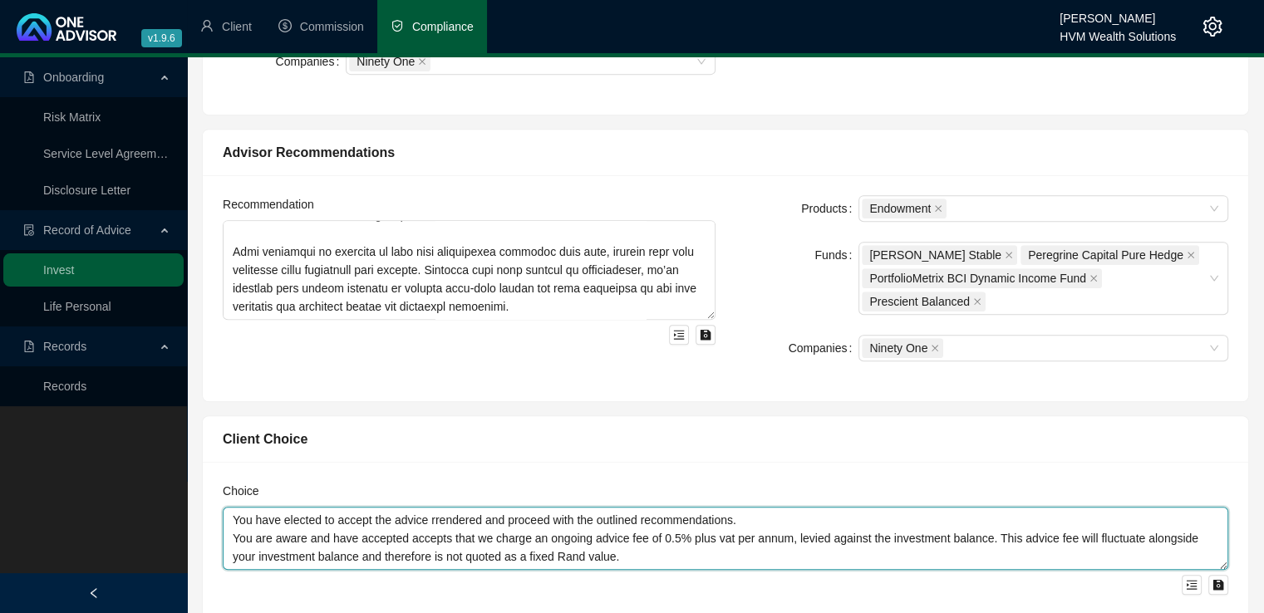
click at [571, 548] on textarea "You have elected to accept the advice rrendered and proceed with the outlined r…" at bounding box center [726, 538] width 1006 height 63
drag, startPoint x: 605, startPoint y: 549, endPoint x: 197, endPoint y: 520, distance: 409.1
click at [197, 520] on div "Client Choice Choice You have elected to accept the advice rrendered and procee…" at bounding box center [725, 519] width 1062 height 234
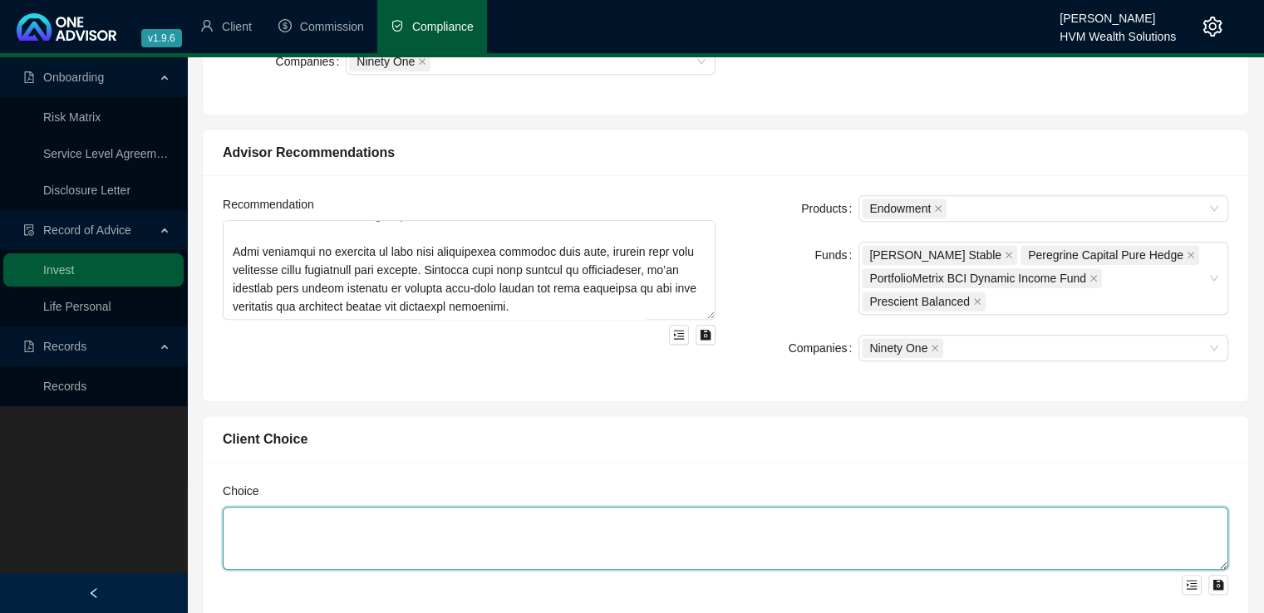
paste textarea "You have confirmed your decision to proceed with the recommendations provided i…"
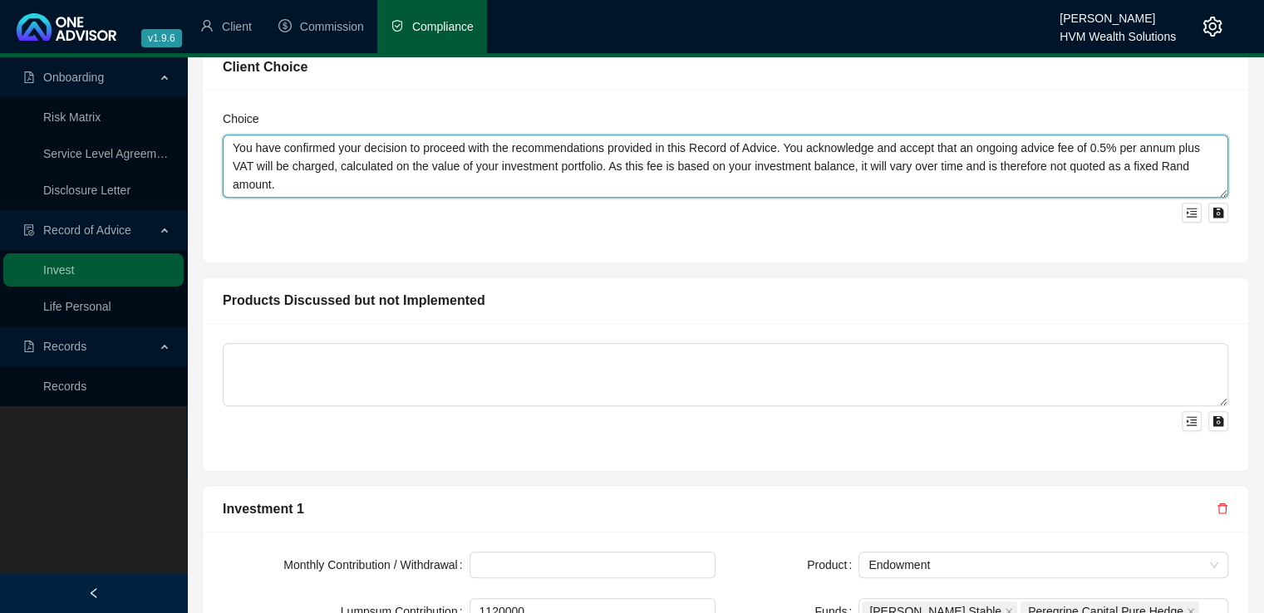
scroll to position [1145, 0]
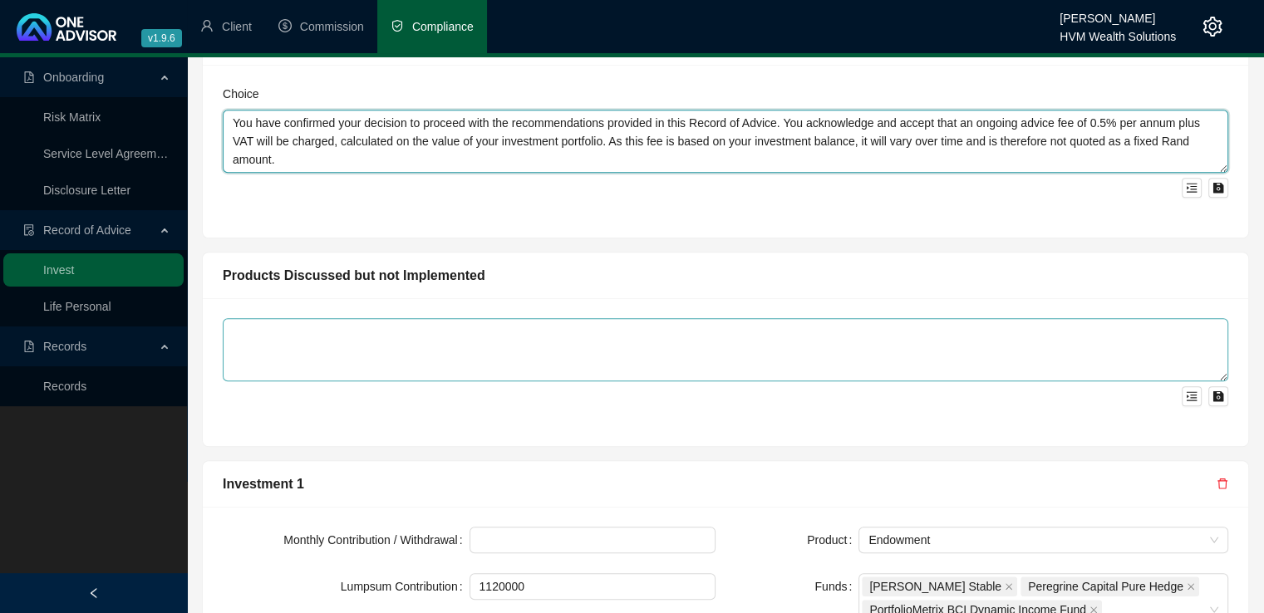
type textarea "You have confirmed your decision to proceed with the recommendations provided i…"
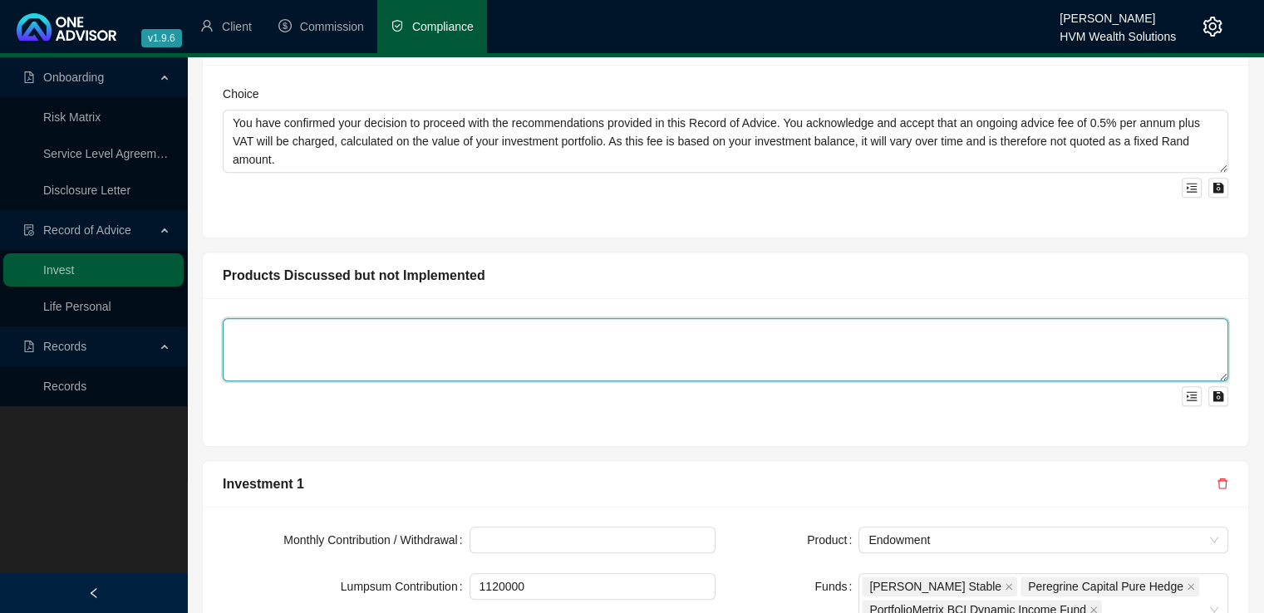
click at [318, 328] on textarea at bounding box center [726, 349] width 1006 height 63
type textarea "N"
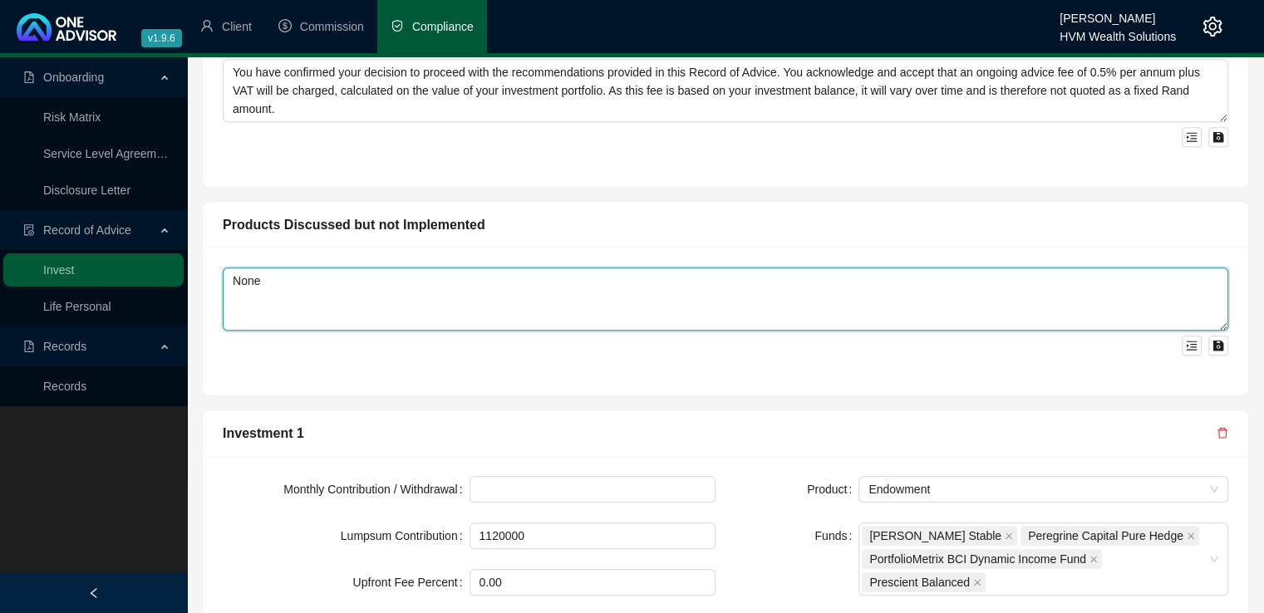
scroll to position [1153, 0]
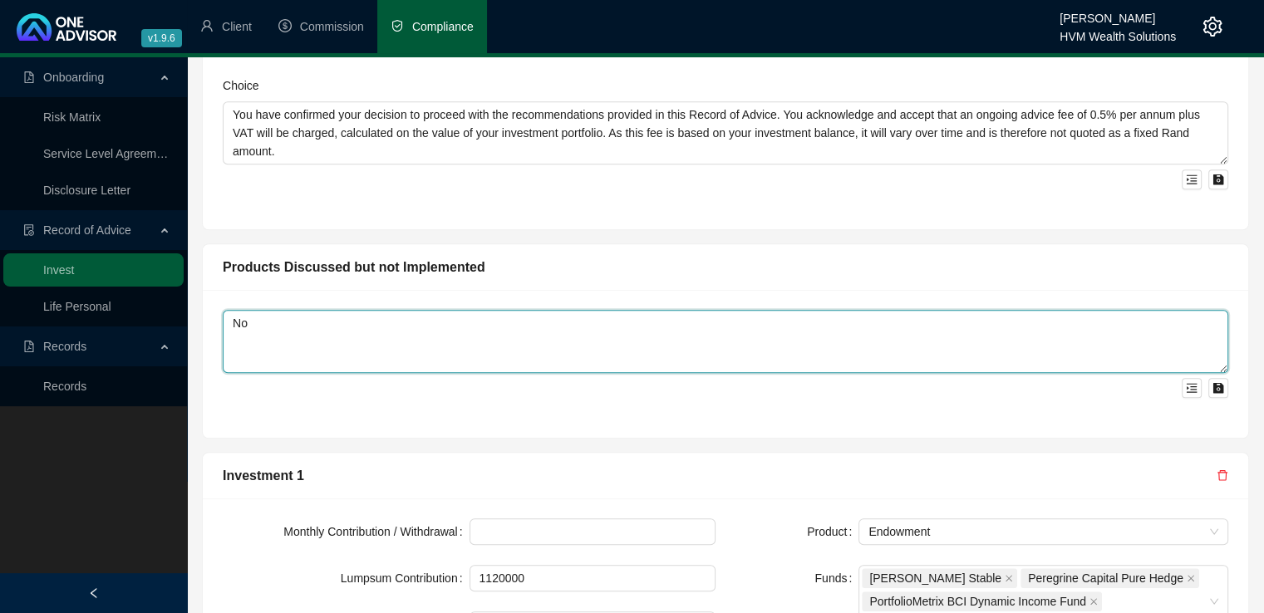
type textarea "N"
click at [268, 344] on textarea at bounding box center [726, 341] width 1006 height 63
click at [246, 324] on textarea at bounding box center [726, 341] width 1006 height 63
paste textarea "A traditional unit trust investment was considered during the planning process.…"
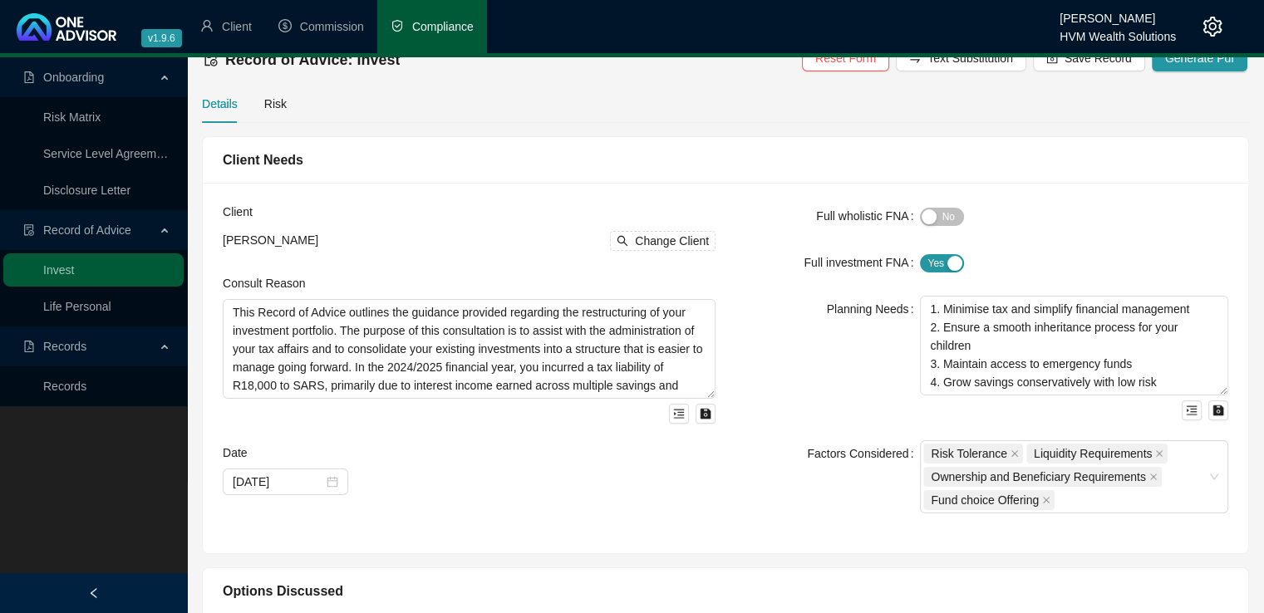
scroll to position [0, 0]
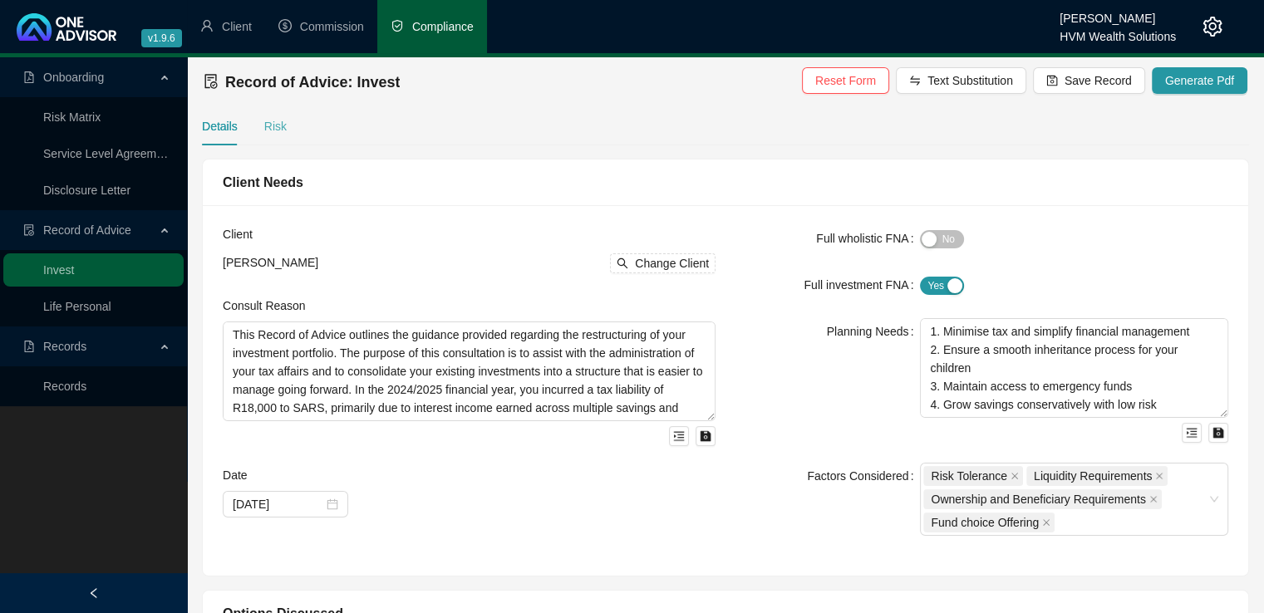
type textarea "A traditional unit trust investment was considered during the planning process.…"
click at [275, 125] on div "Risk" at bounding box center [275, 126] width 22 height 18
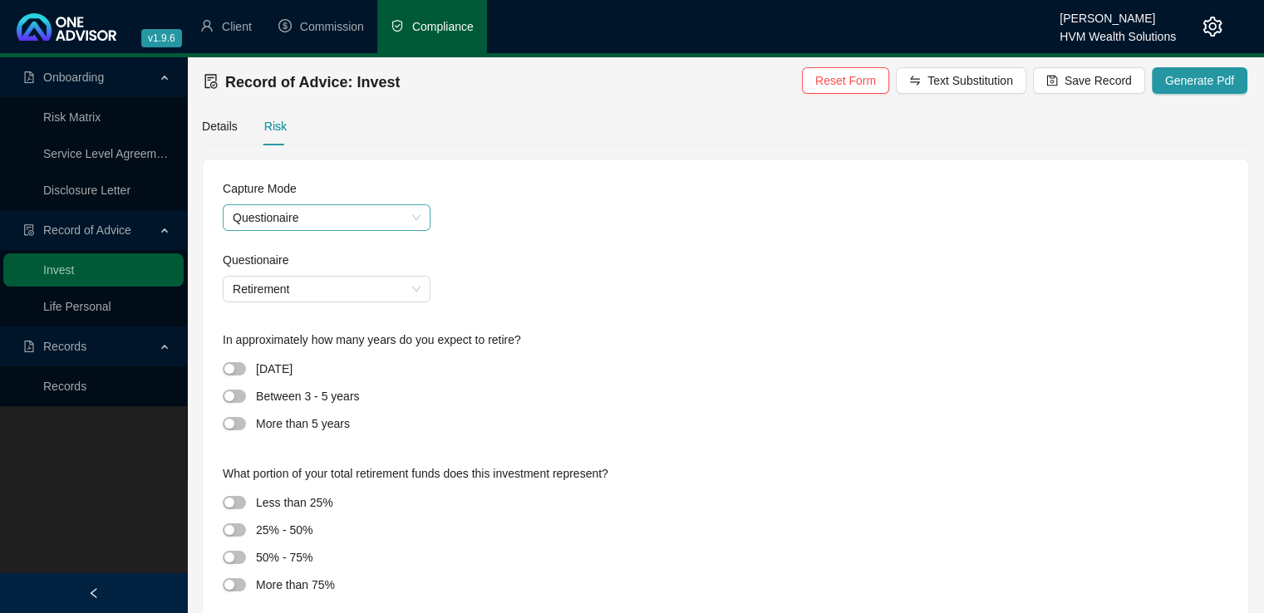
click at [421, 219] on div "Questionaire" at bounding box center [327, 217] width 208 height 27
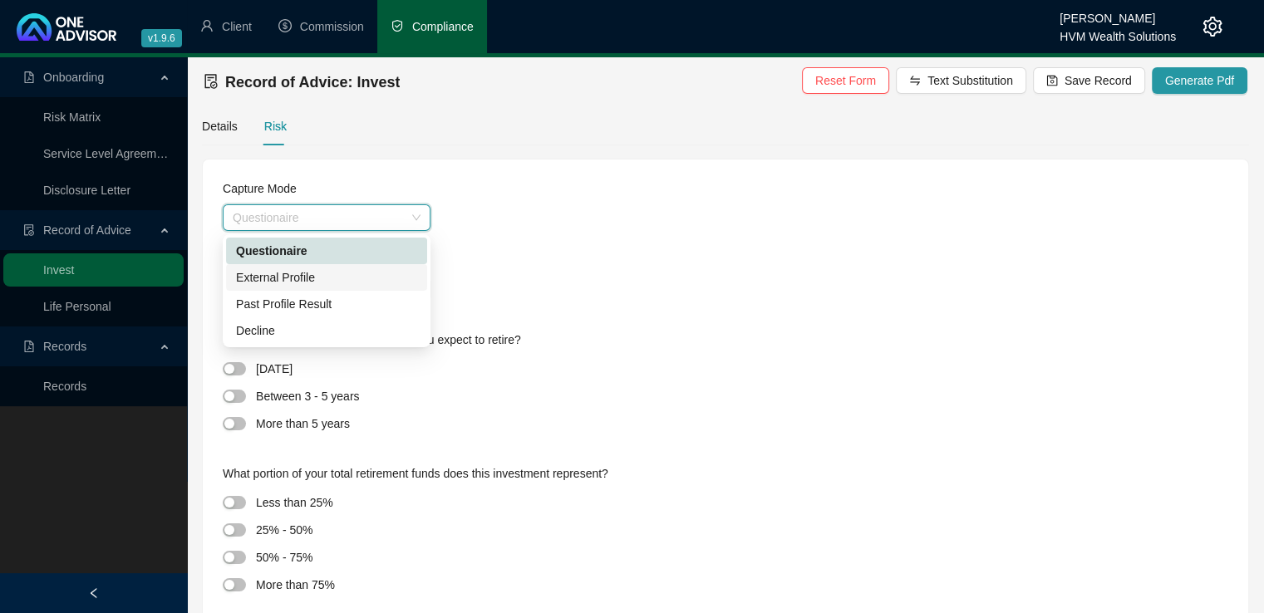
click at [616, 281] on div "Retirement" at bounding box center [726, 289] width 1006 height 27
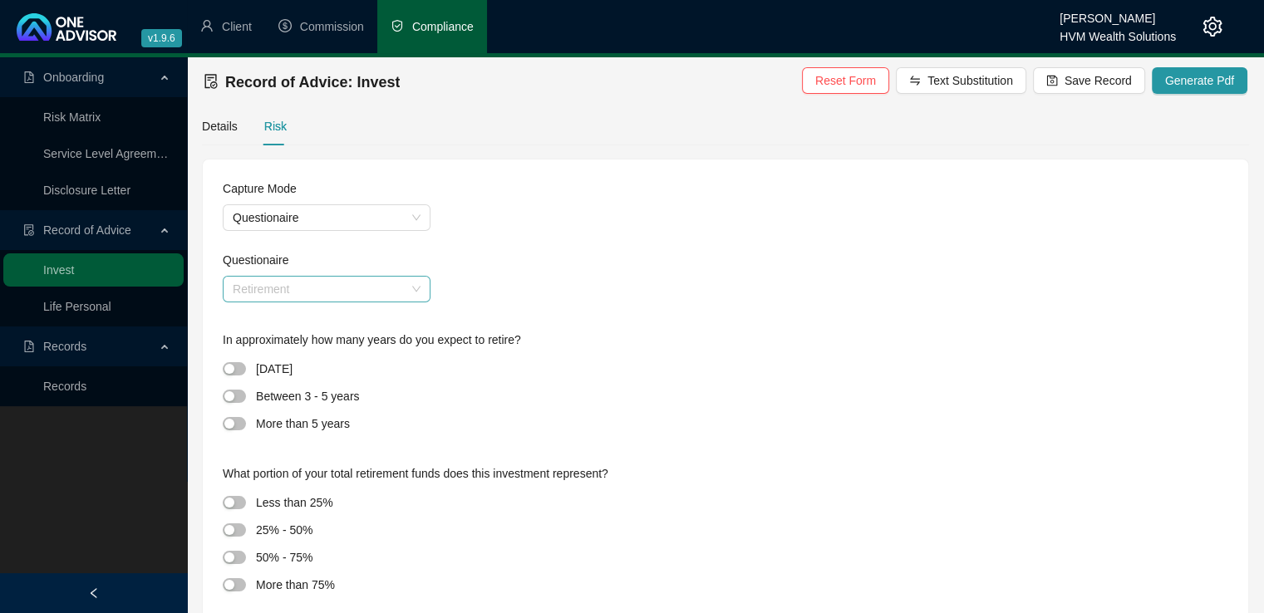
click at [319, 293] on span "Retirement" at bounding box center [327, 289] width 188 height 25
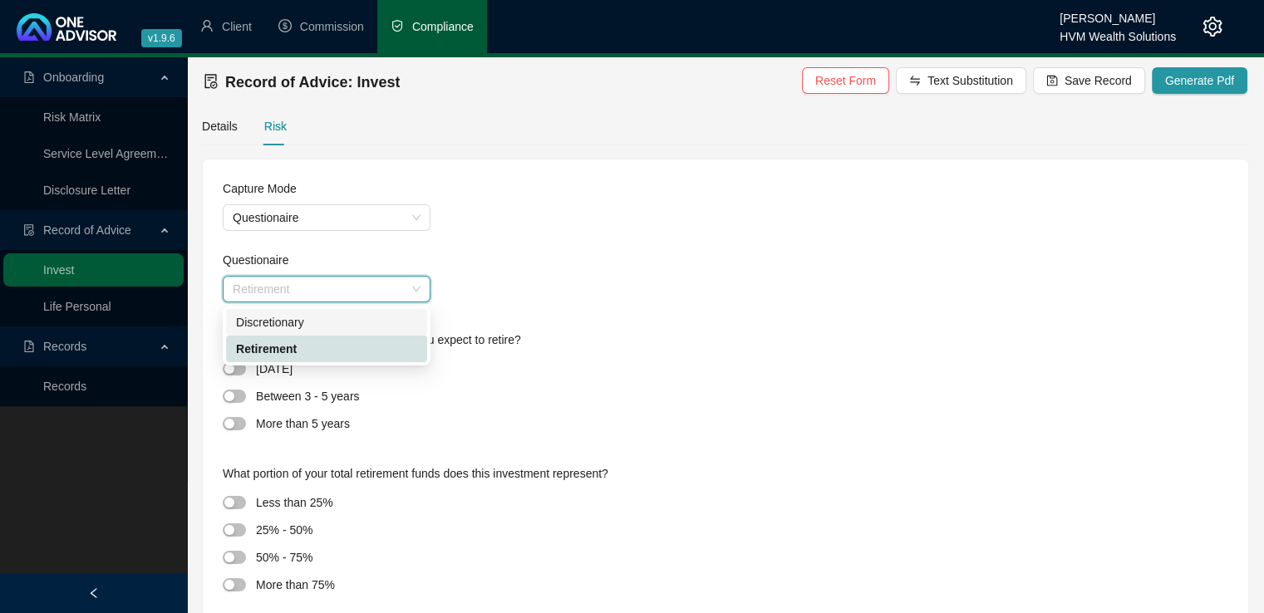
click at [318, 317] on div "Discretionary" at bounding box center [326, 322] width 181 height 18
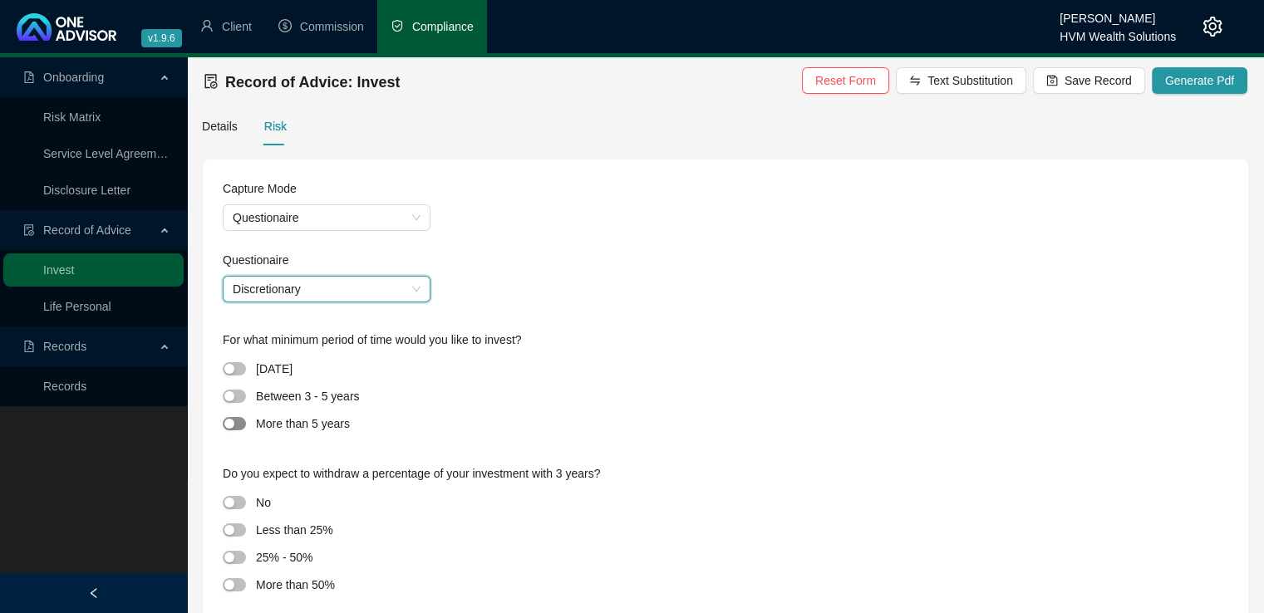
click at [231, 425] on div "button" at bounding box center [229, 424] width 10 height 10
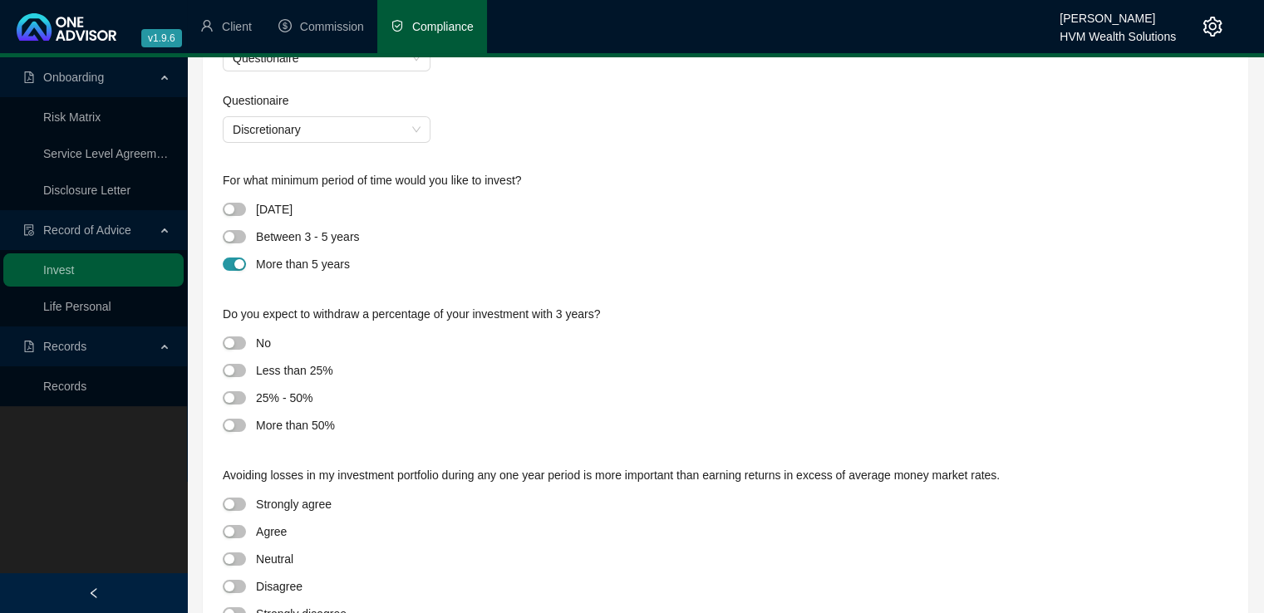
scroll to position [162, 0]
click at [234, 341] on button "button" at bounding box center [234, 340] width 23 height 13
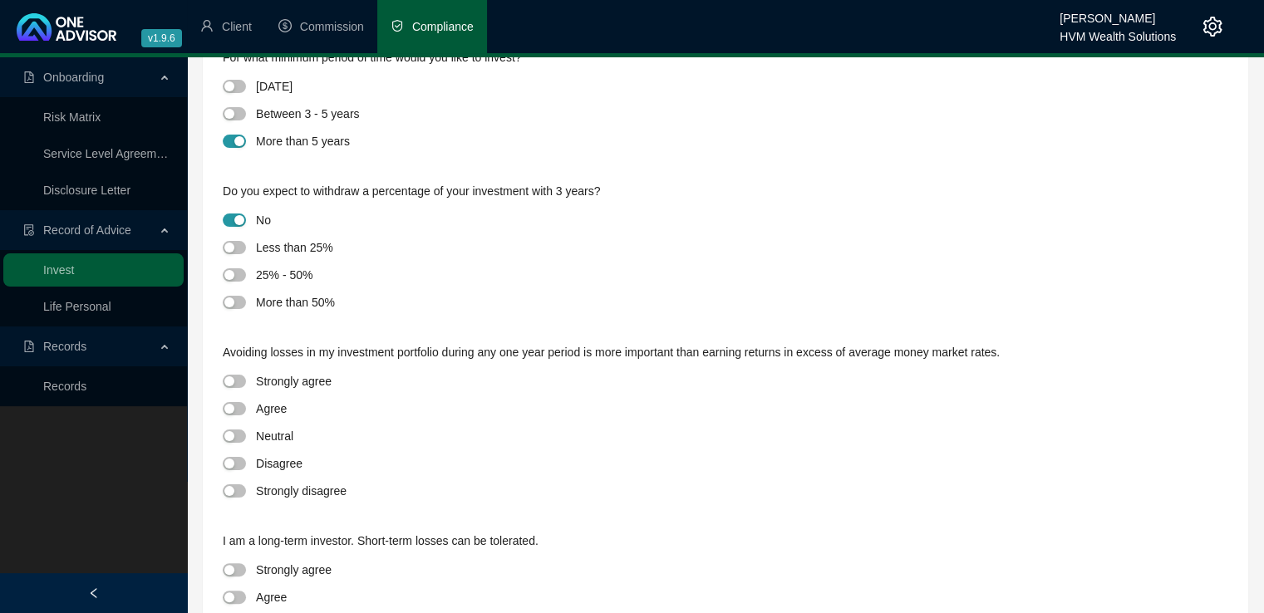
scroll to position [295, 0]
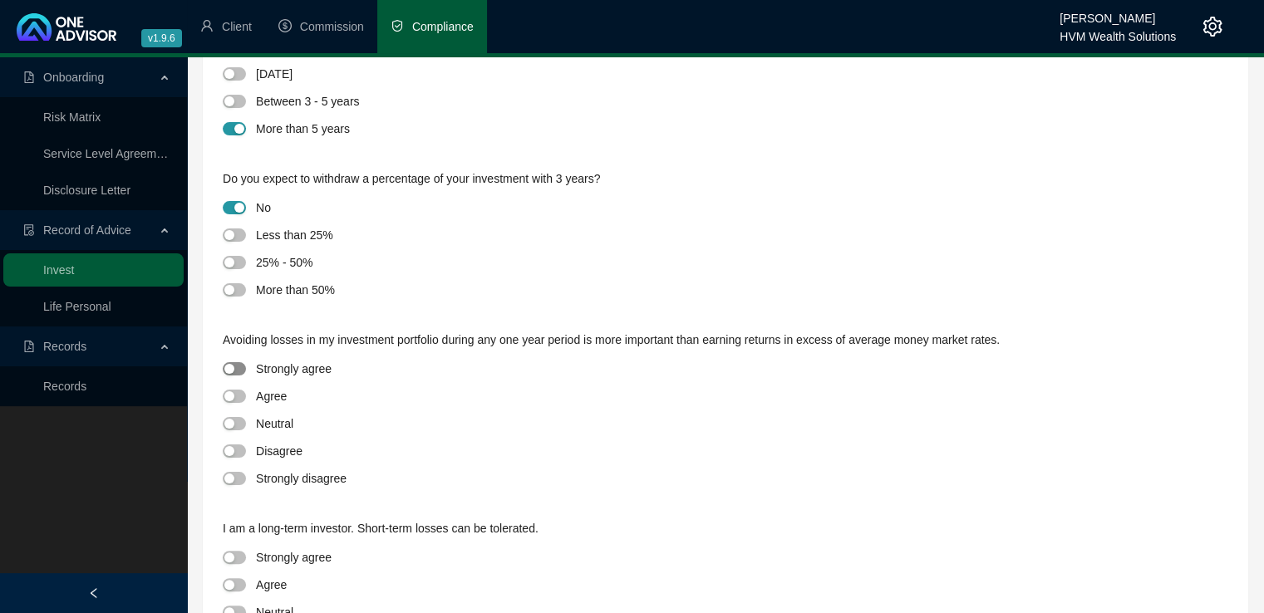
click at [233, 366] on div "button" at bounding box center [229, 369] width 10 height 10
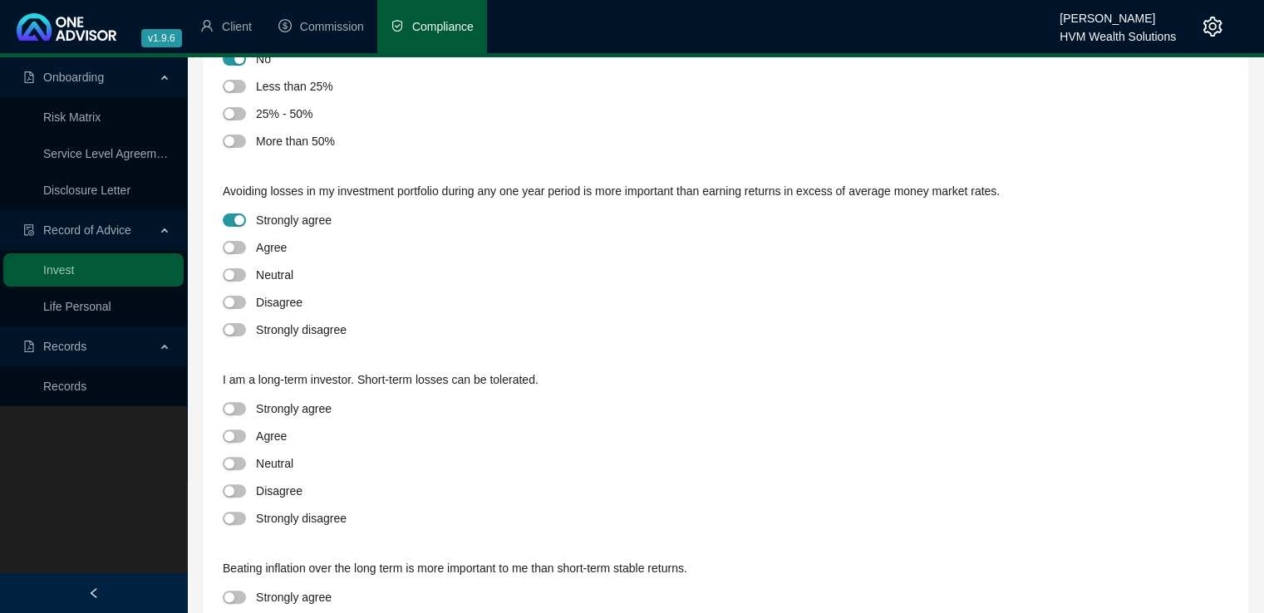
scroll to position [462, 0]
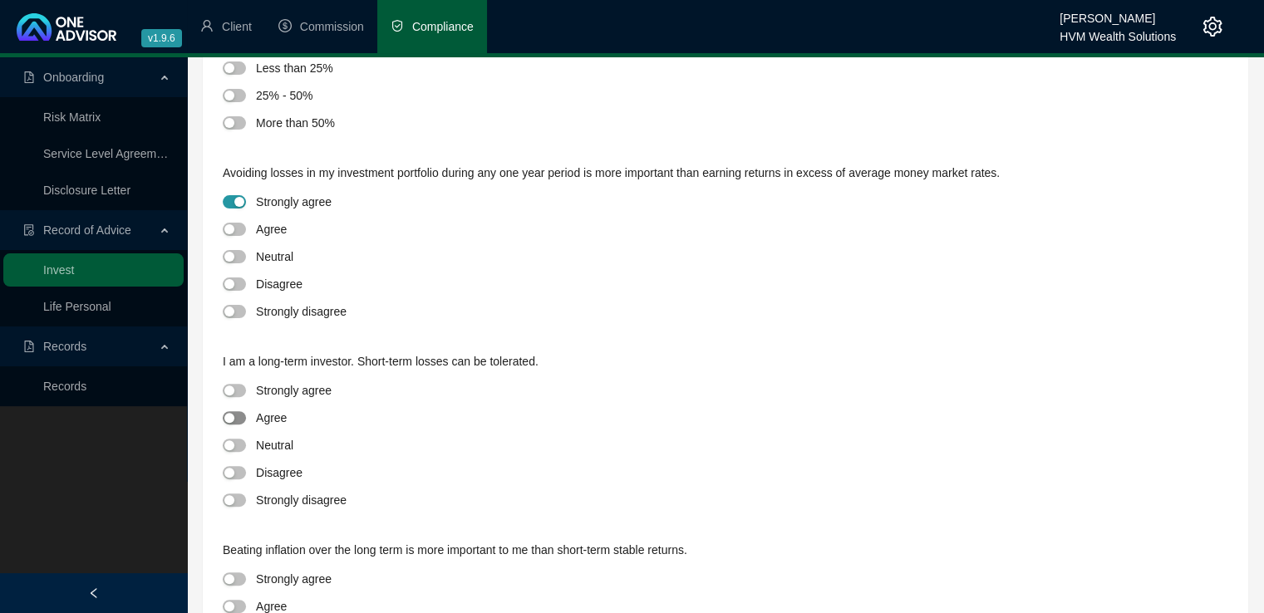
click at [229, 423] on div "button" at bounding box center [229, 418] width 10 height 10
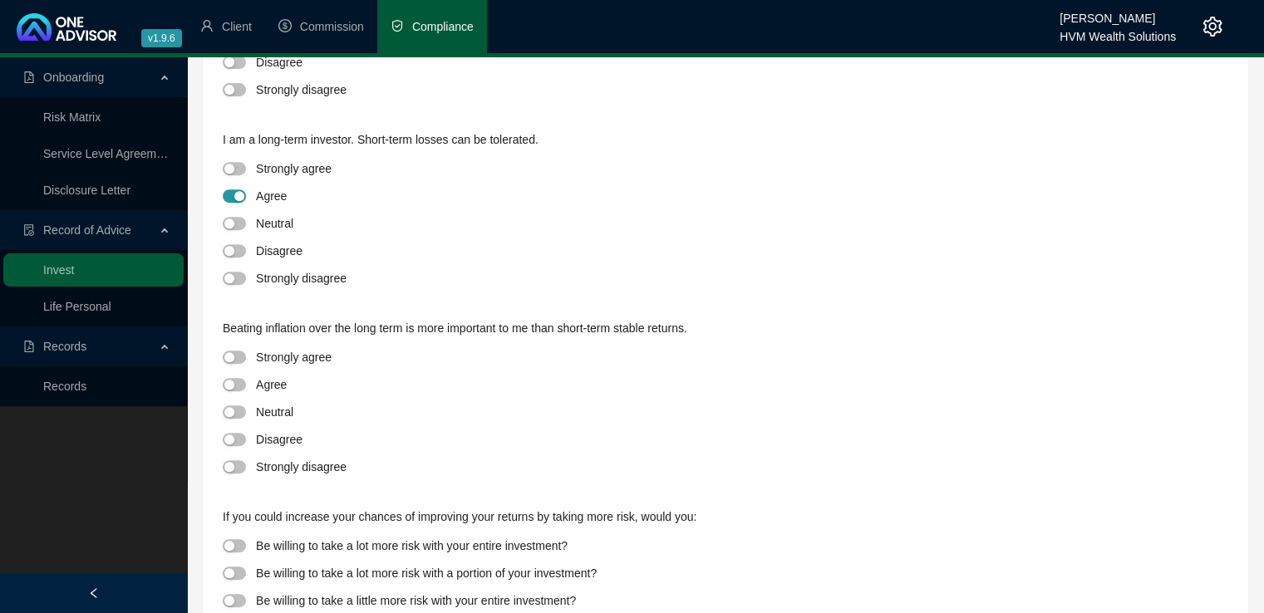
scroll to position [687, 0]
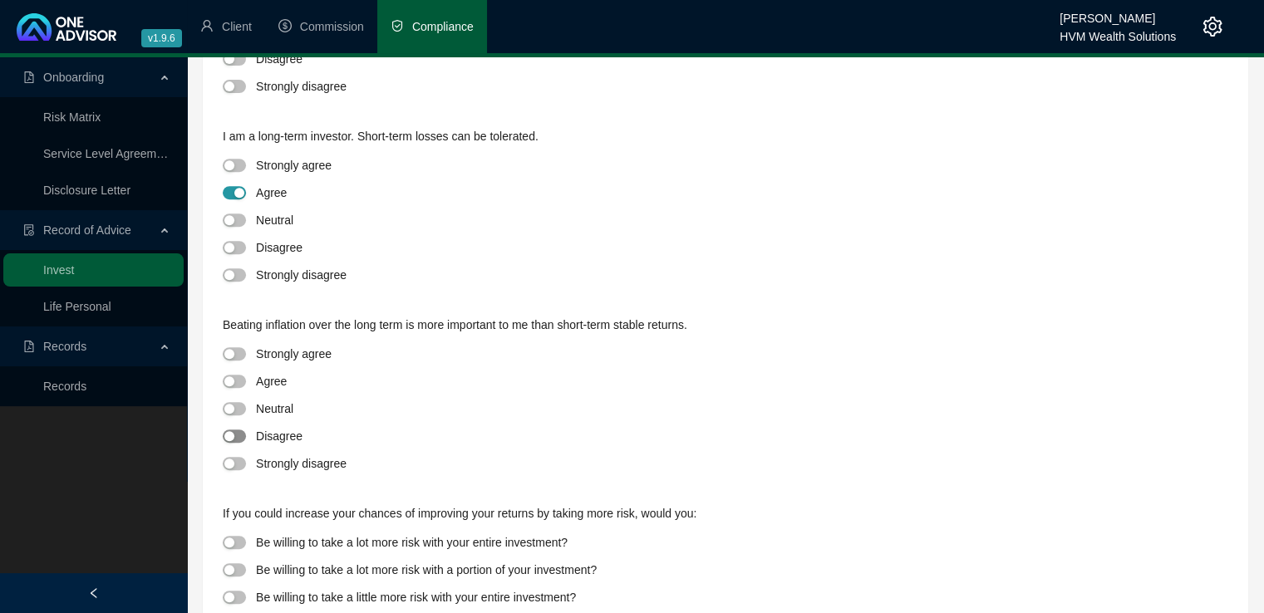
click at [233, 437] on div "button" at bounding box center [229, 436] width 10 height 10
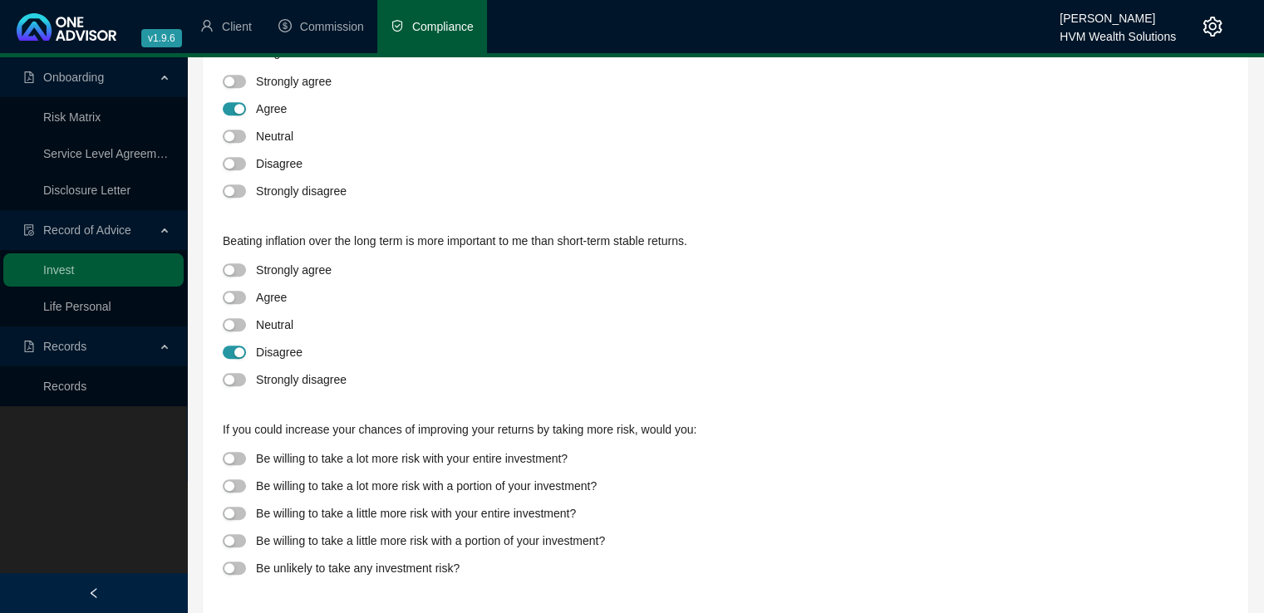
scroll to position [779, 0]
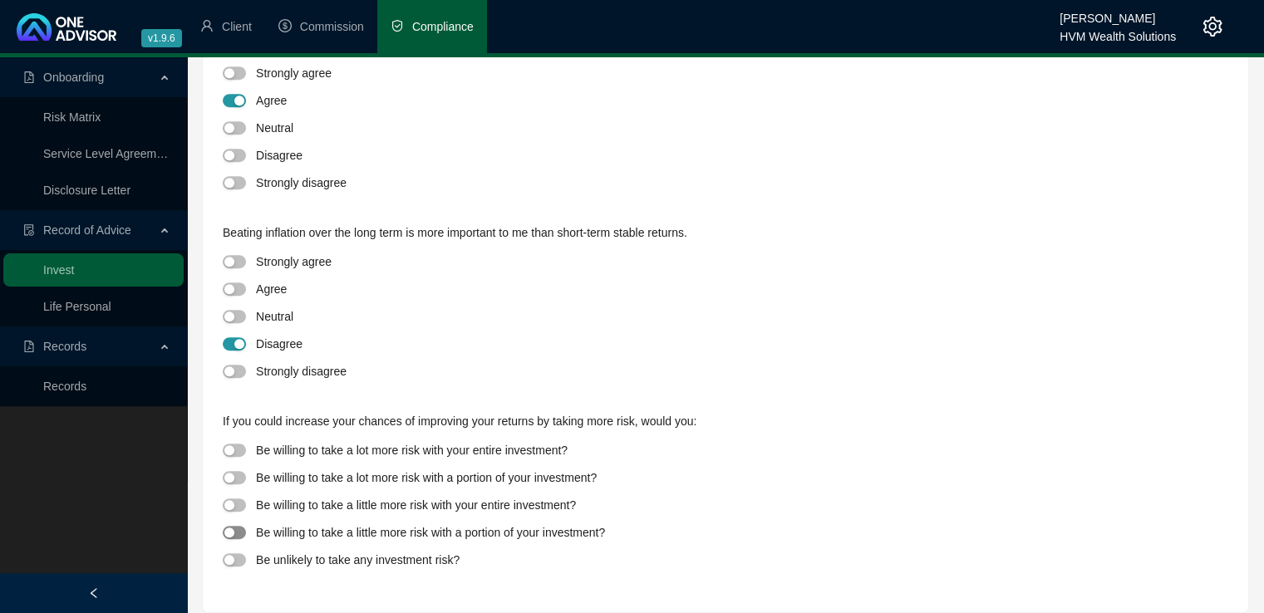
click at [228, 534] on div "button" at bounding box center [229, 533] width 10 height 10
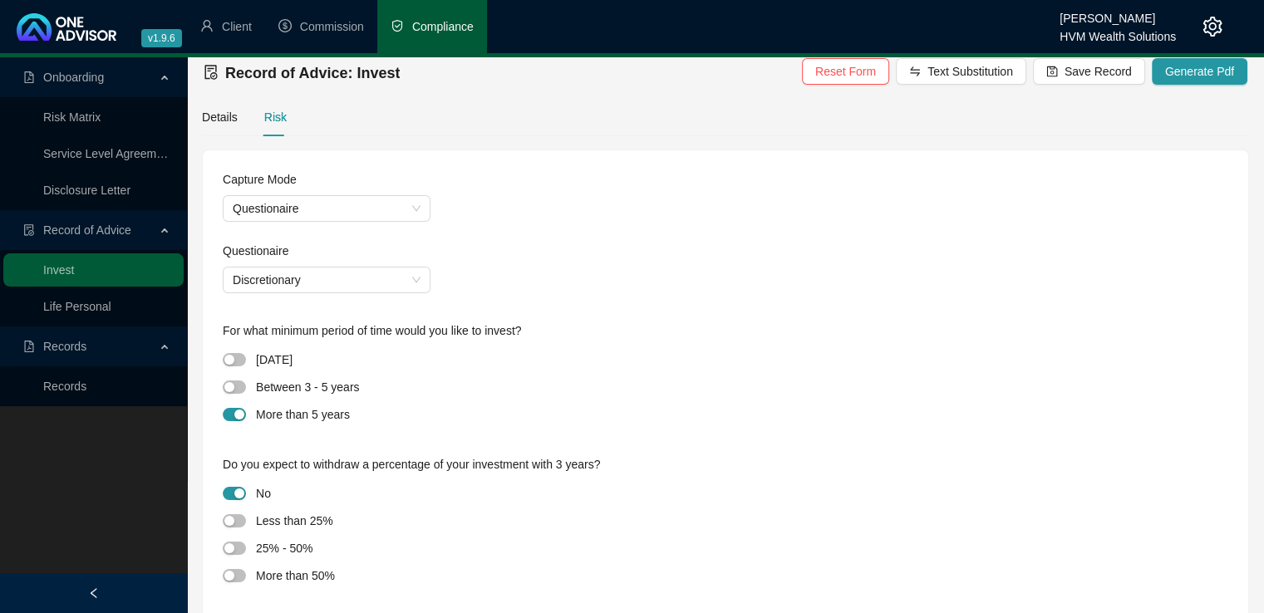
scroll to position [0, 0]
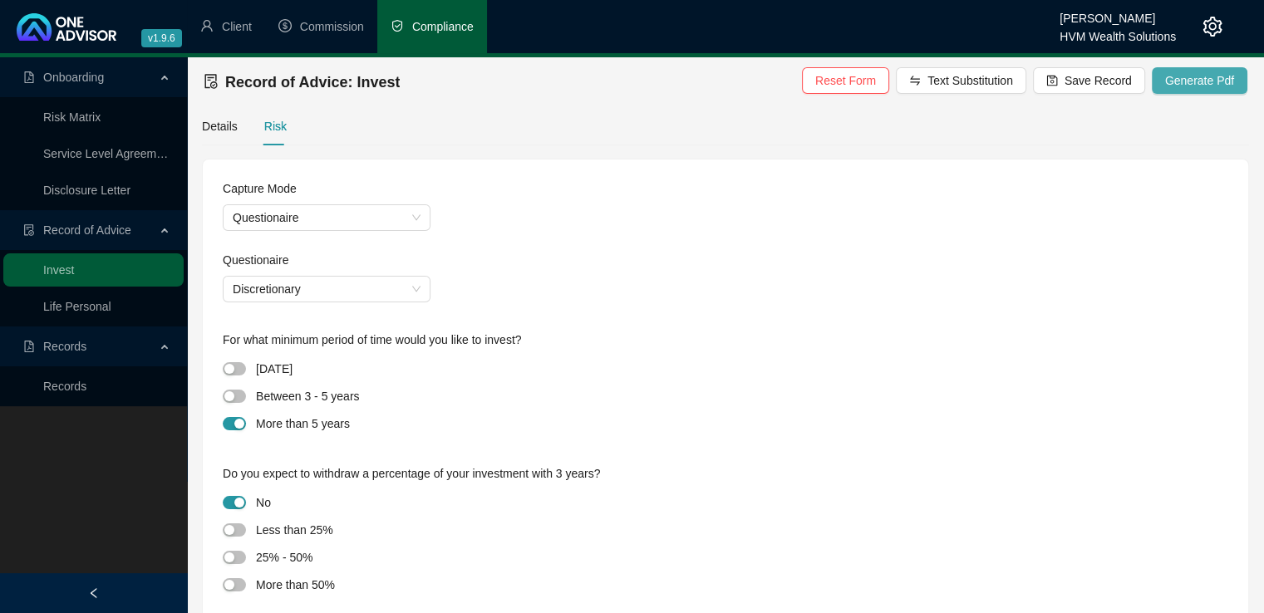
click at [1190, 84] on span "Generate Pdf" at bounding box center [1199, 80] width 69 height 18
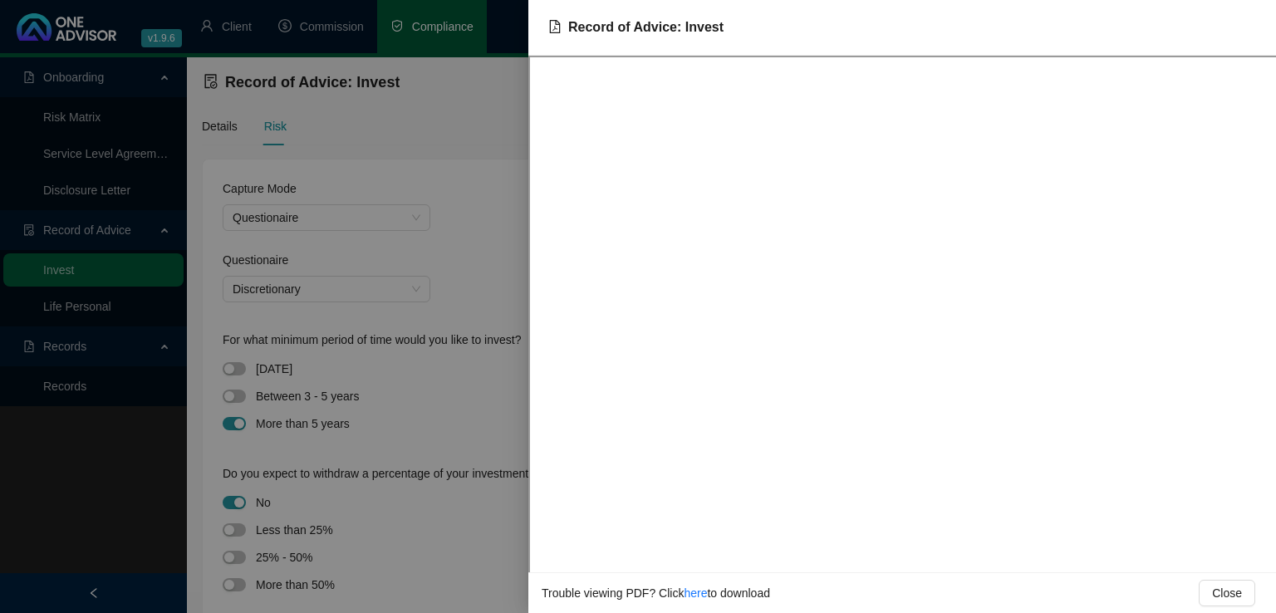
click at [499, 159] on div at bounding box center [638, 306] width 1276 height 613
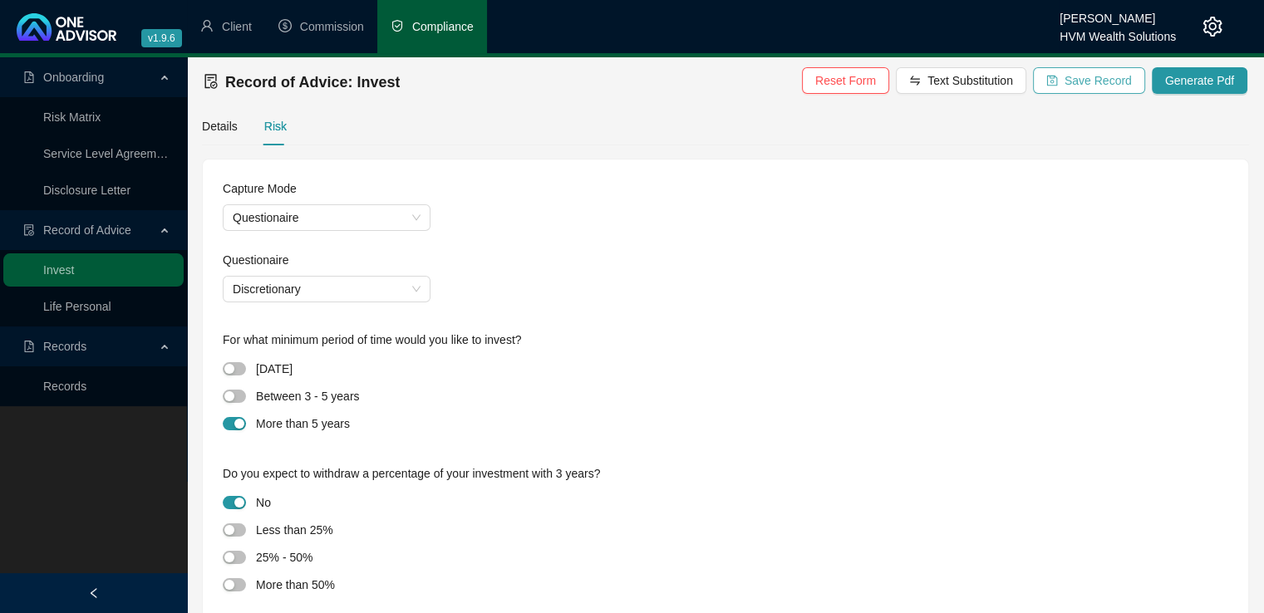
click at [1096, 85] on span "Save Record" at bounding box center [1098, 80] width 67 height 18
